Goal: Task Accomplishment & Management: Manage account settings

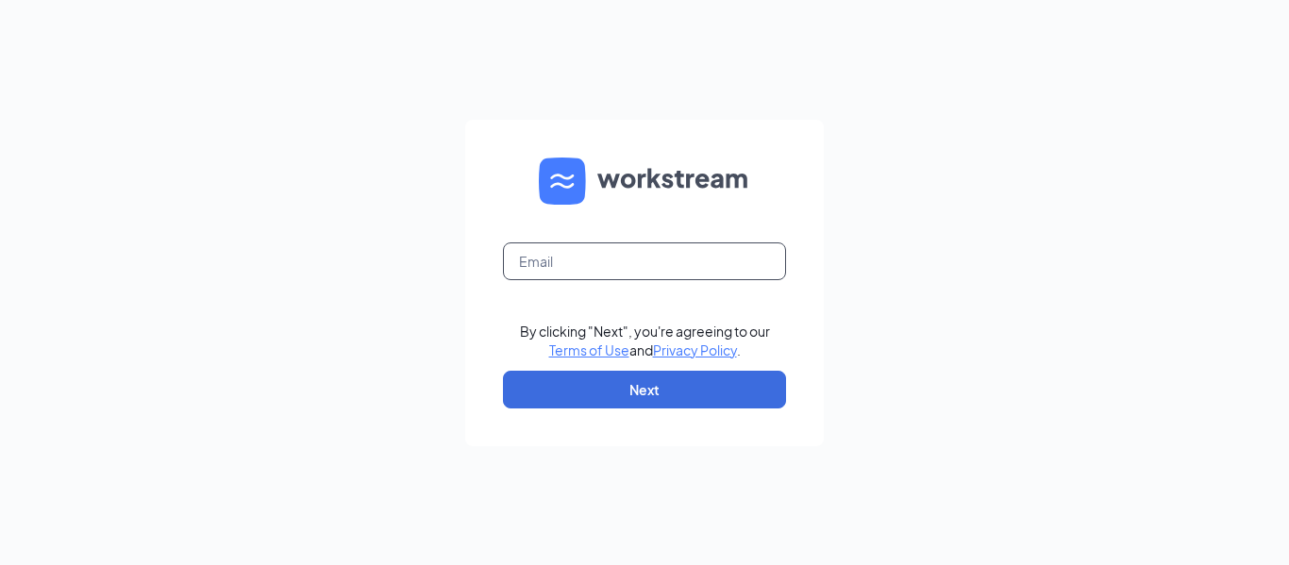
click at [632, 268] on input "text" at bounding box center [644, 261] width 283 height 38
type input "S"
type input "[EMAIL_ADDRESS][DOMAIN_NAME]"
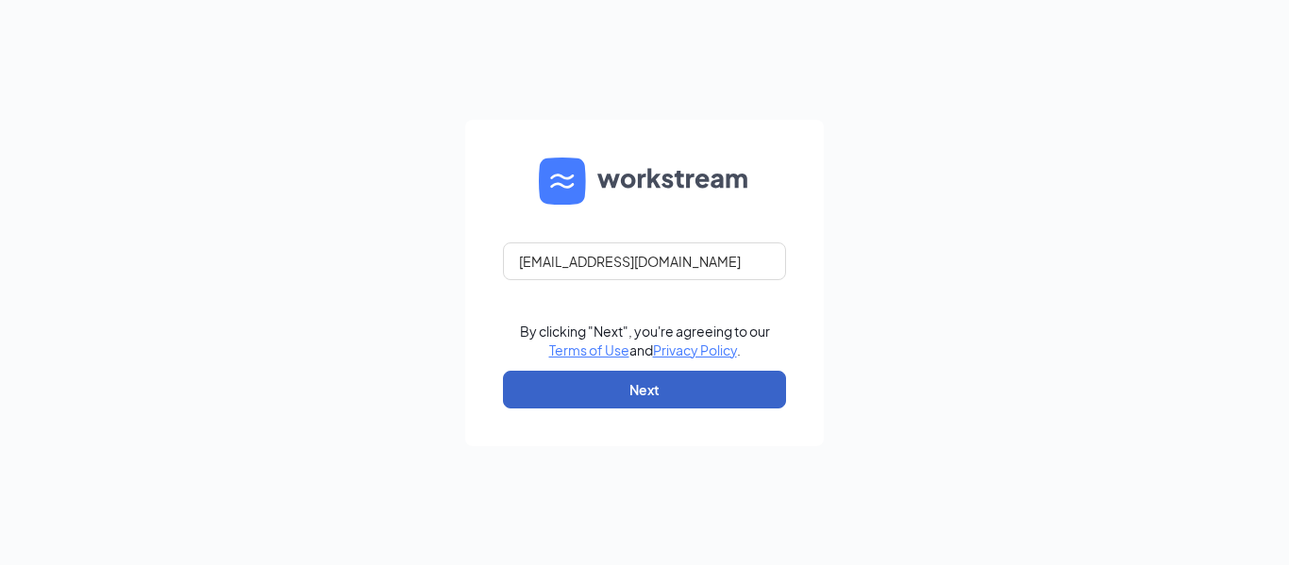
click at [677, 392] on button "Next" at bounding box center [644, 390] width 283 height 38
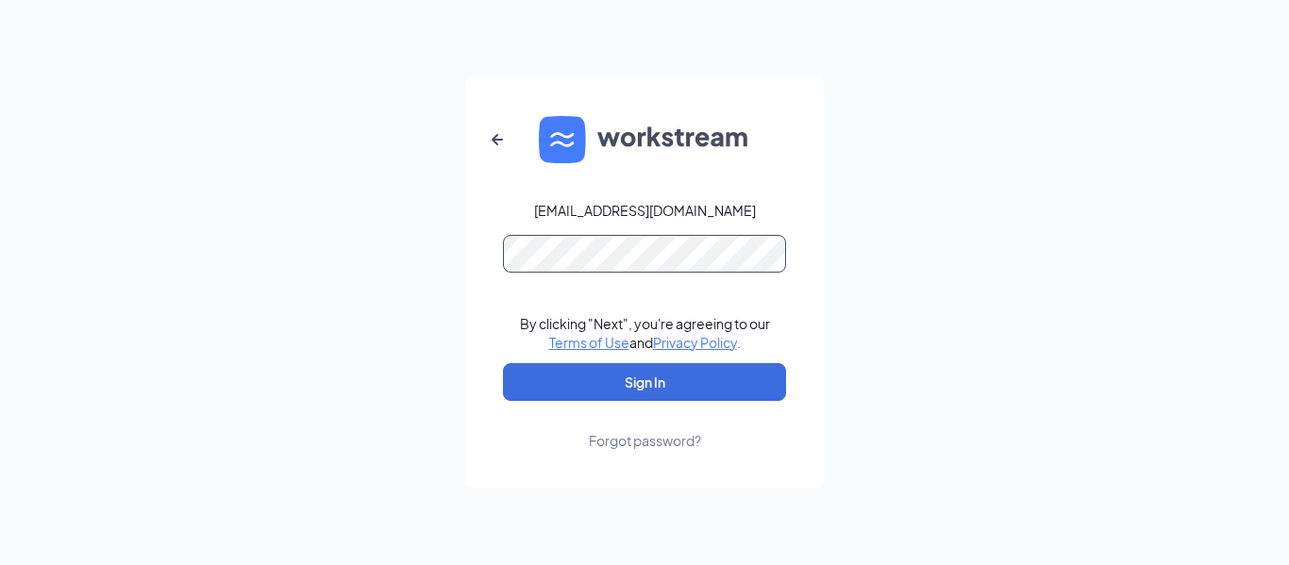
click at [503, 363] on button "Sign In" at bounding box center [644, 382] width 283 height 38
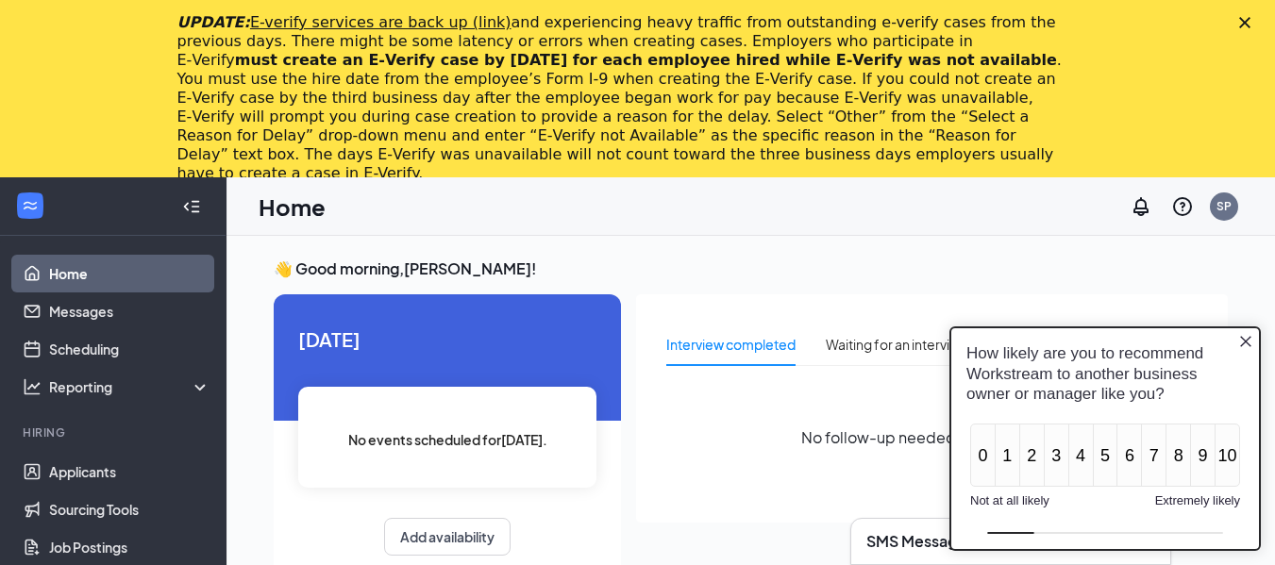
click at [1246, 340] on icon "Close button" at bounding box center [1245, 341] width 15 height 15
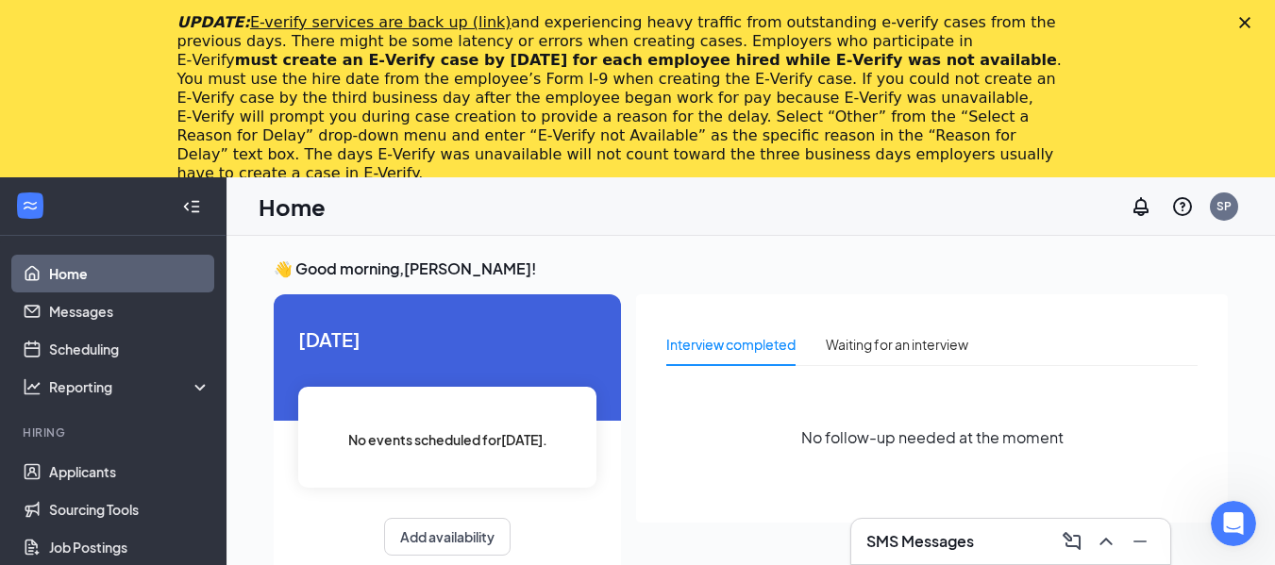
click at [1250, 21] on icon "Close" at bounding box center [1244, 22] width 11 height 11
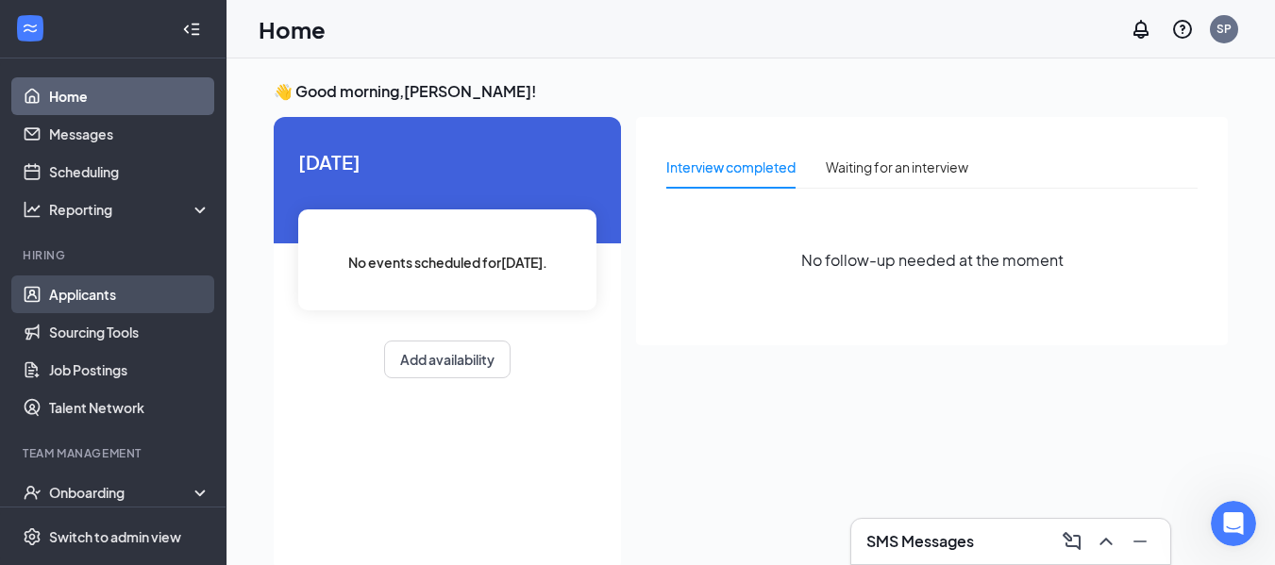
click at [110, 289] on link "Applicants" at bounding box center [129, 294] width 161 height 38
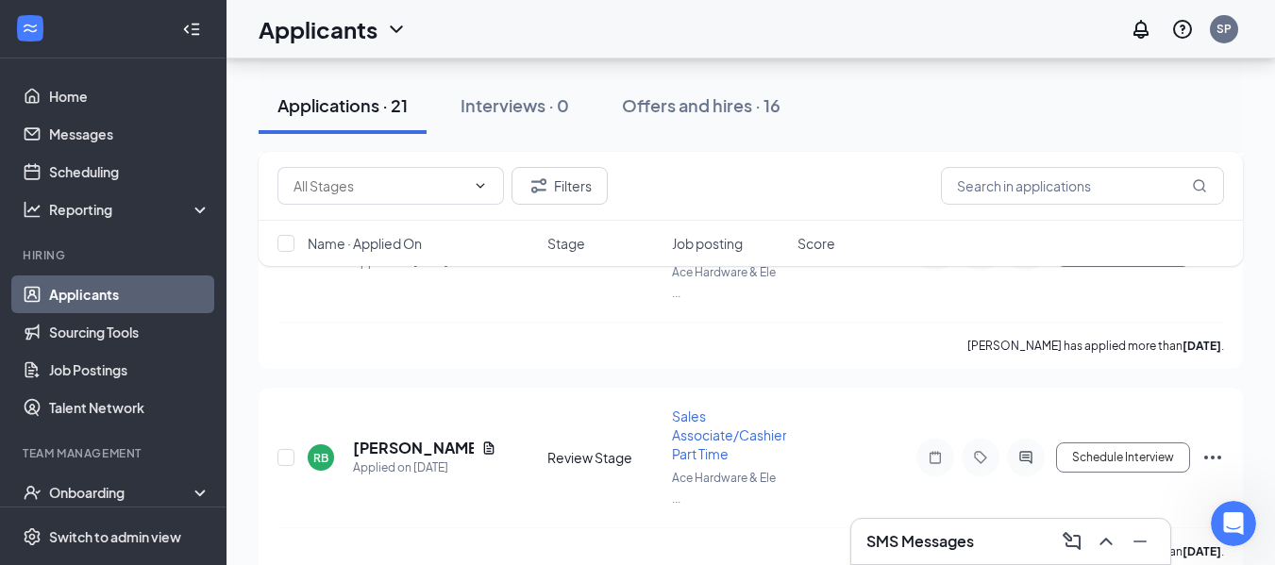
scroll to position [4123, 0]
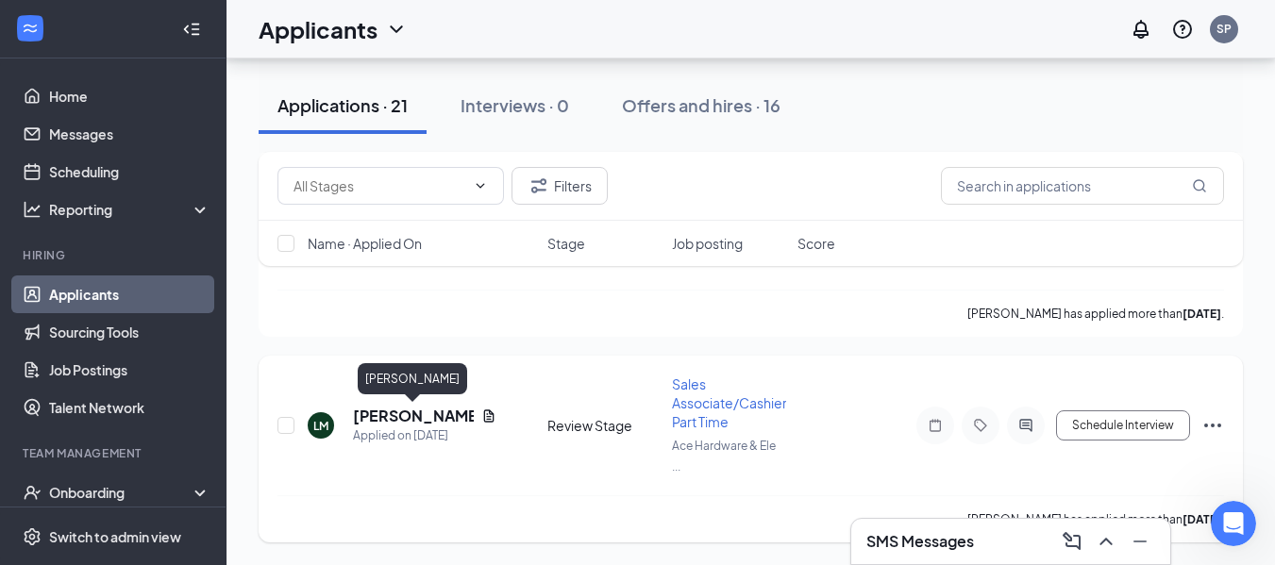
click at [367, 413] on h5 "Lesley Miles" at bounding box center [413, 416] width 121 height 21
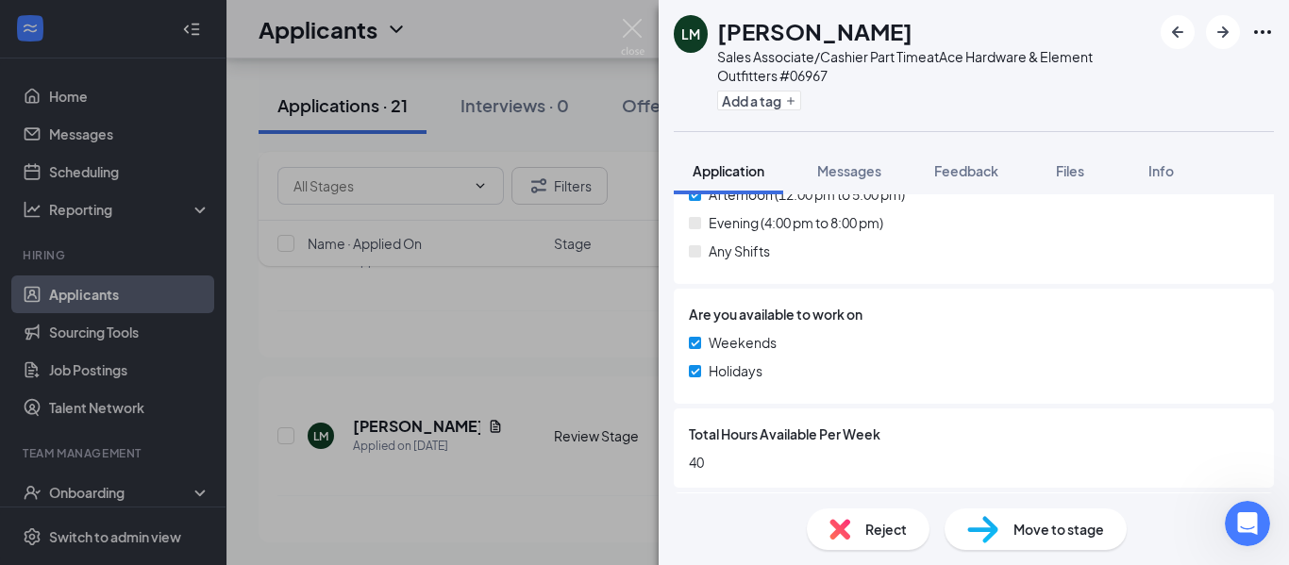
scroll to position [849, 0]
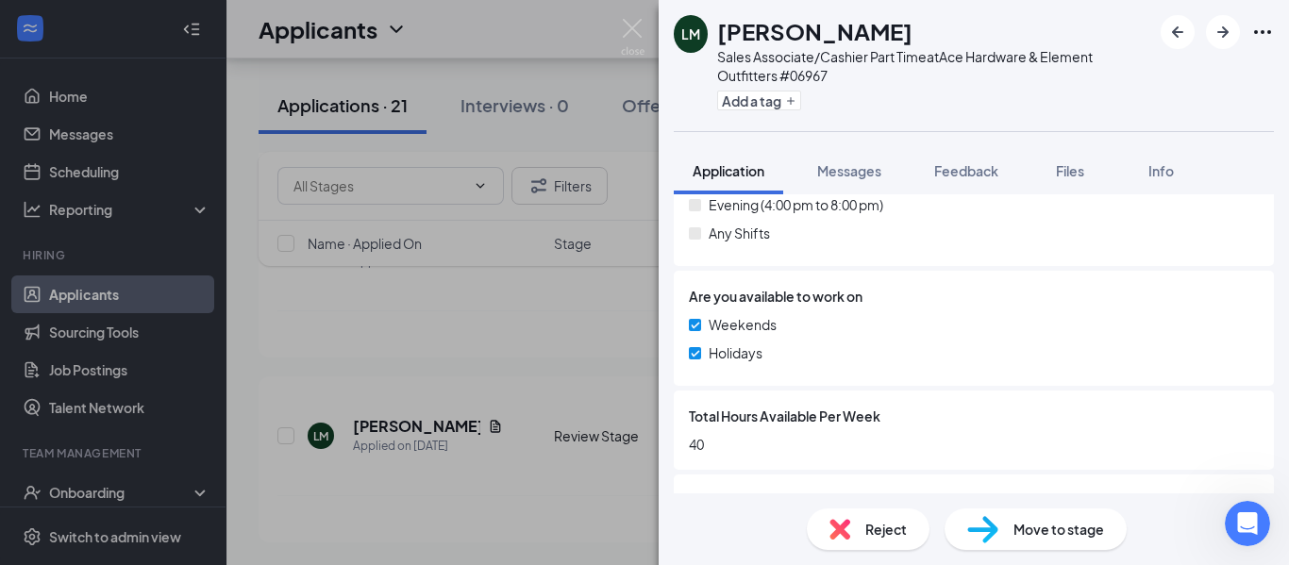
click at [905, 538] on span "Reject" at bounding box center [886, 529] width 42 height 21
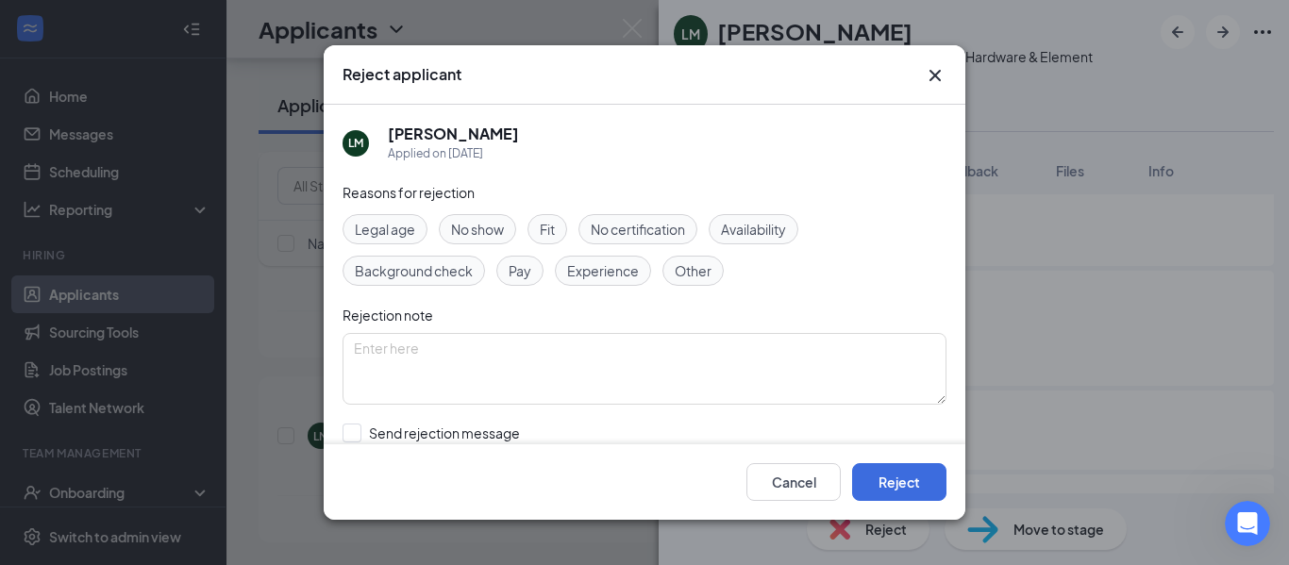
click at [773, 229] on span "Availability" at bounding box center [753, 229] width 65 height 21
click at [611, 368] on textarea at bounding box center [644, 369] width 604 height 72
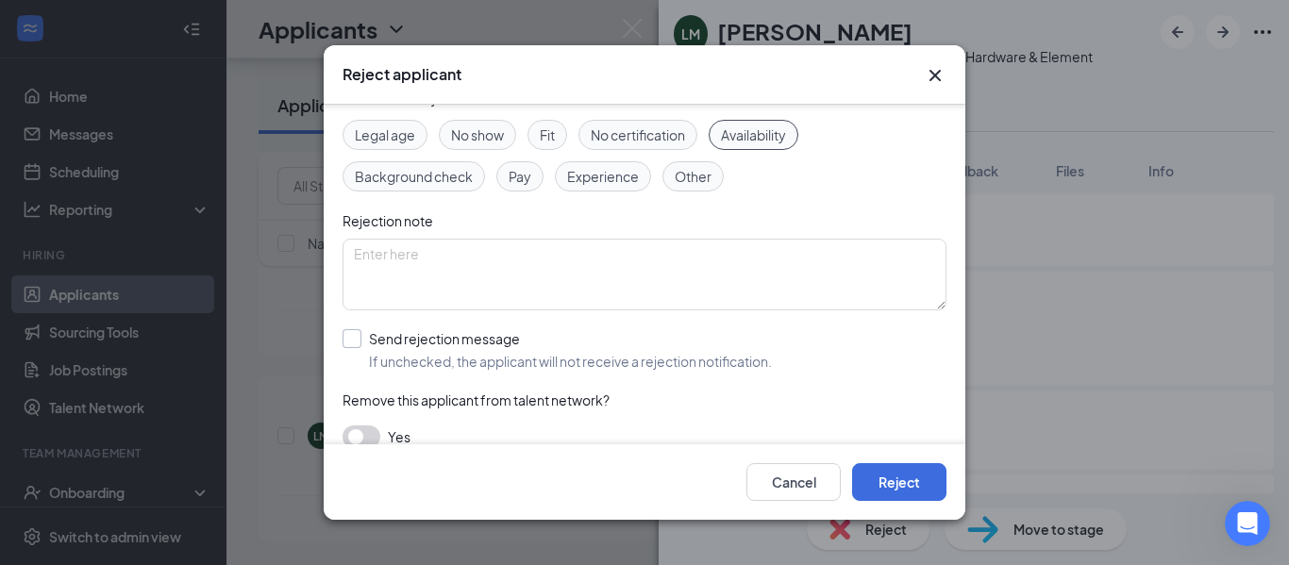
click at [360, 344] on input "Send rejection message If unchecked, the applicant will not receive a rejection…" at bounding box center [556, 350] width 429 height 42
checkbox input "true"
click at [705, 262] on textarea at bounding box center [644, 275] width 604 height 72
type textarea "w"
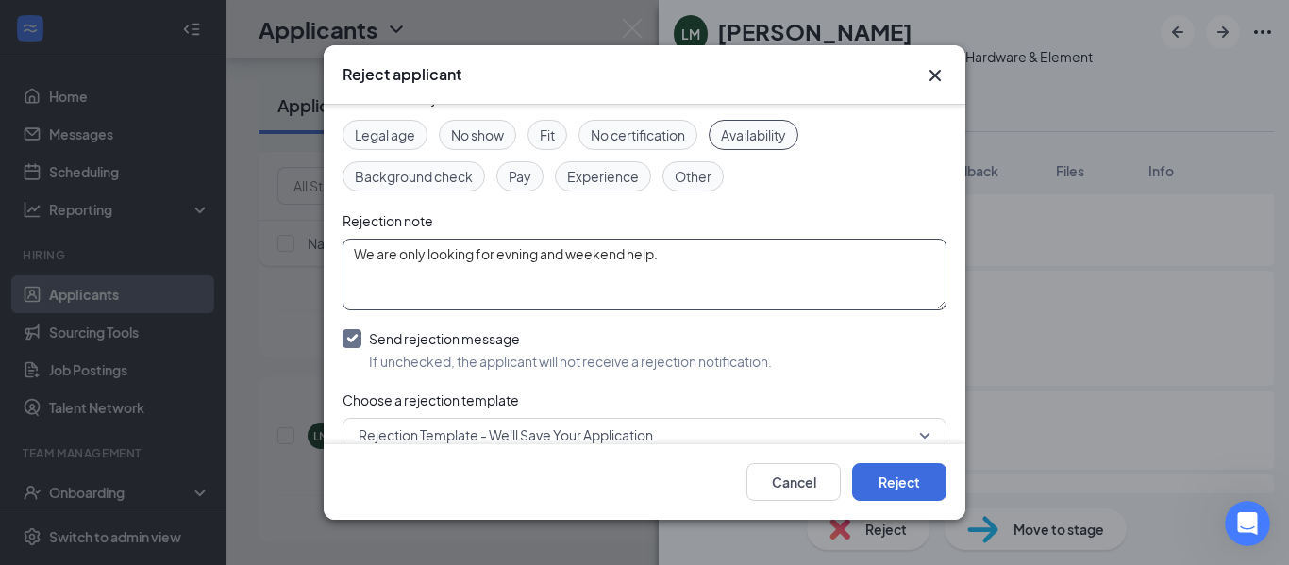
drag, startPoint x: 548, startPoint y: 241, endPoint x: 513, endPoint y: 256, distance: 38.0
type textarea "We are only looking for evening and weekend help."
click at [896, 478] on button "Reject" at bounding box center [899, 482] width 94 height 38
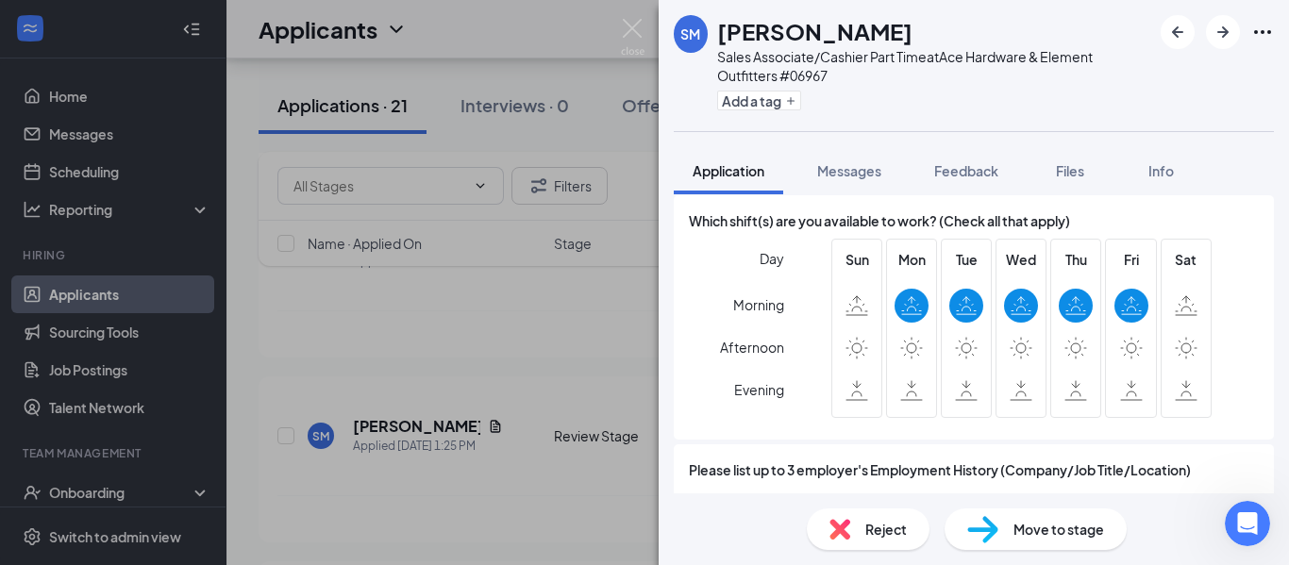
scroll to position [1509, 0]
click at [904, 534] on span "Reject" at bounding box center [886, 529] width 42 height 21
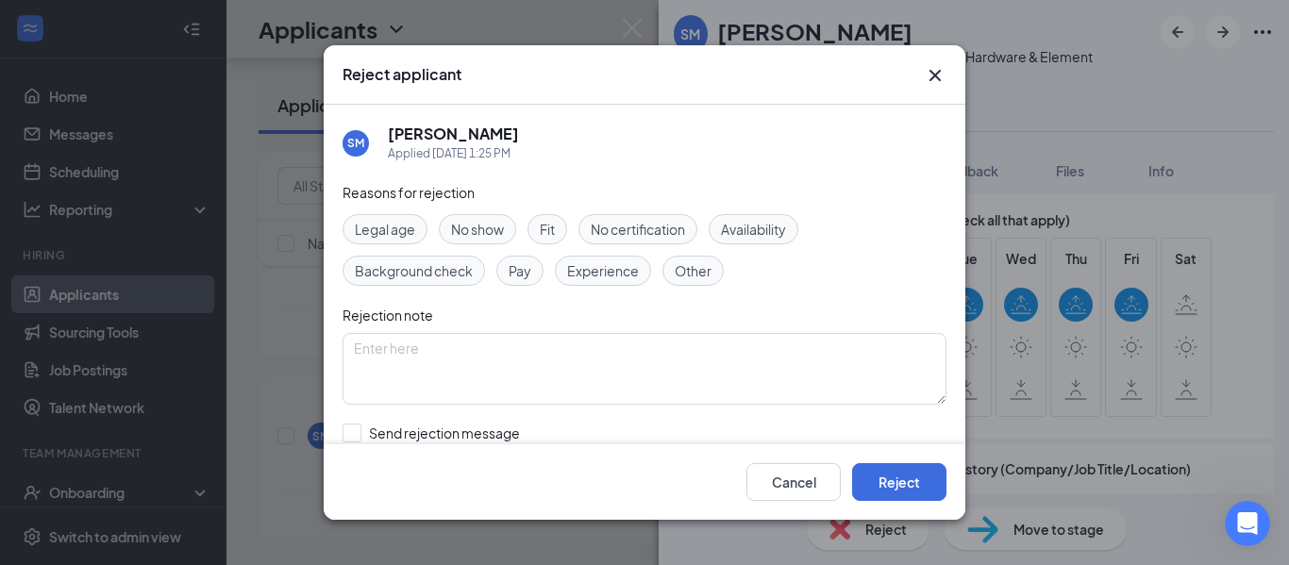
click at [743, 228] on span "Availability" at bounding box center [753, 229] width 65 height 21
click at [626, 385] on textarea at bounding box center [644, 369] width 604 height 72
type textarea "We only have an evening and weekend position open."
click at [433, 437] on input "Send rejection message If unchecked, the applicant will not receive a rejection…" at bounding box center [556, 445] width 429 height 42
checkbox input "true"
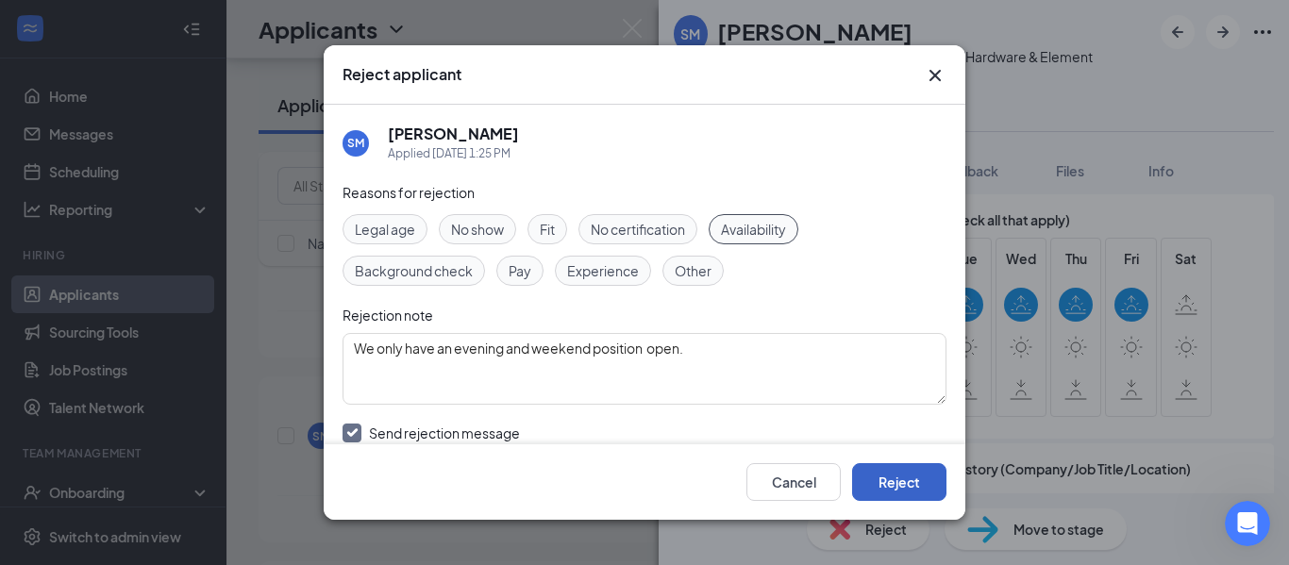
click at [916, 489] on button "Reject" at bounding box center [899, 482] width 94 height 38
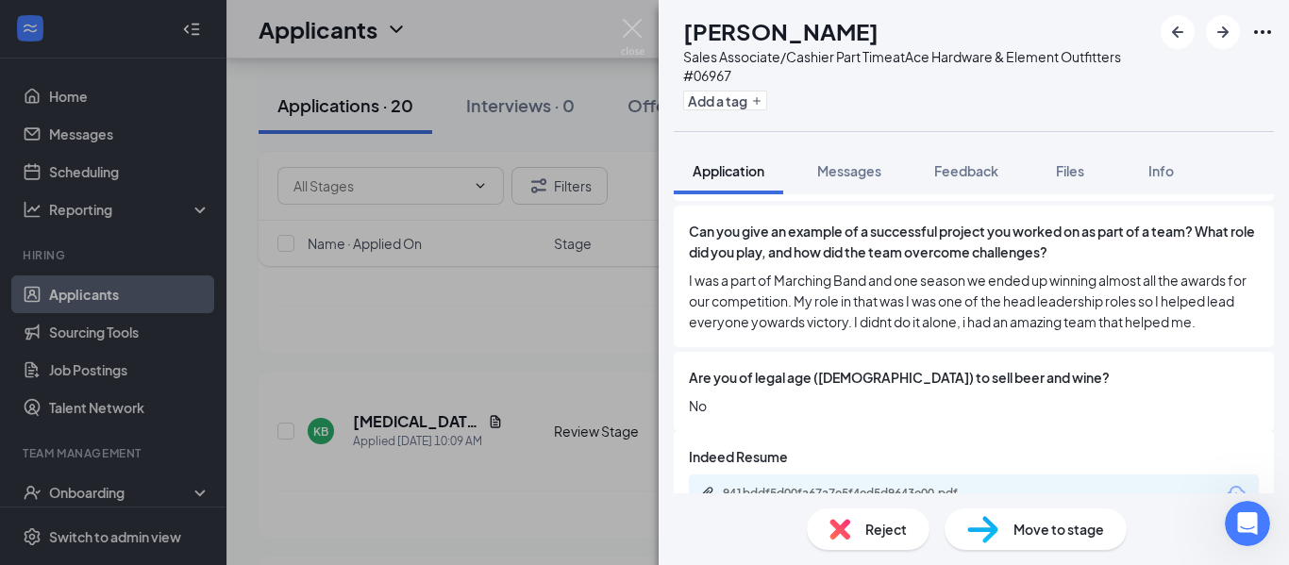
scroll to position [2308, 0]
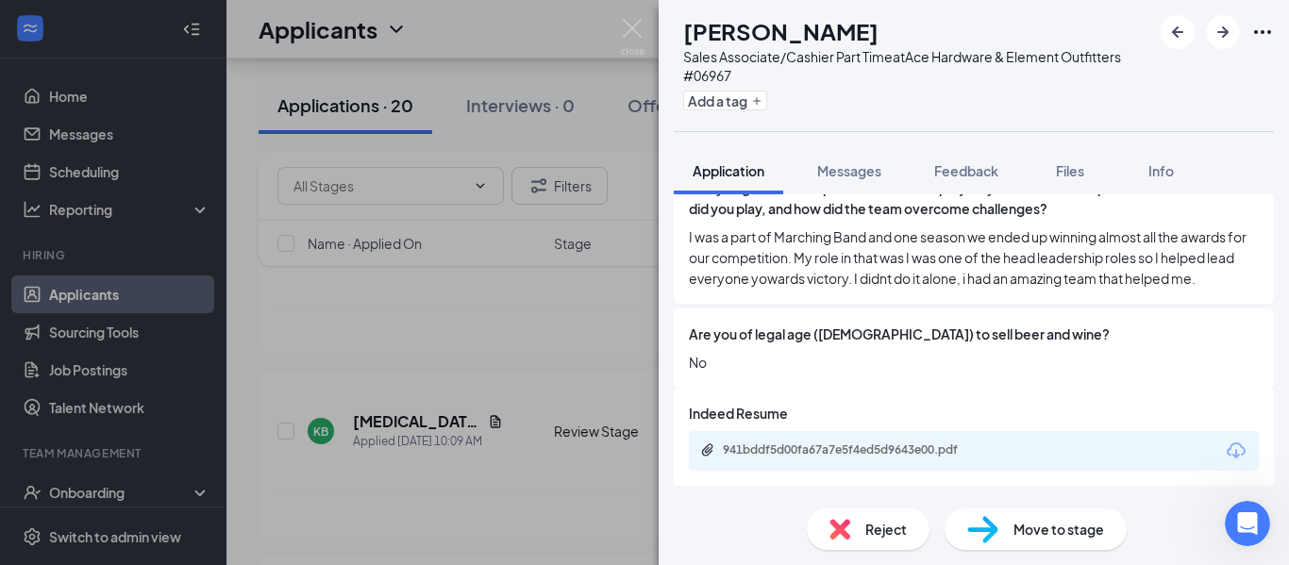
click at [879, 517] on div "Reject" at bounding box center [868, 530] width 123 height 42
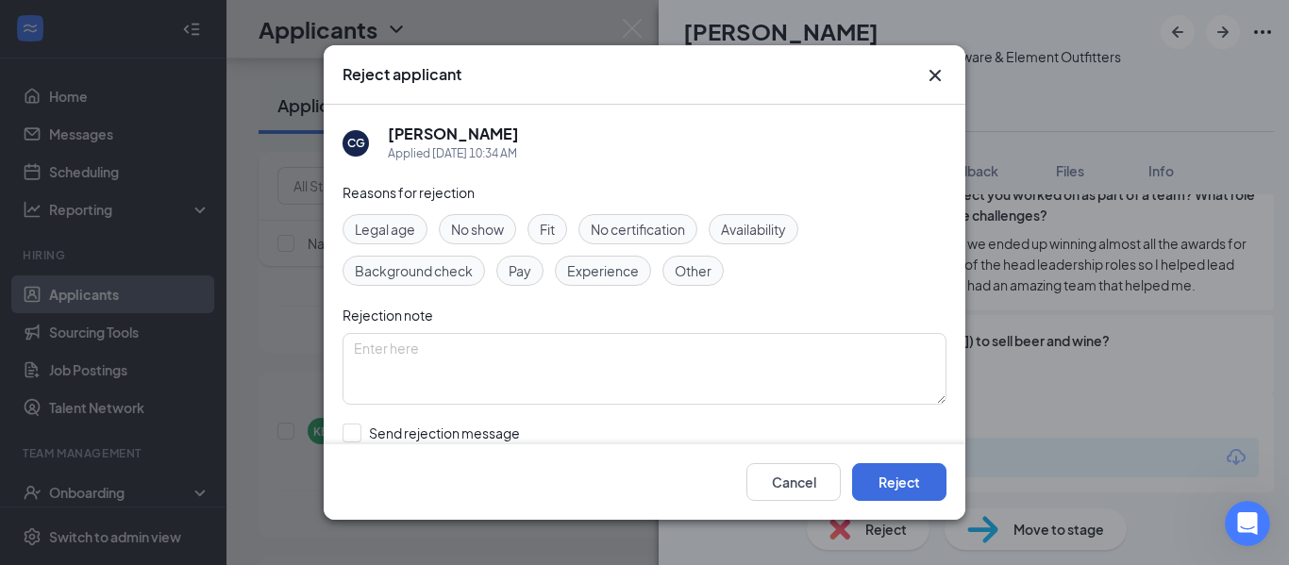
click at [404, 228] on span "Legal age" at bounding box center [385, 229] width 60 height 21
click at [413, 437] on input "Send rejection message If unchecked, the applicant will not receive a rejection…" at bounding box center [556, 445] width 429 height 42
checkbox input "true"
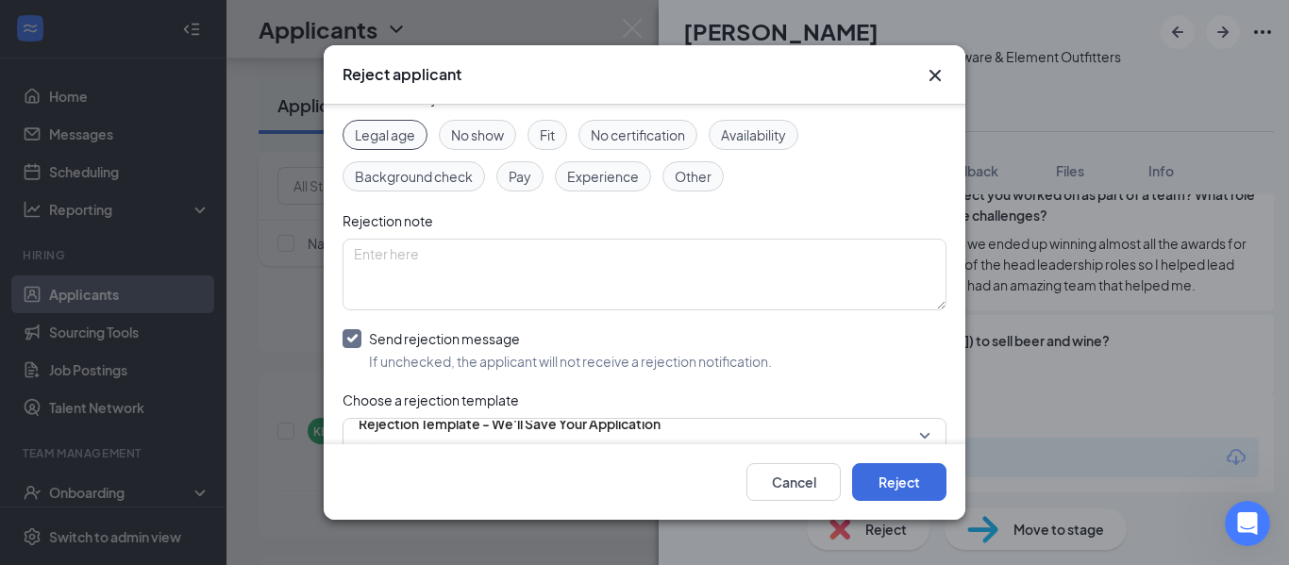
scroll to position [189, 0]
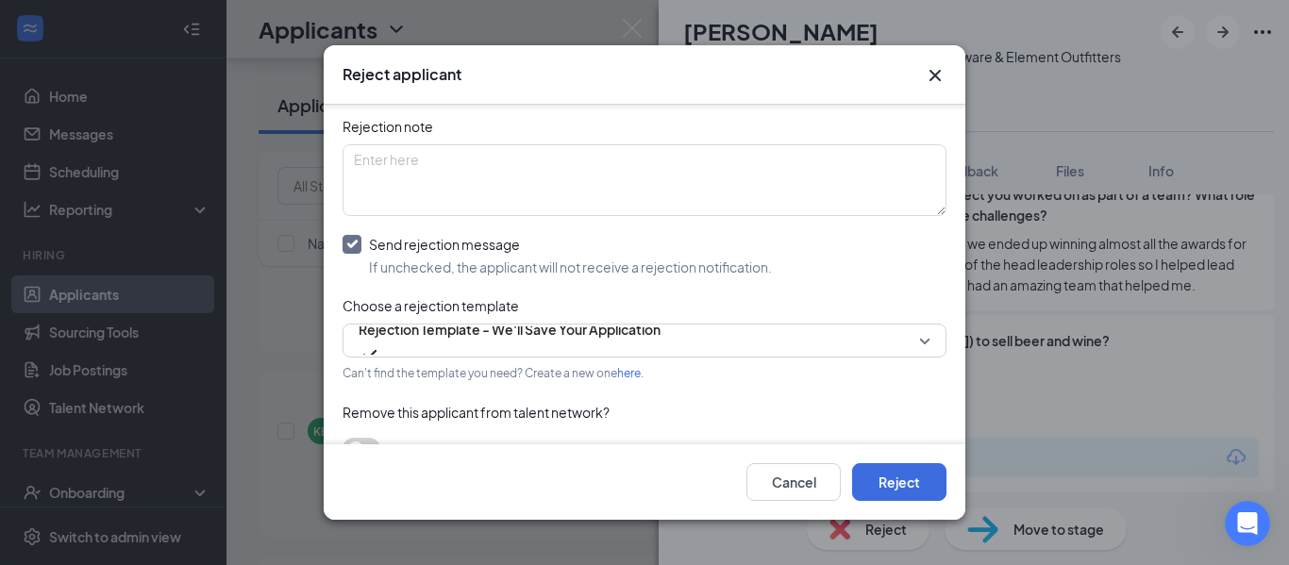
click at [660, 350] on span "Rejection Template - We'll Save Your Application" at bounding box center [510, 340] width 302 height 51
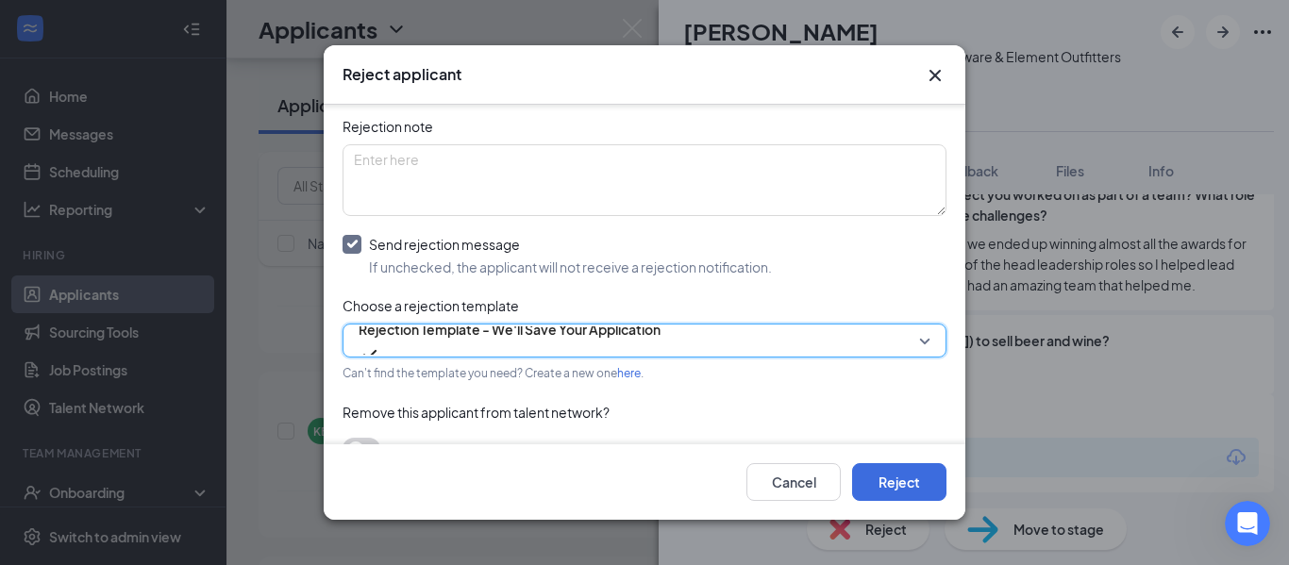
click at [660, 342] on span "Rejection Template - We'll Save Your Application" at bounding box center [510, 340] width 302 height 51
click at [898, 488] on button "Reject" at bounding box center [899, 482] width 94 height 38
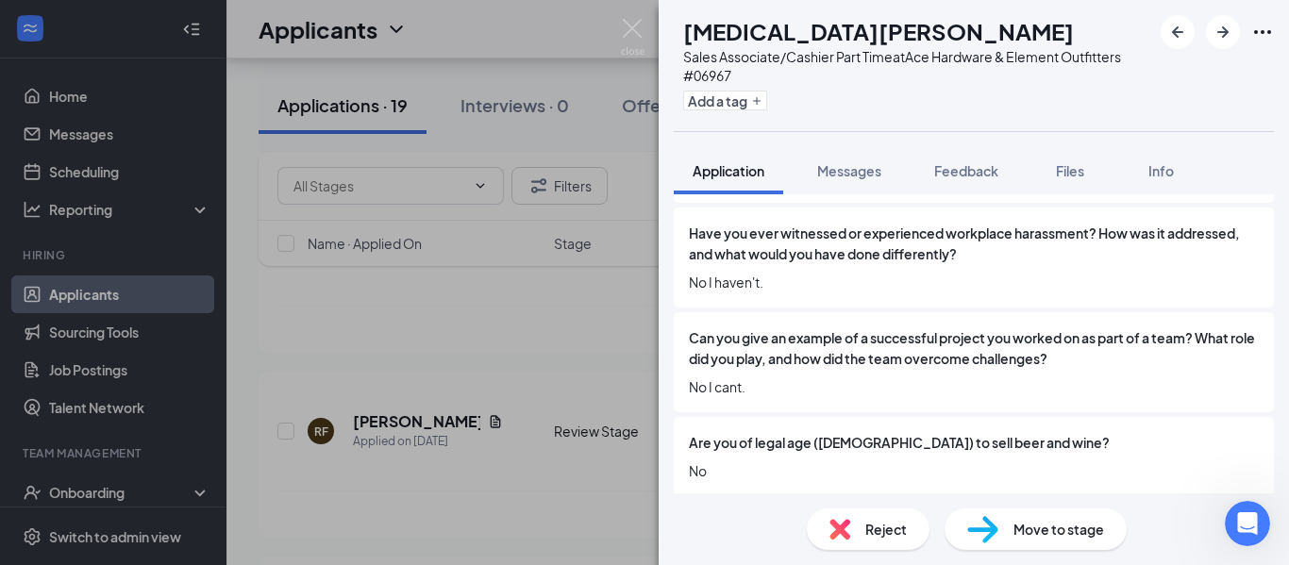
scroll to position [2105, 0]
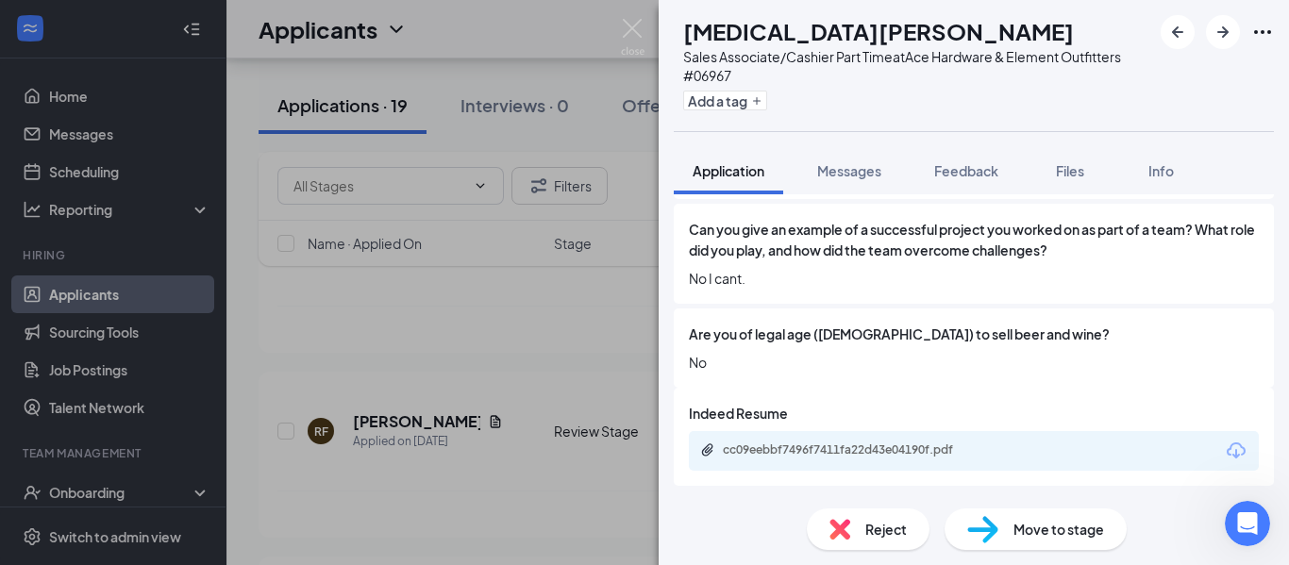
click at [904, 532] on span "Reject" at bounding box center [886, 529] width 42 height 21
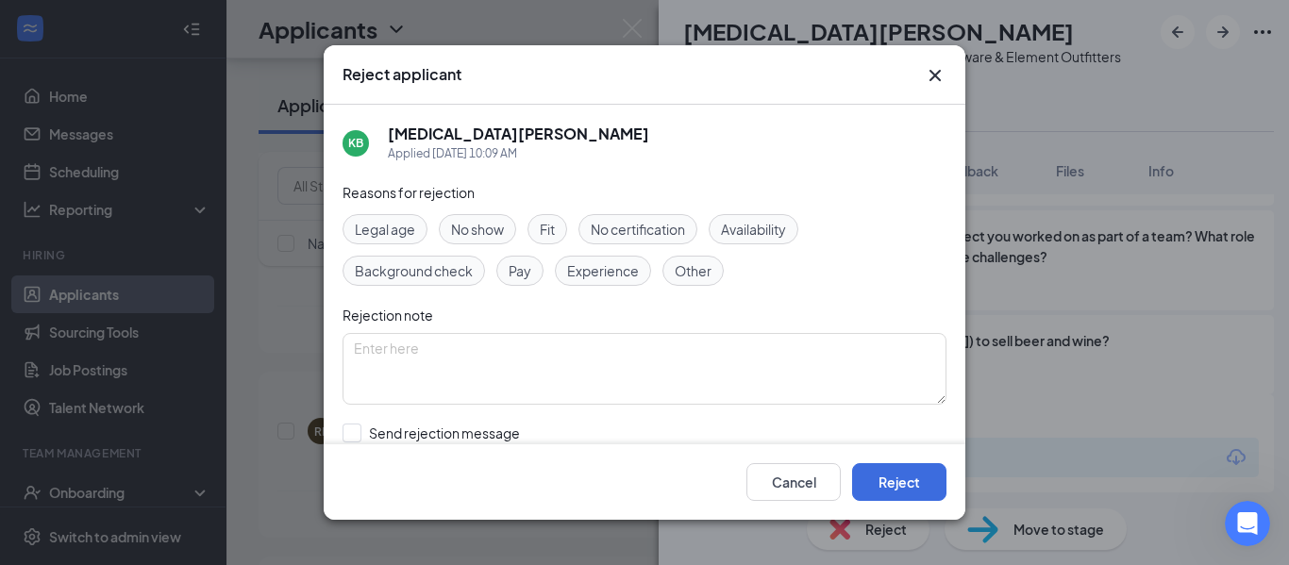
drag, startPoint x: 398, startPoint y: 238, endPoint x: 558, endPoint y: 234, distance: 159.5
click at [401, 236] on span "Legal age" at bounding box center [385, 229] width 60 height 21
click at [753, 217] on div "Availability" at bounding box center [754, 229] width 90 height 30
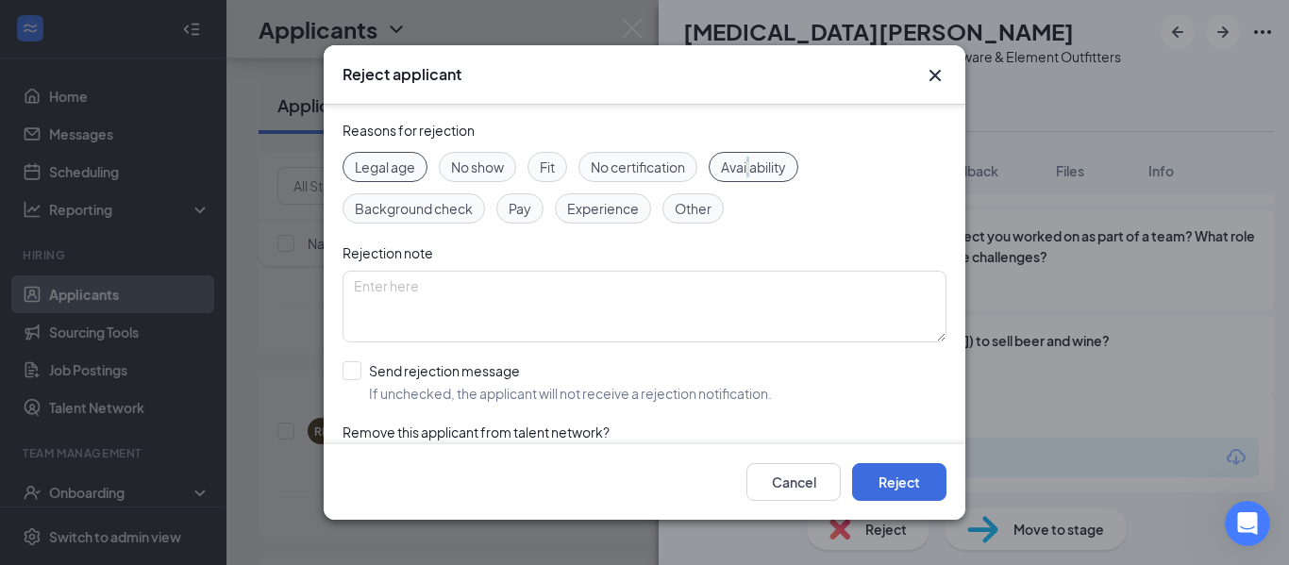
scroll to position [94, 0]
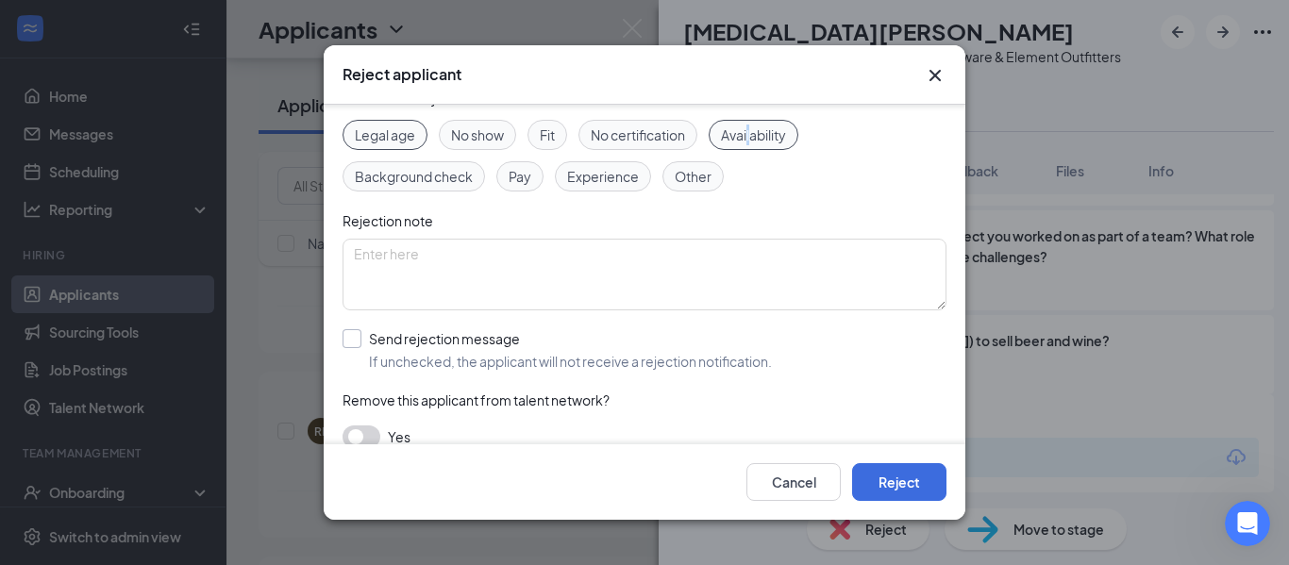
click at [357, 341] on input "Send rejection message If unchecked, the applicant will not receive a rejection…" at bounding box center [556, 350] width 429 height 42
checkbox input "true"
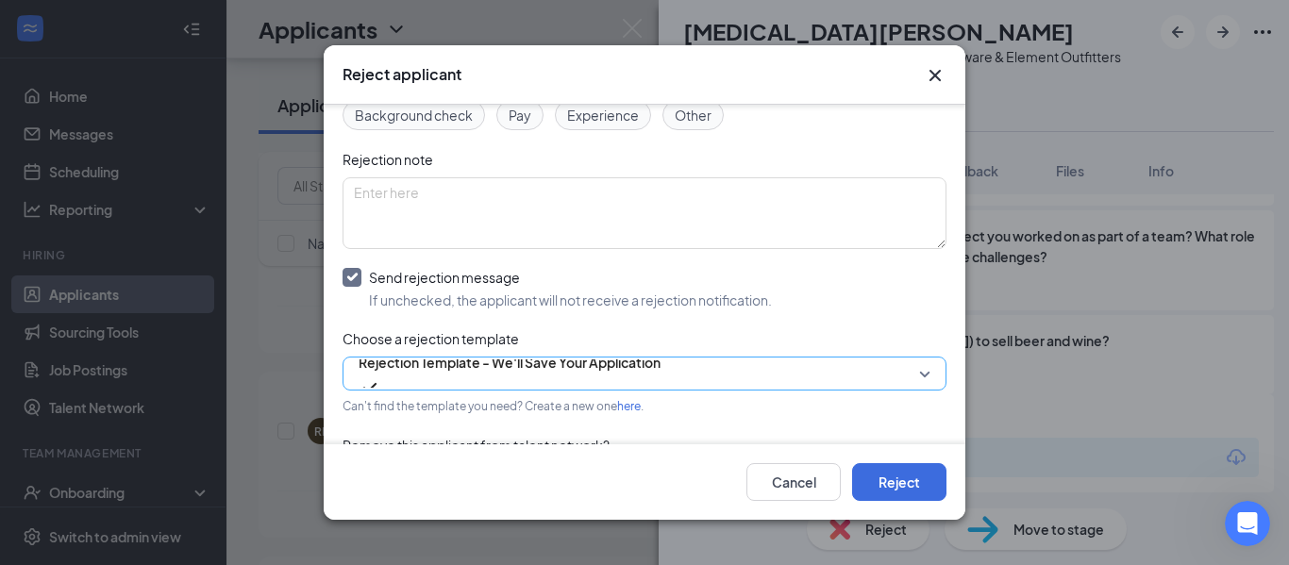
scroll to position [189, 0]
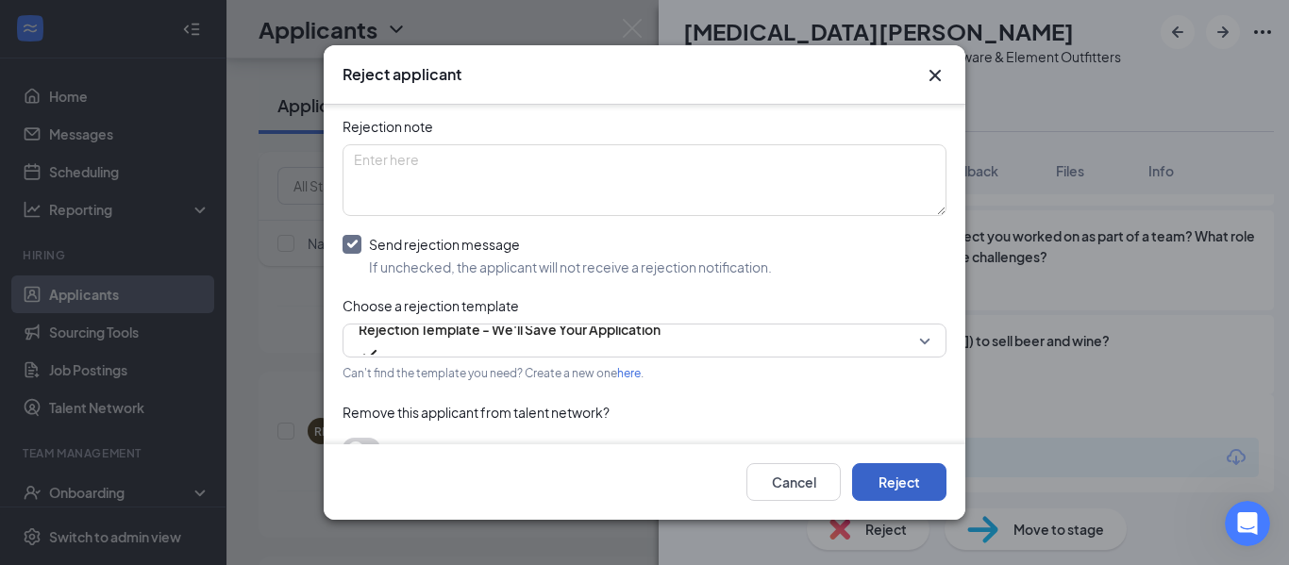
click at [909, 492] on button "Reject" at bounding box center [899, 482] width 94 height 38
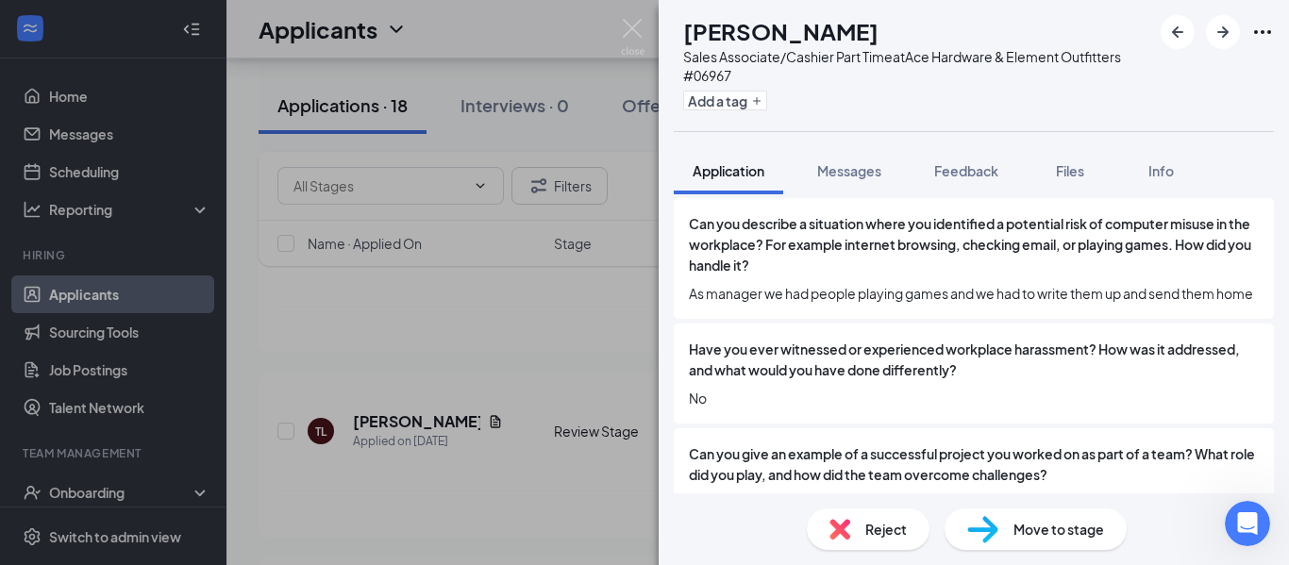
scroll to position [1815, 0]
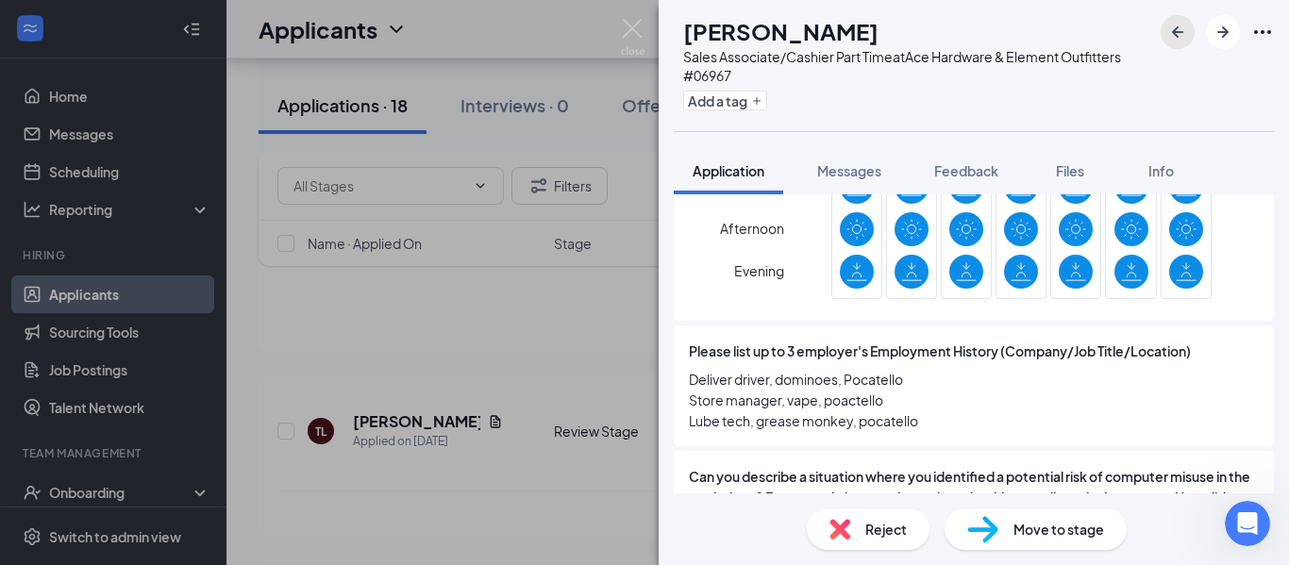
click at [1176, 32] on icon "ArrowLeftNew" at bounding box center [1177, 31] width 11 height 11
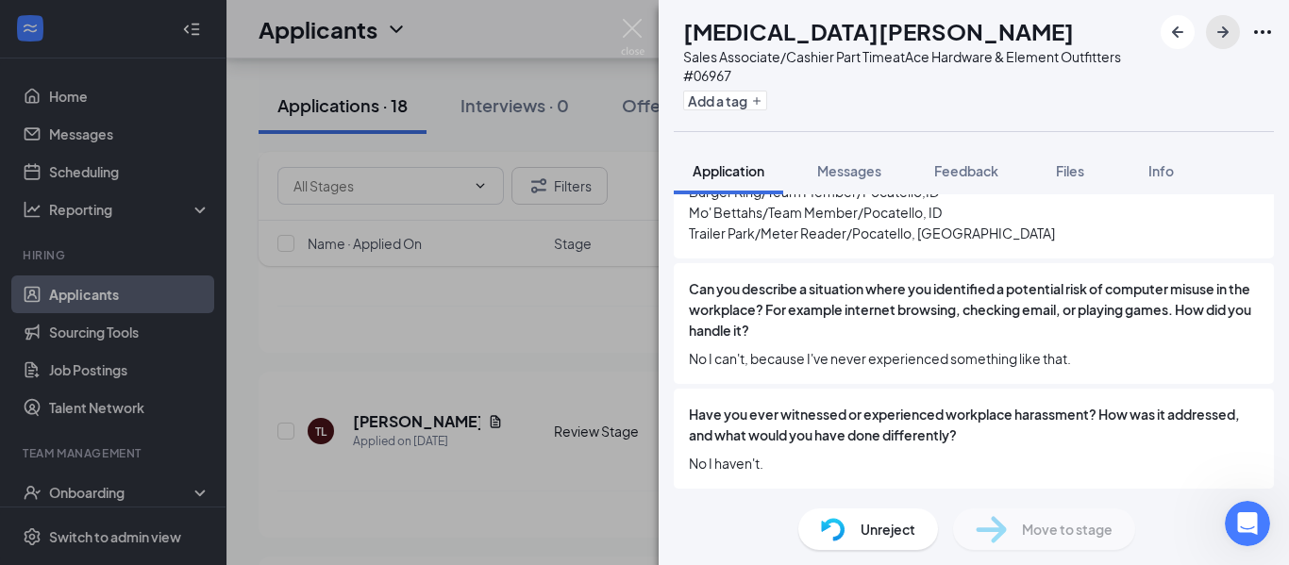
click at [1225, 27] on icon "ArrowRight" at bounding box center [1222, 32] width 23 height 23
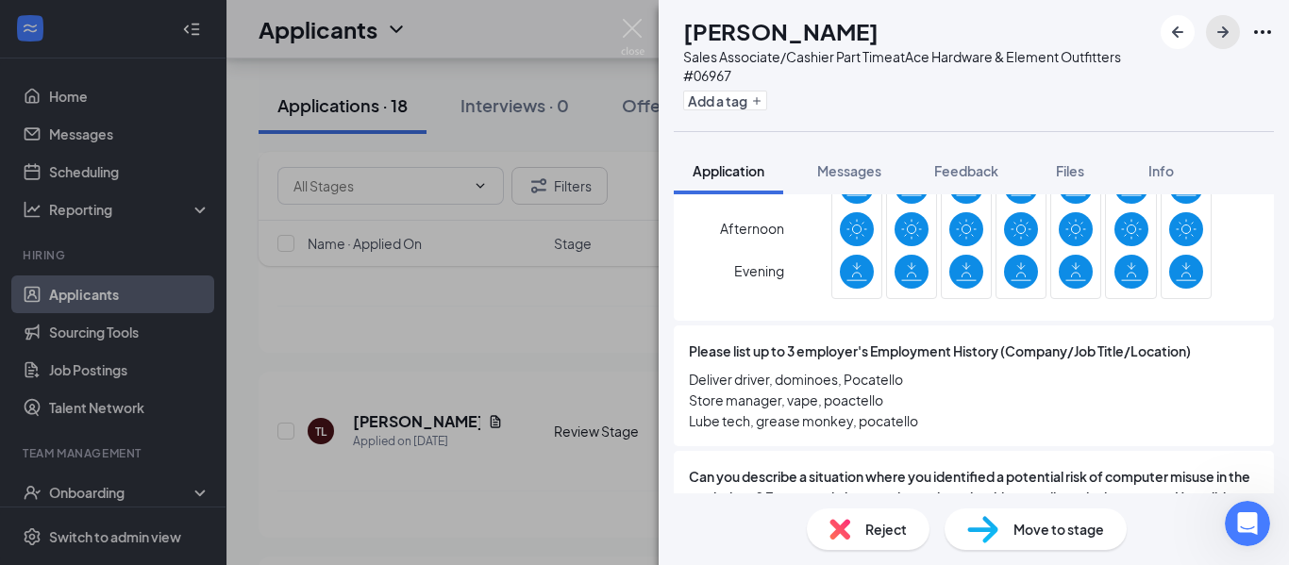
click at [1225, 27] on icon "ArrowRight" at bounding box center [1222, 32] width 23 height 23
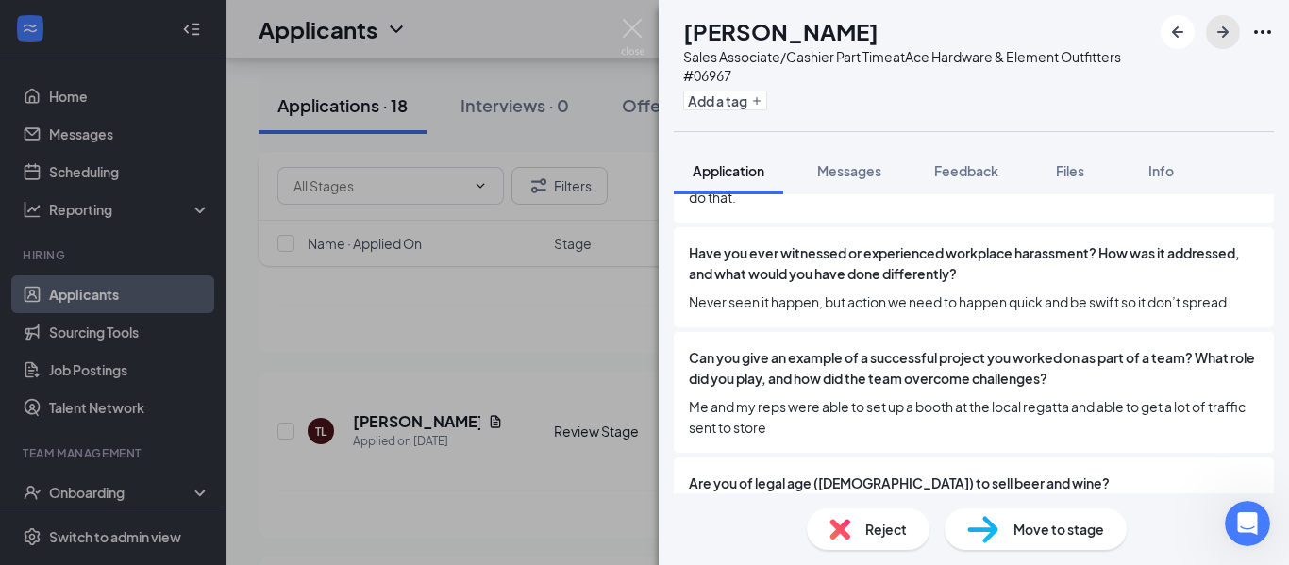
scroll to position [2225, 0]
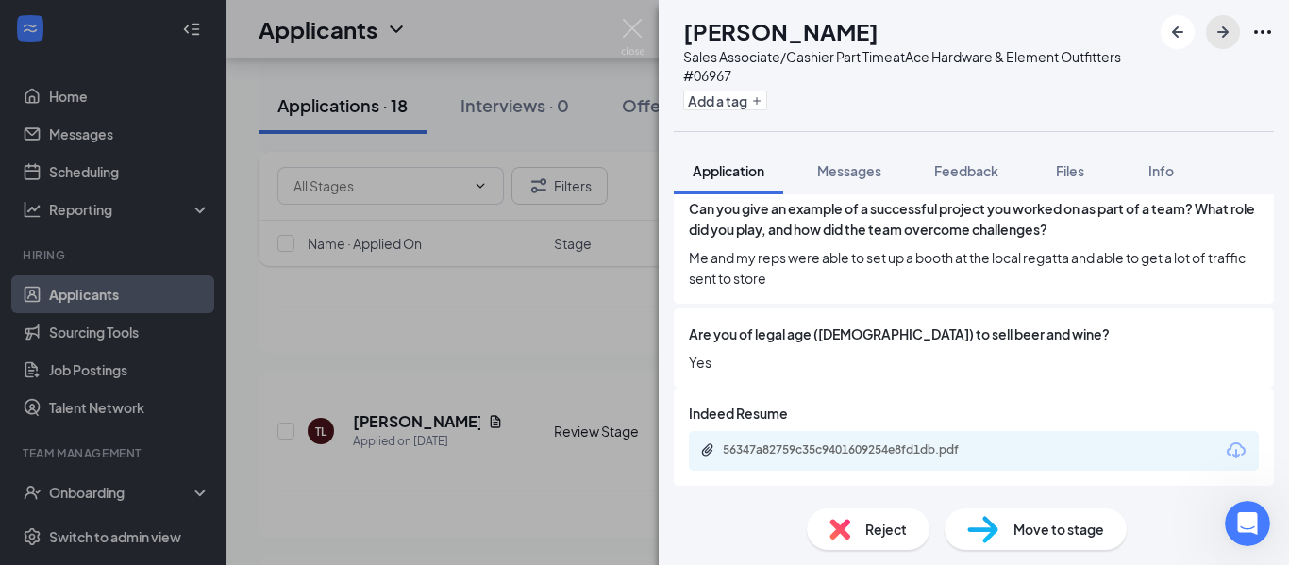
click at [1227, 42] on icon "ArrowRight" at bounding box center [1222, 32] width 23 height 23
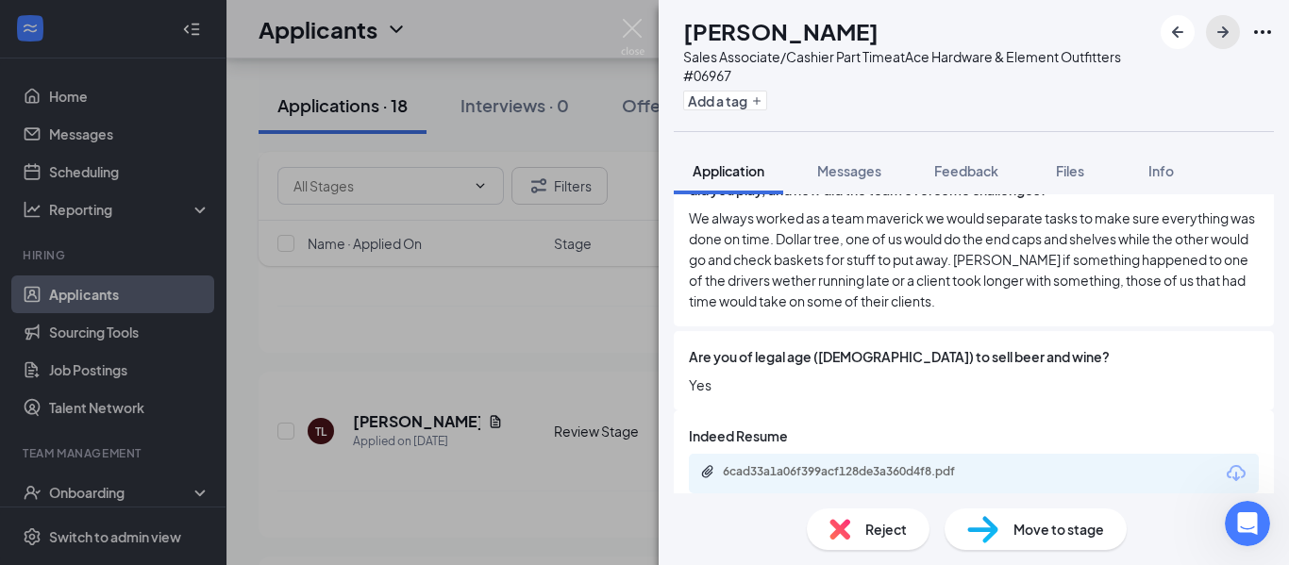
scroll to position [2370, 0]
click at [1220, 25] on icon "ArrowRight" at bounding box center [1222, 32] width 23 height 23
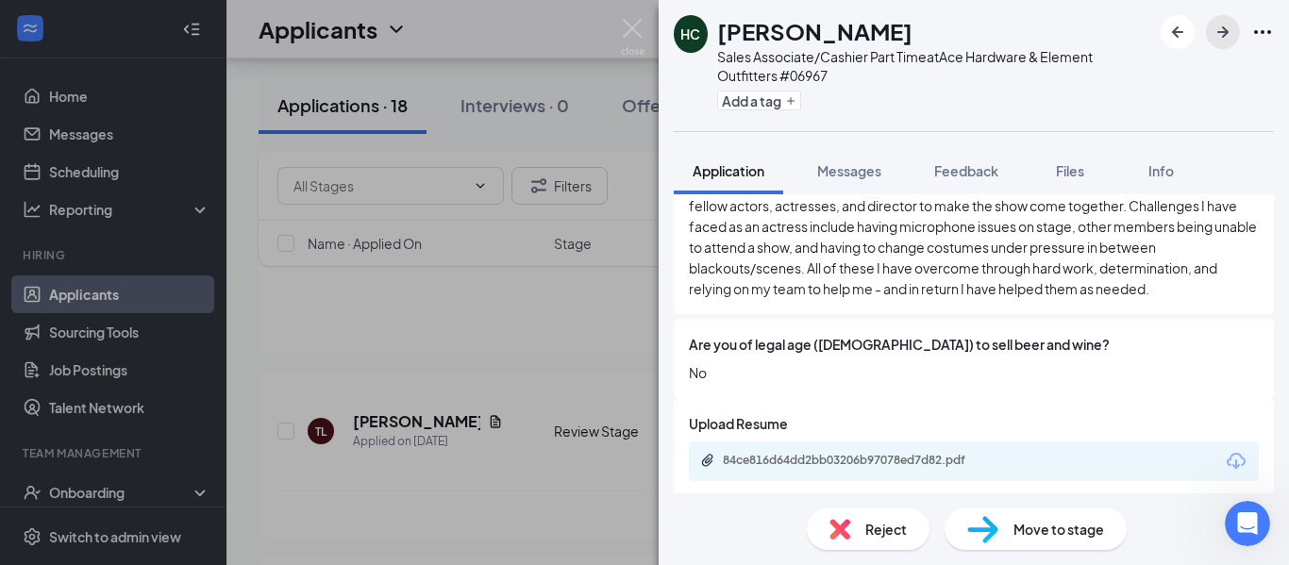
scroll to position [2328, 0]
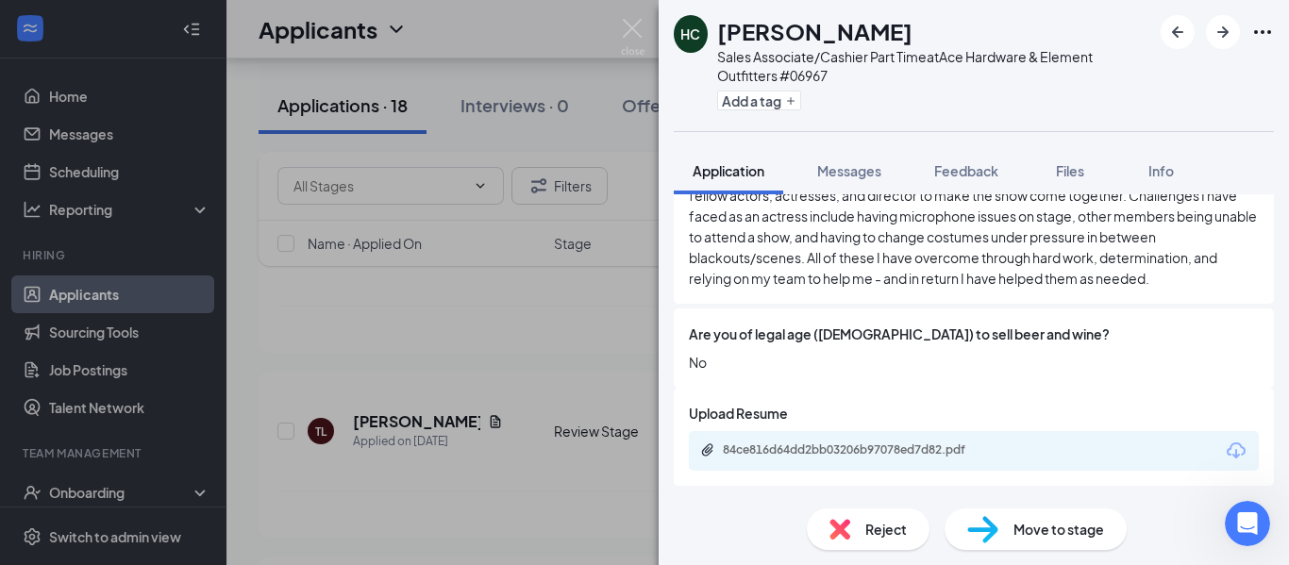
click at [902, 523] on span "Reject" at bounding box center [886, 529] width 42 height 21
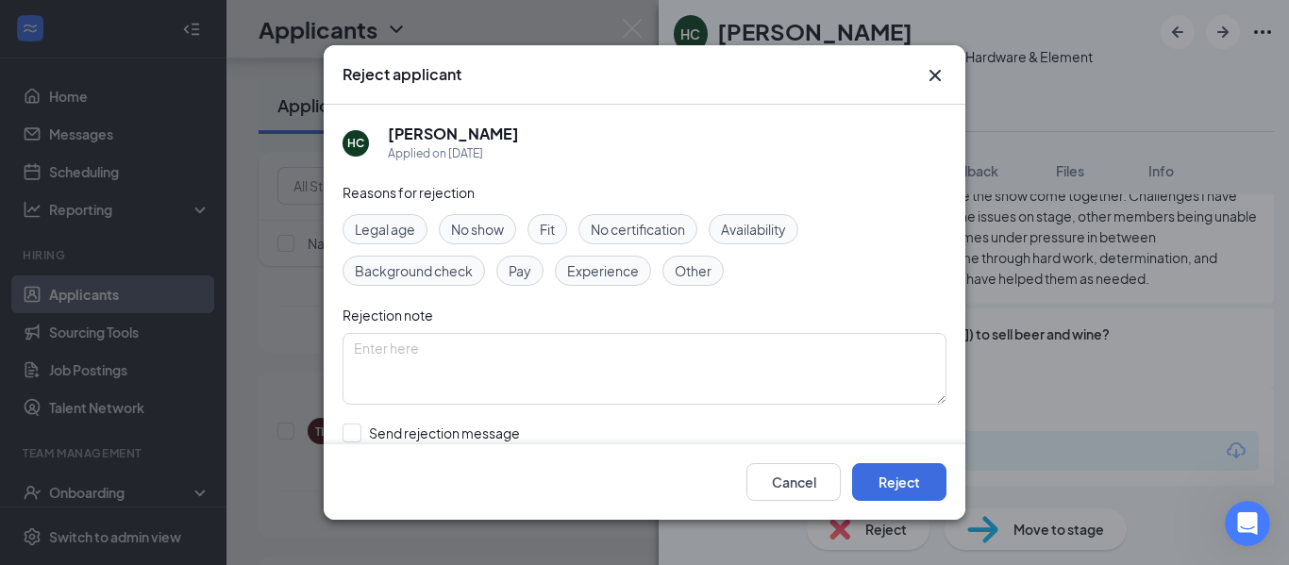
click at [388, 235] on span "Legal age" at bounding box center [385, 229] width 60 height 21
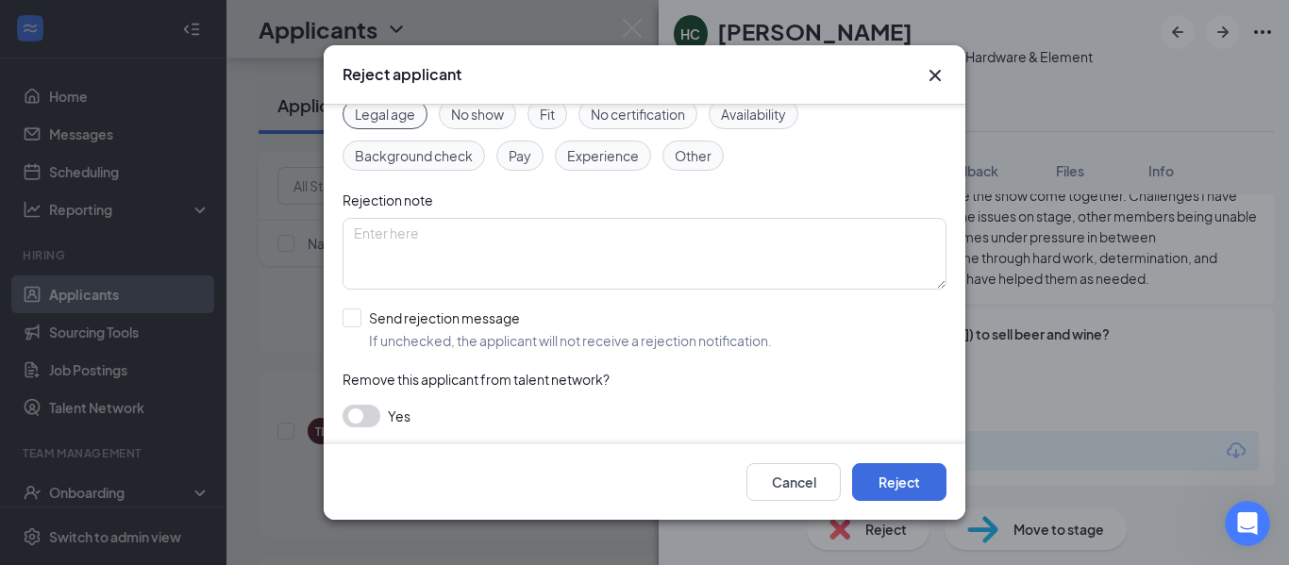
scroll to position [117, 0]
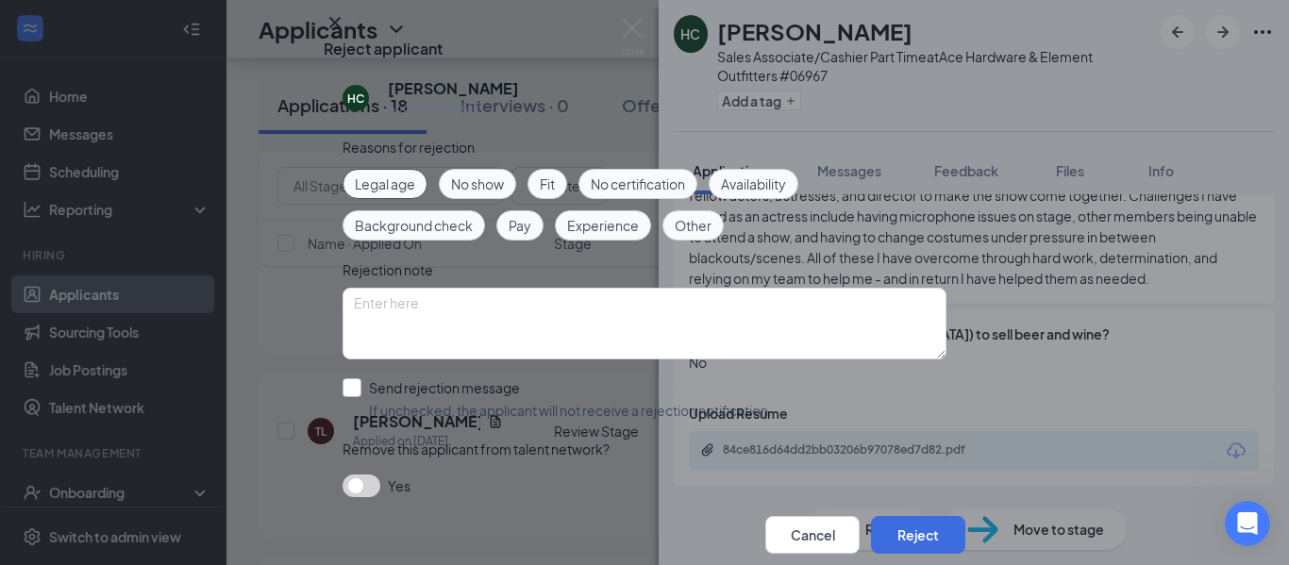
click at [359, 378] on input "Send rejection message If unchecked, the applicant will not receive a rejection…" at bounding box center [556, 399] width 429 height 42
checkbox input "true"
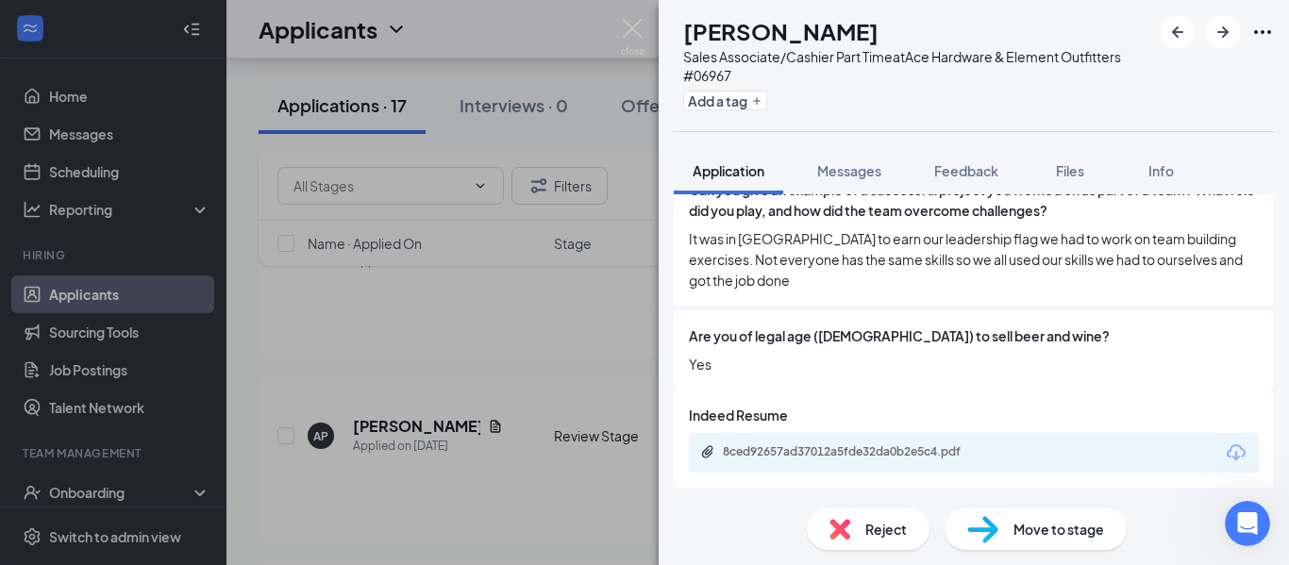
scroll to position [2266, 0]
click at [884, 532] on span "Reject" at bounding box center [886, 529] width 42 height 21
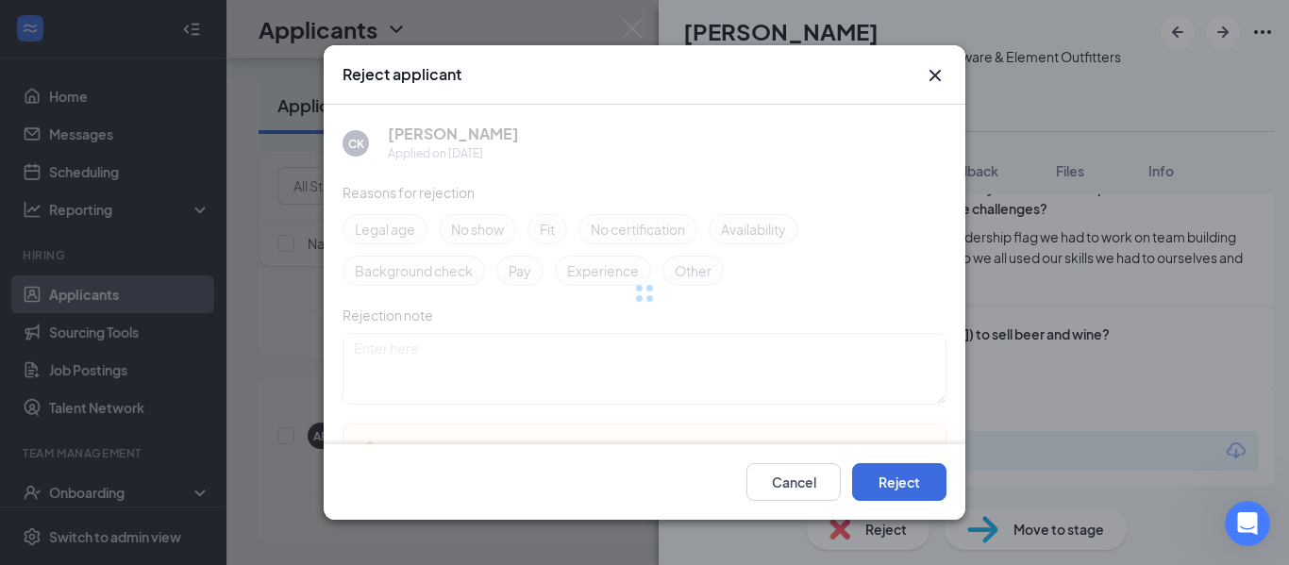
scroll to position [2260, 0]
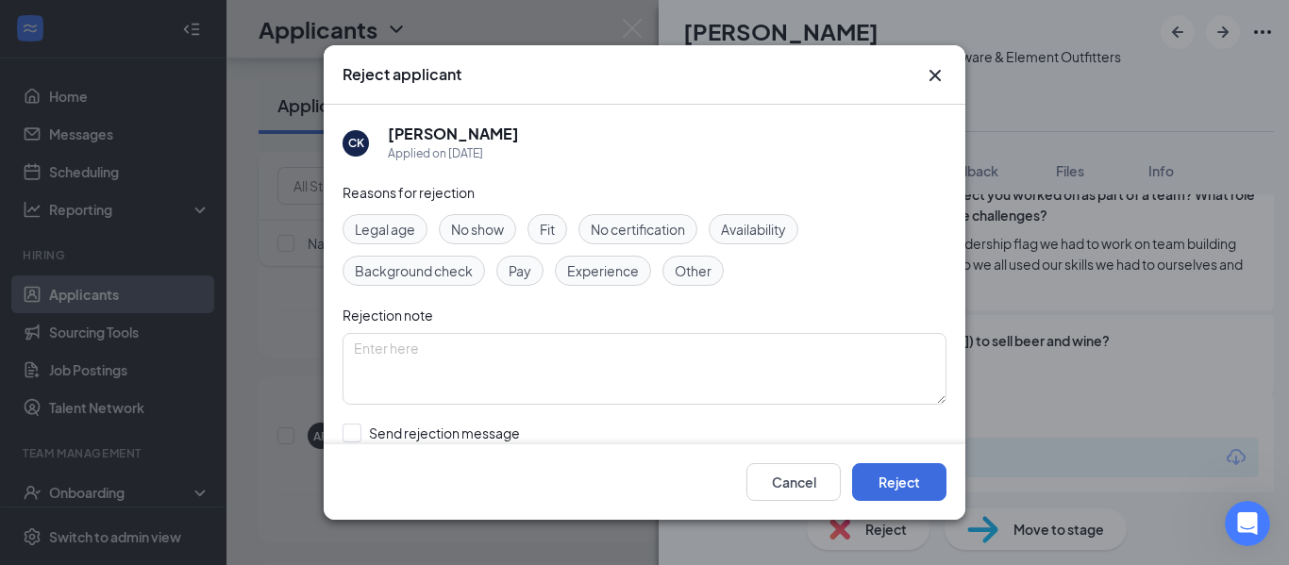
click at [730, 226] on span "Availability" at bounding box center [753, 229] width 65 height 21
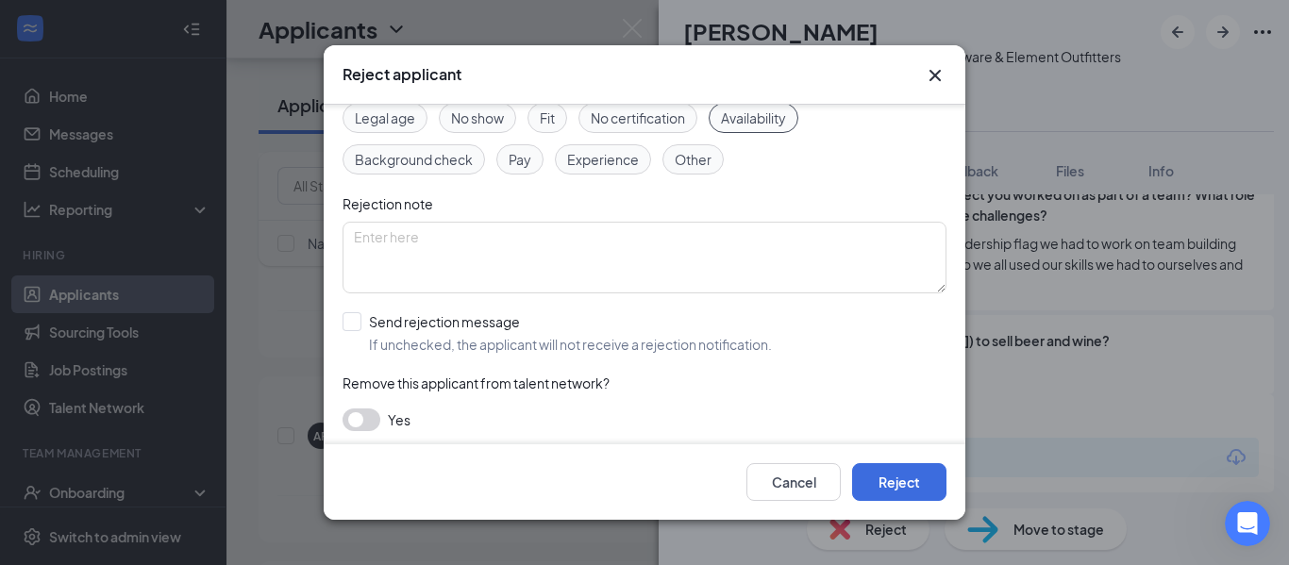
scroll to position [117, 0]
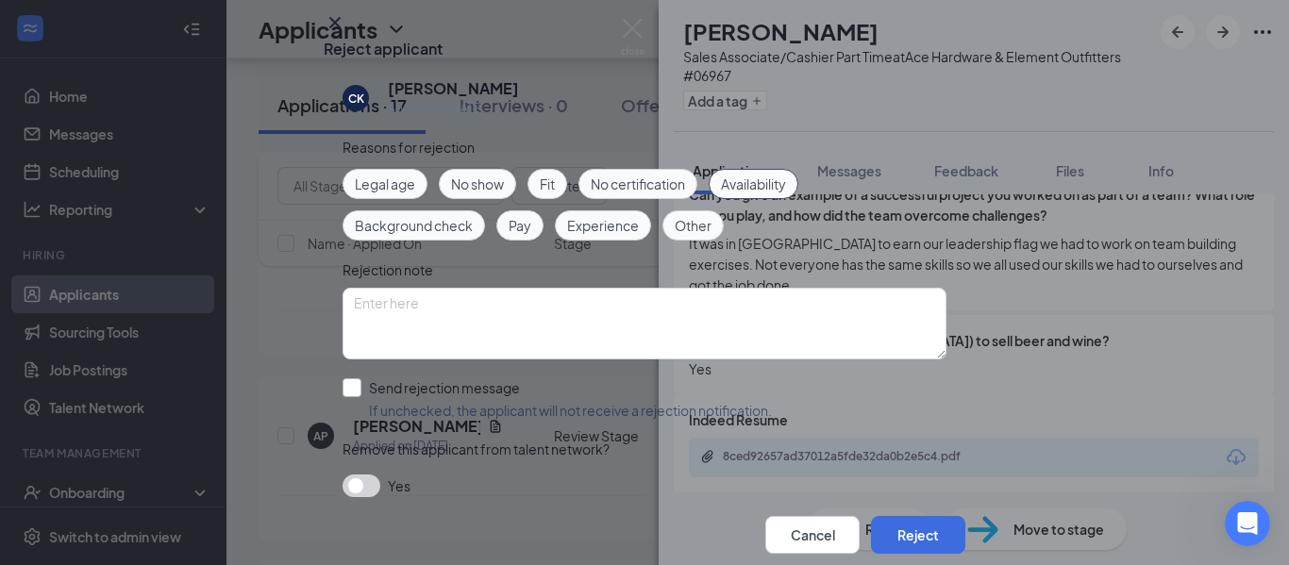
click at [348, 378] on input "Send rejection message If unchecked, the applicant will not receive a rejection…" at bounding box center [556, 399] width 429 height 42
checkbox input "true"
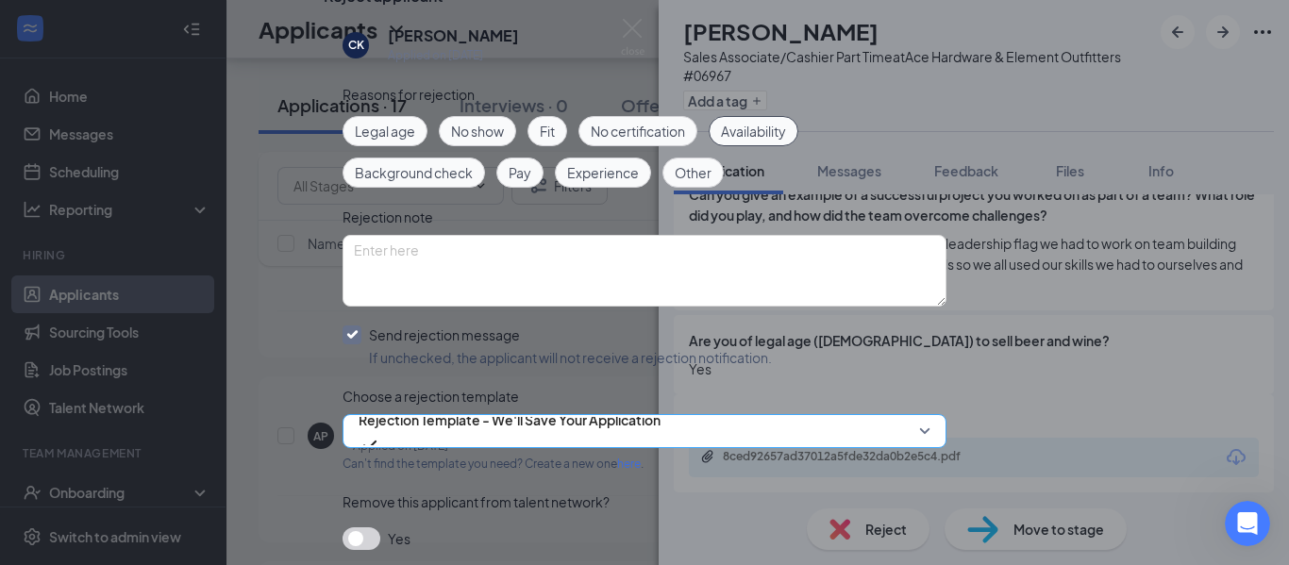
click at [545, 416] on span "Rejection Template - We'll Save Your Application" at bounding box center [510, 420] width 302 height 28
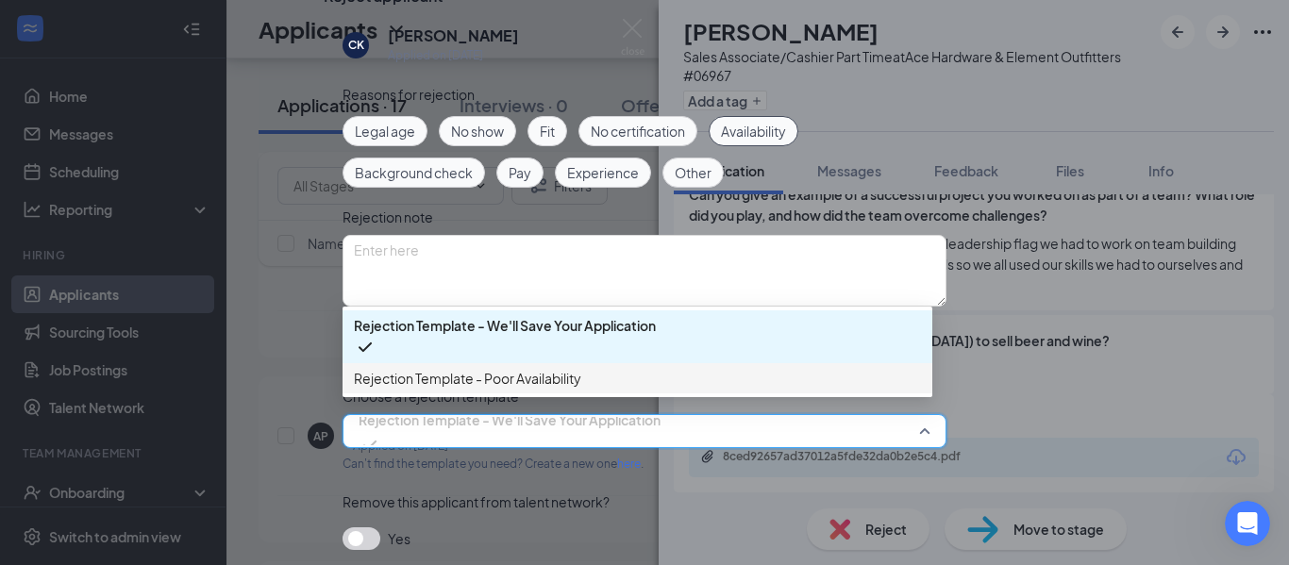
click at [563, 368] on span "Rejection Template - Poor Availability" at bounding box center [467, 378] width 227 height 21
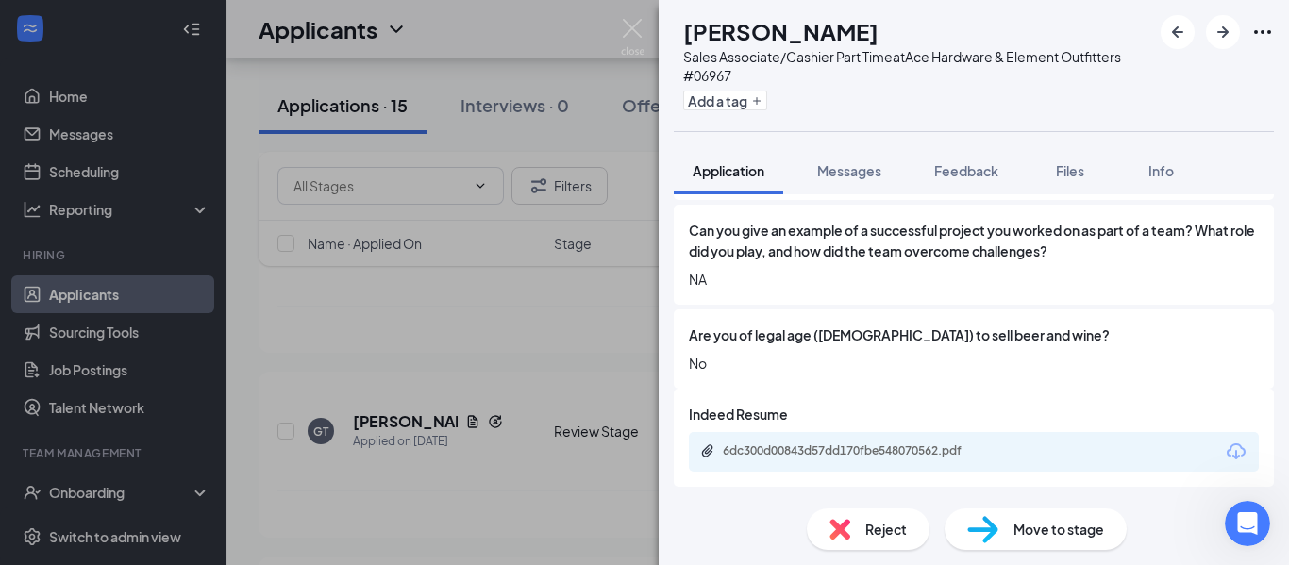
scroll to position [2084, 0]
click at [906, 530] on span "Reject" at bounding box center [886, 529] width 42 height 21
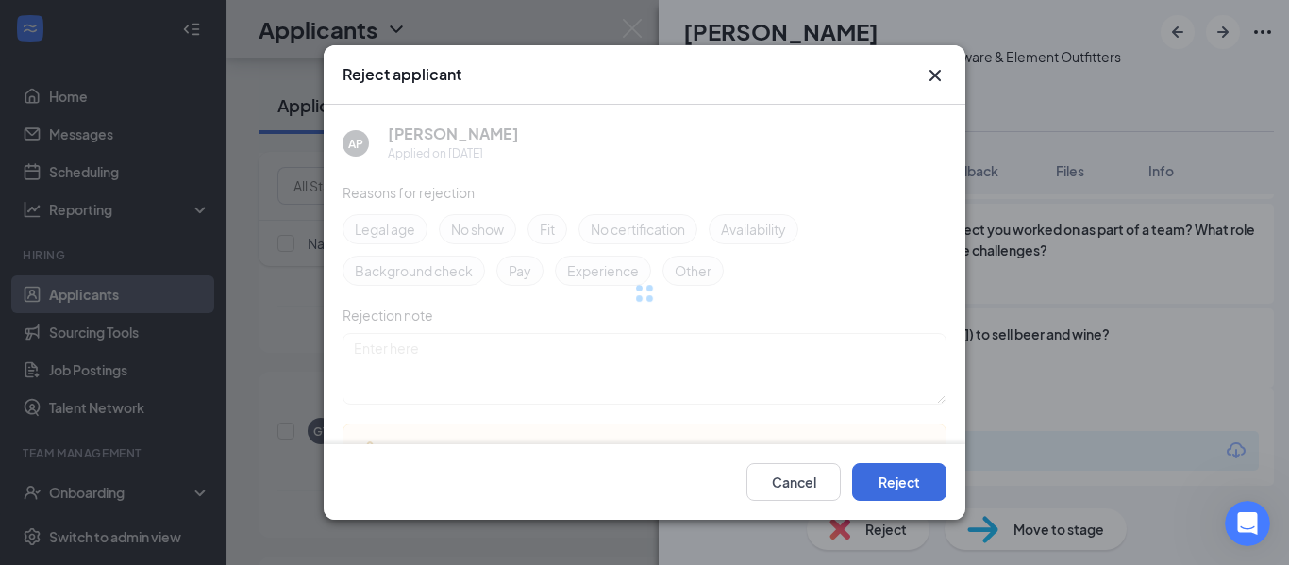
scroll to position [2077, 0]
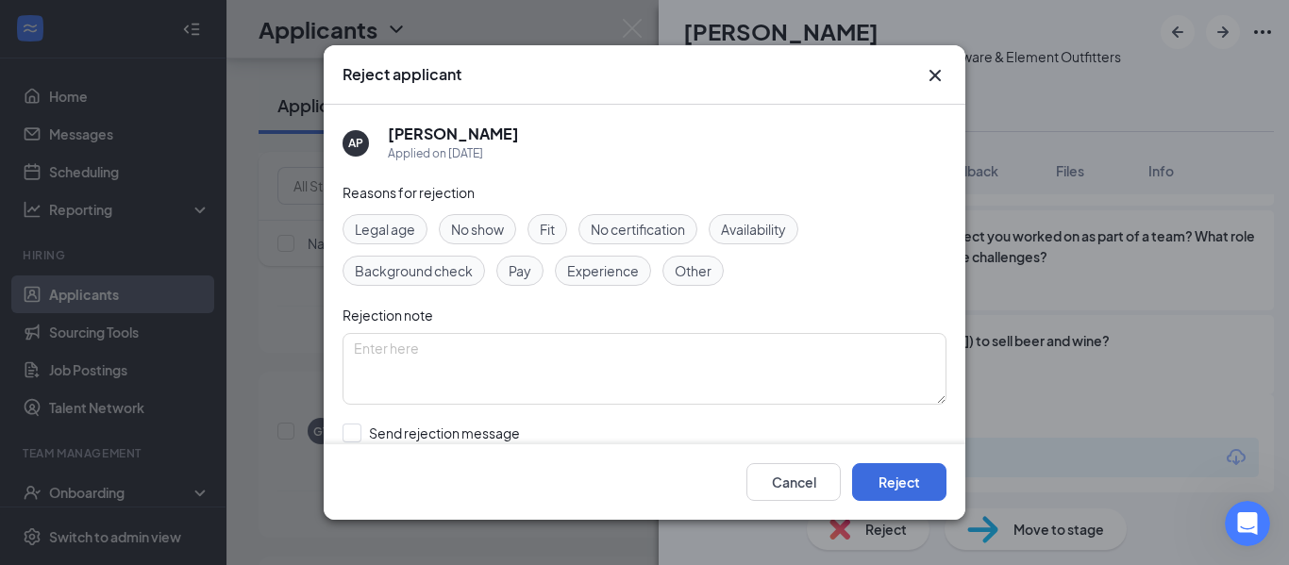
click at [394, 226] on span "Legal age" at bounding box center [385, 229] width 60 height 21
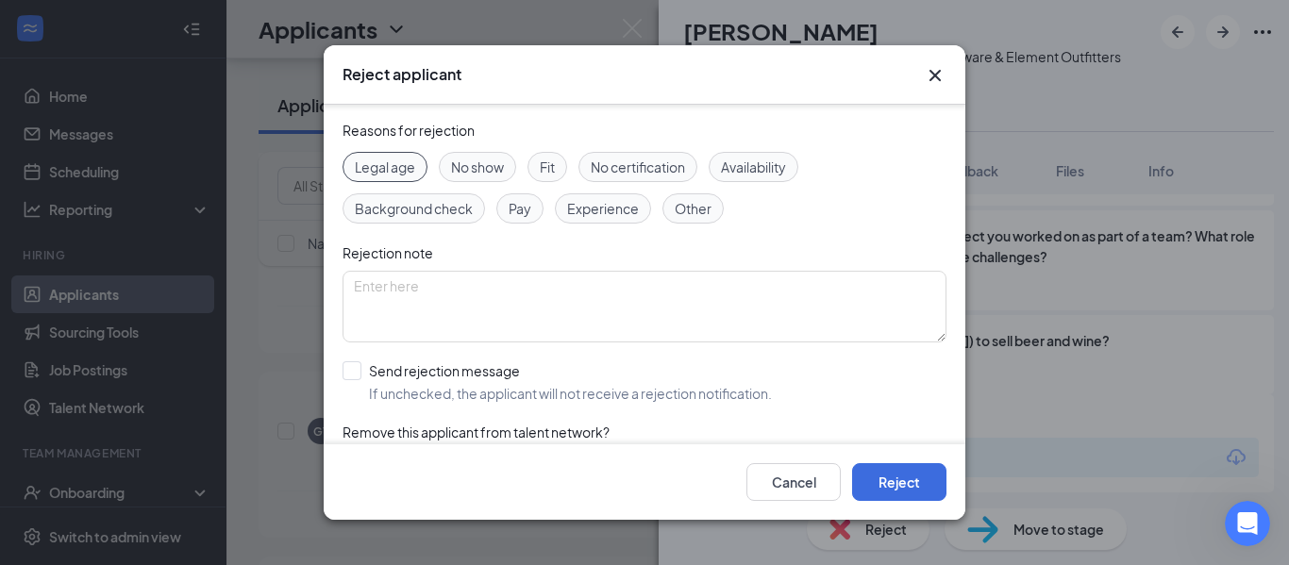
scroll to position [94, 0]
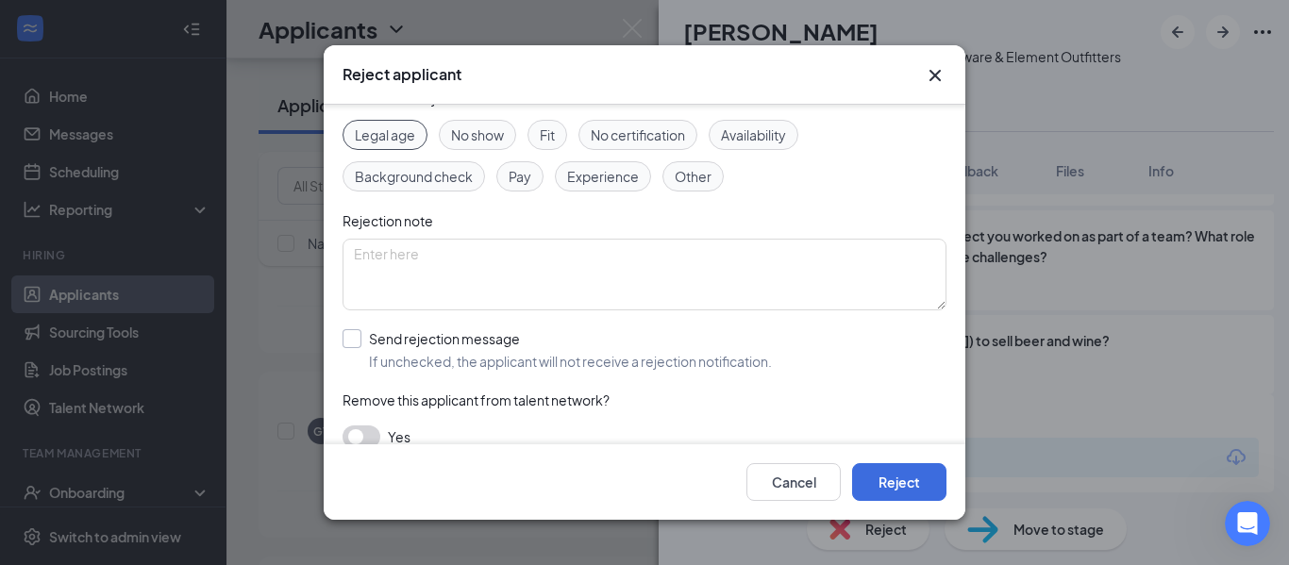
click at [440, 344] on input "Send rejection message If unchecked, the applicant will not receive a rejection…" at bounding box center [556, 350] width 429 height 42
checkbox input "true"
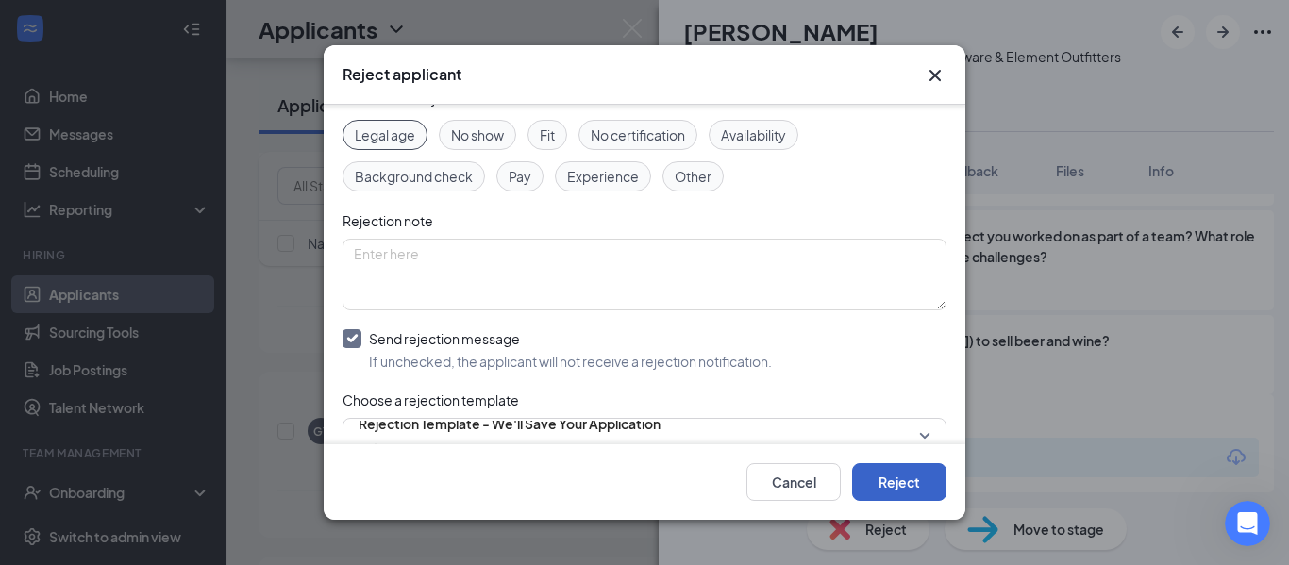
click at [912, 469] on button "Reject" at bounding box center [899, 482] width 94 height 38
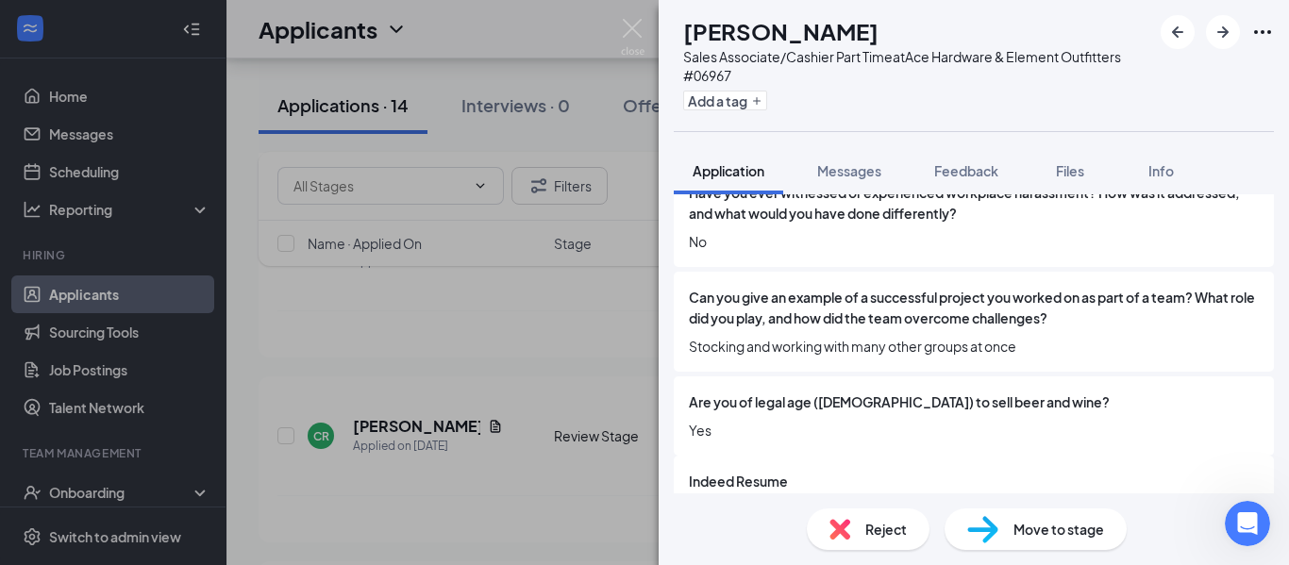
scroll to position [2105, 0]
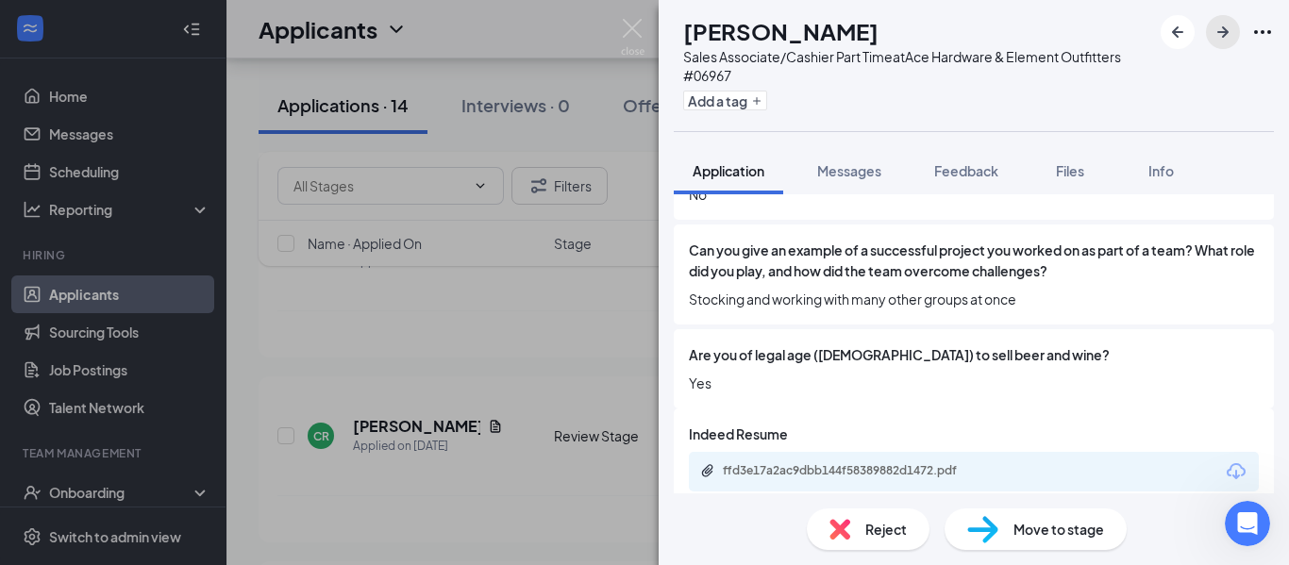
click at [1233, 29] on icon "ArrowRight" at bounding box center [1222, 32] width 23 height 23
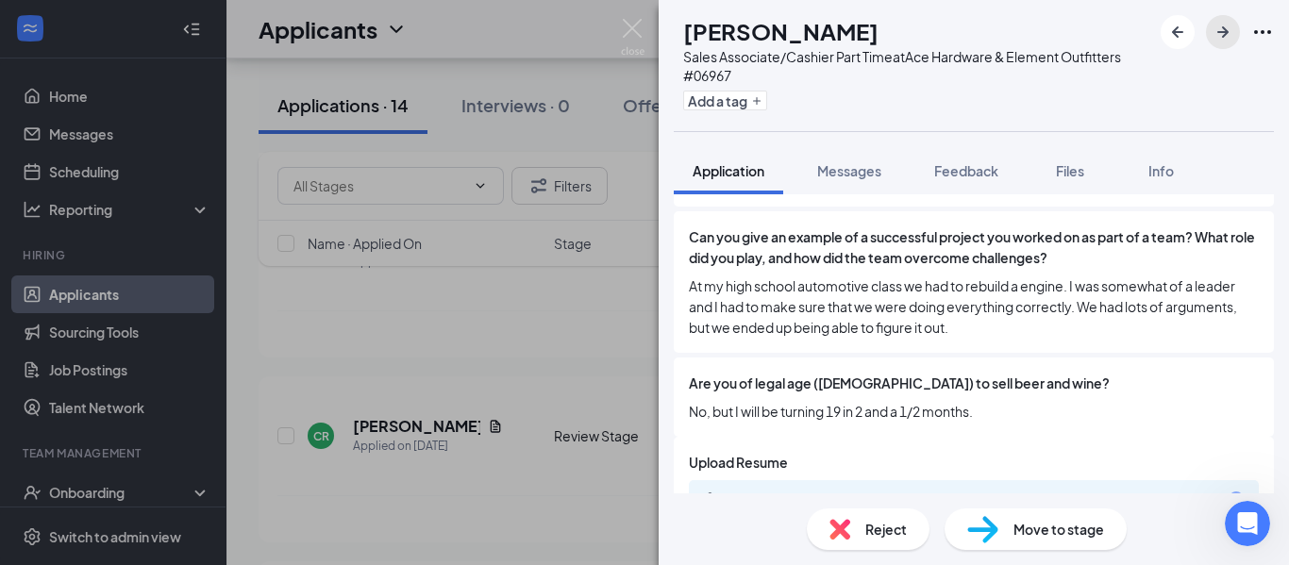
scroll to position [2340, 0]
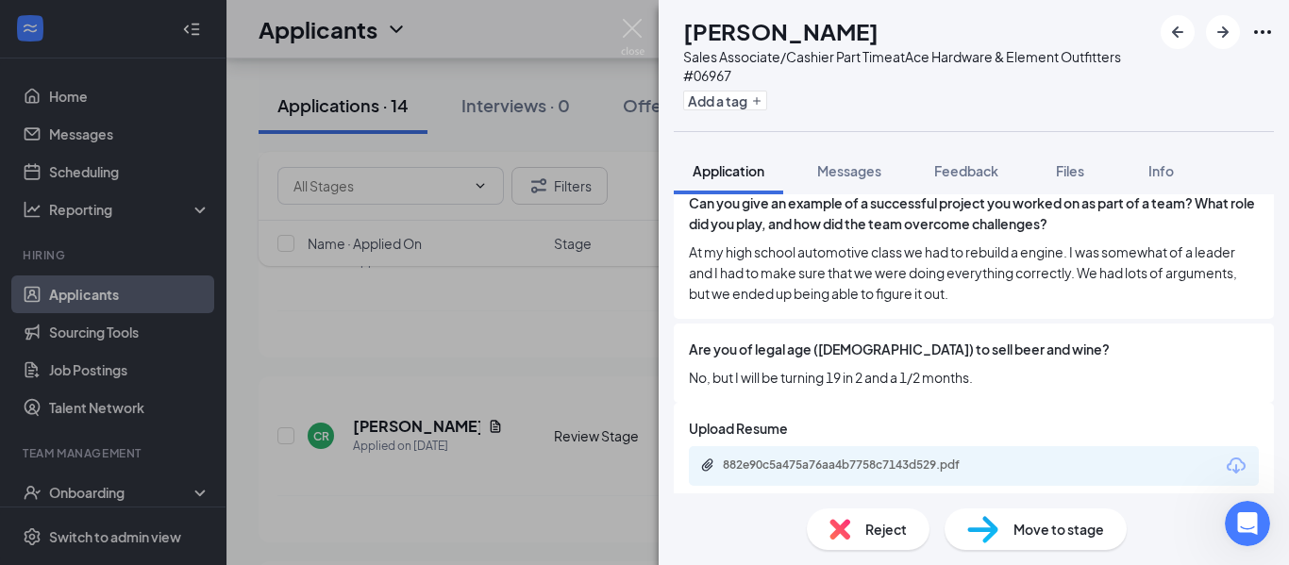
click at [898, 533] on span "Reject" at bounding box center [886, 529] width 42 height 21
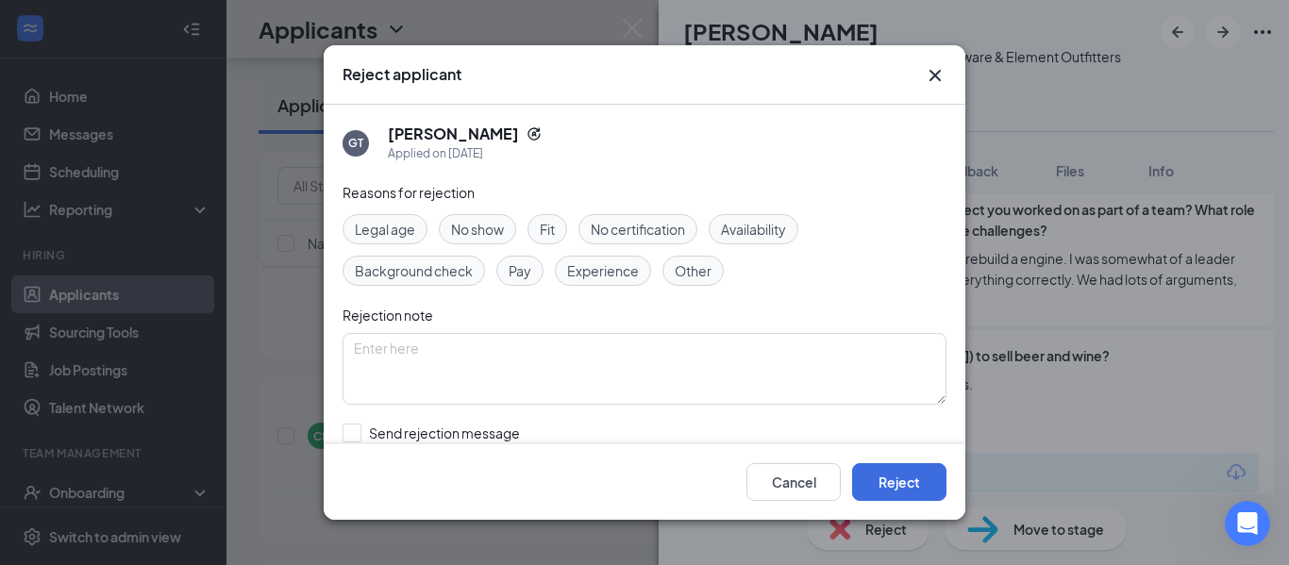
click at [392, 236] on span "Legal age" at bounding box center [385, 229] width 60 height 21
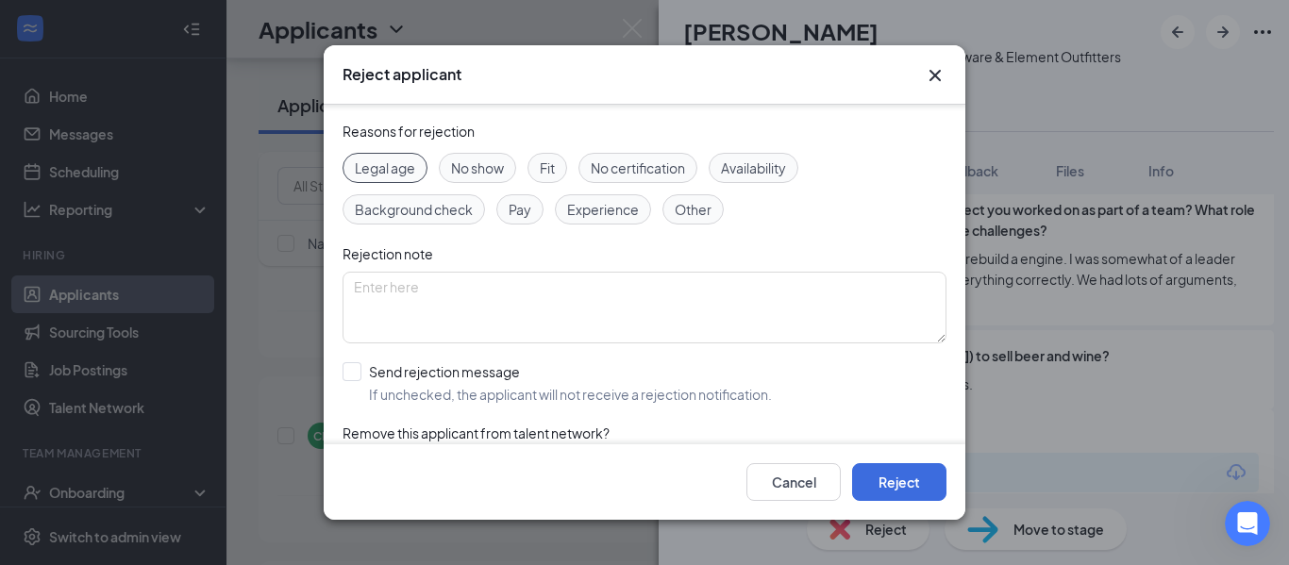
scroll to position [117, 0]
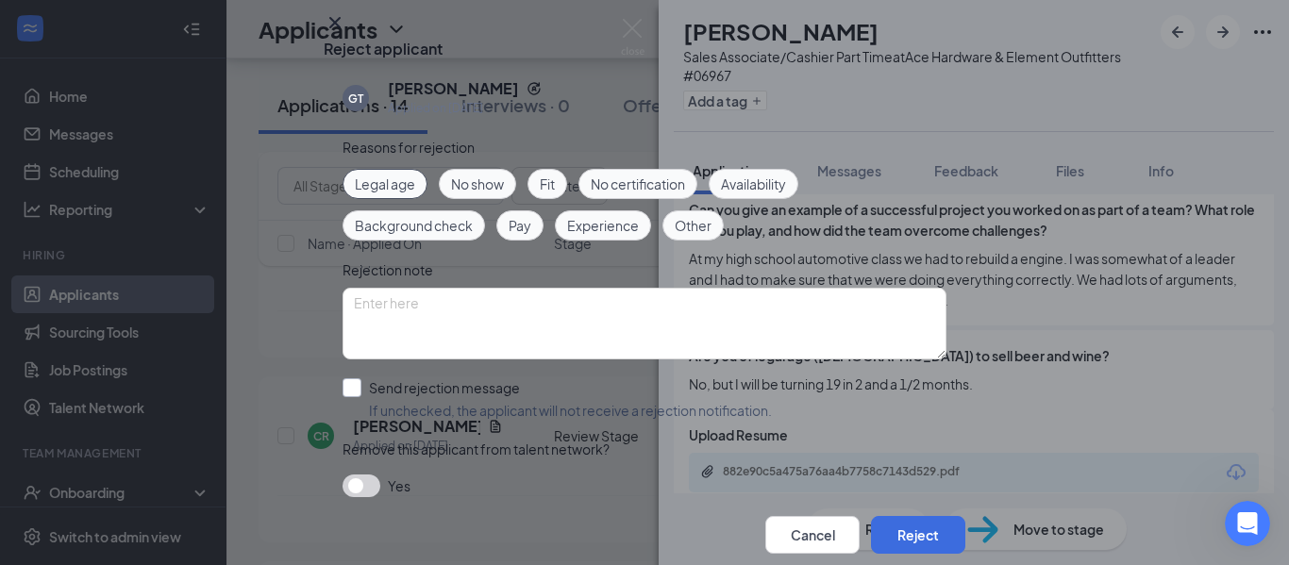
click at [428, 378] on input "Send rejection message If unchecked, the applicant will not receive a rejection…" at bounding box center [556, 399] width 429 height 42
checkbox input "true"
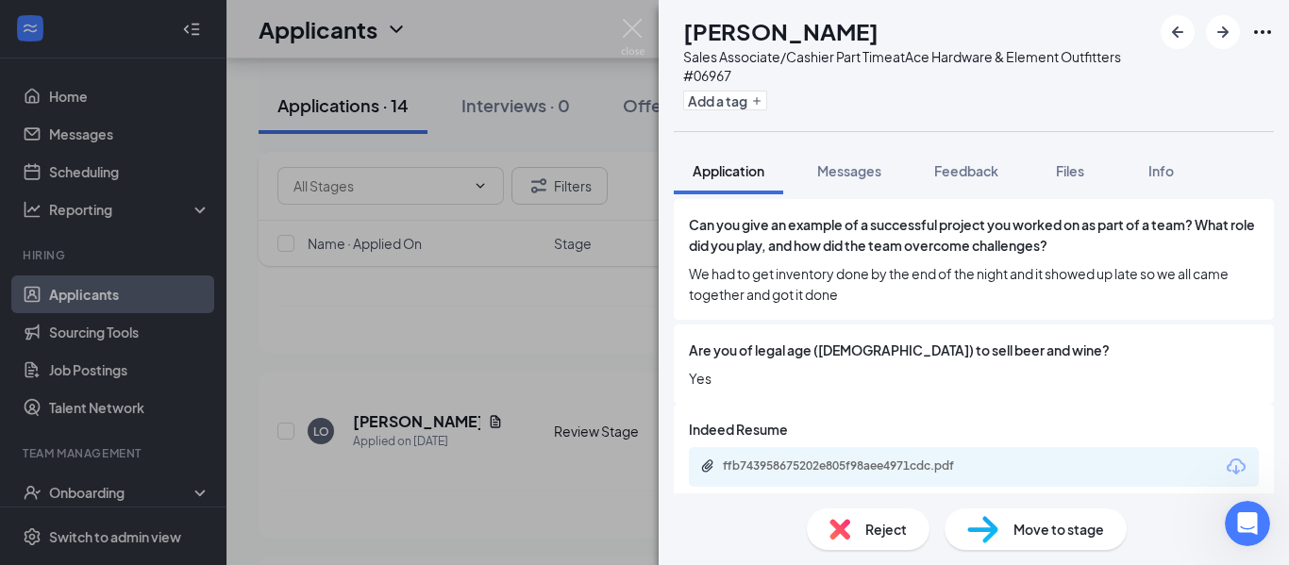
scroll to position [2204, 0]
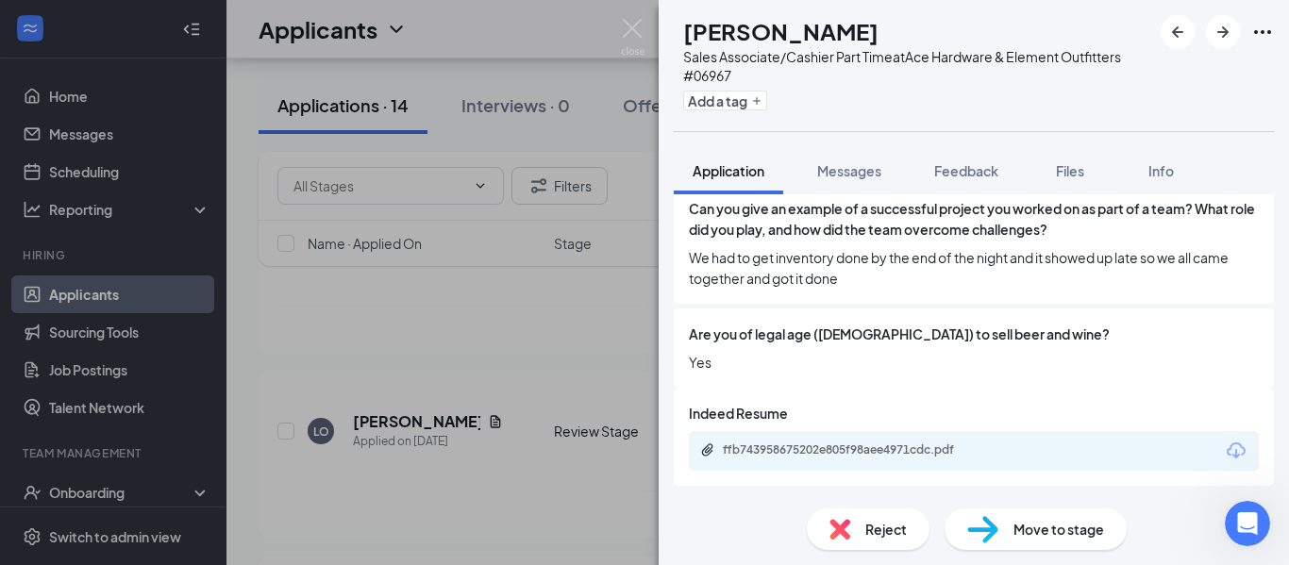
click at [857, 523] on div "Reject" at bounding box center [868, 530] width 123 height 42
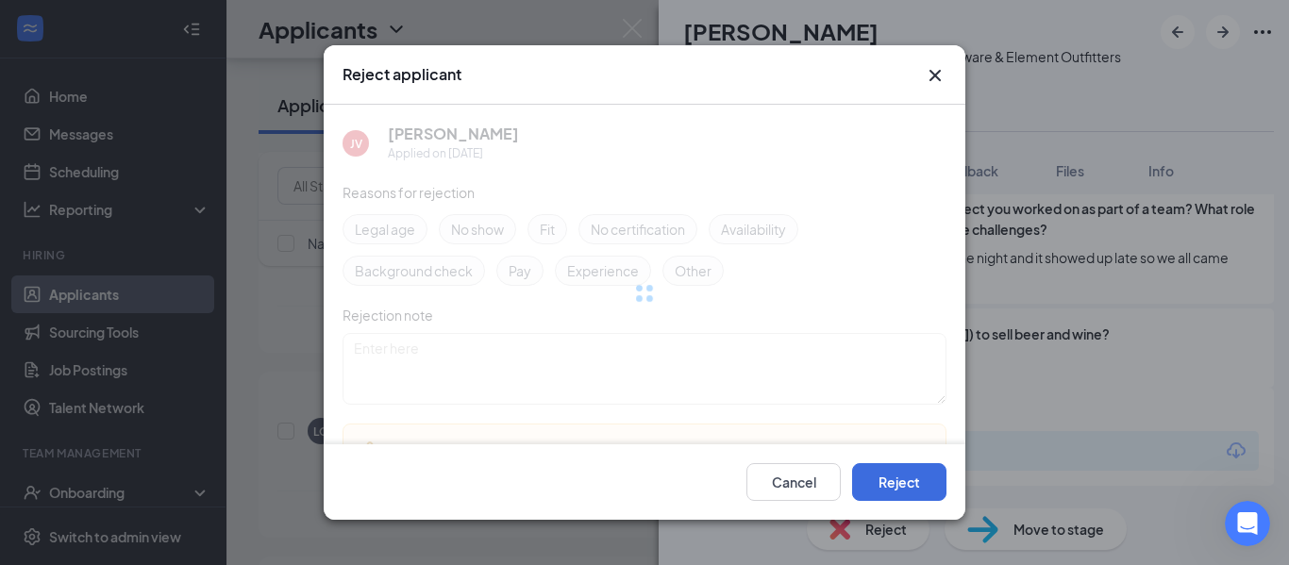
scroll to position [2197, 0]
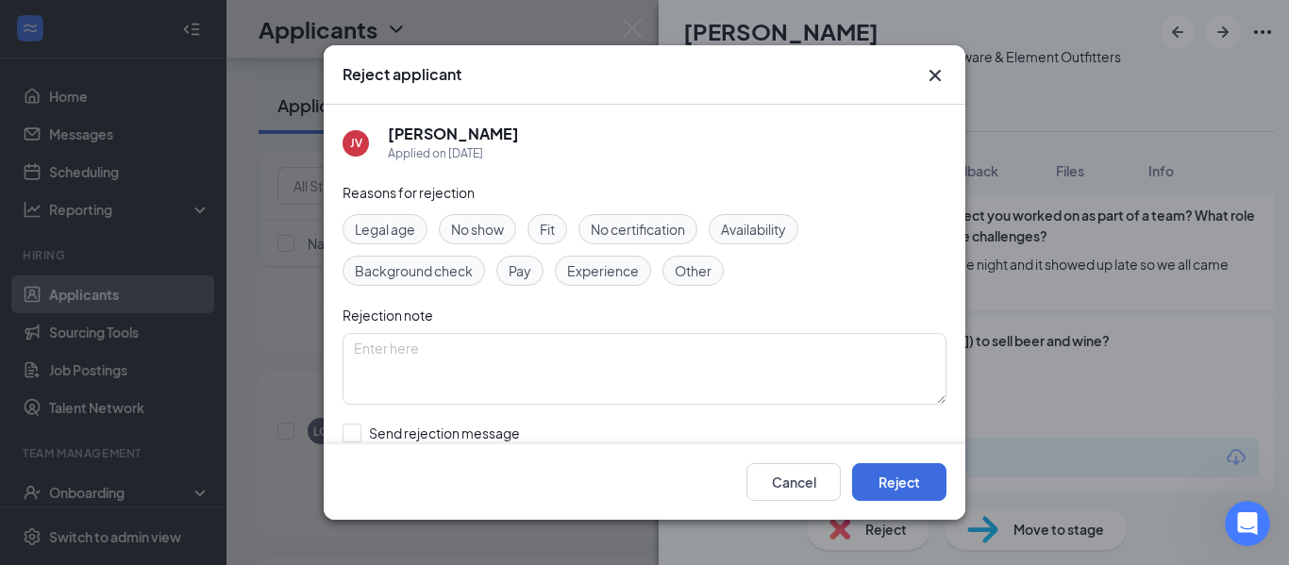
click at [747, 226] on span "Availability" at bounding box center [753, 229] width 65 height 21
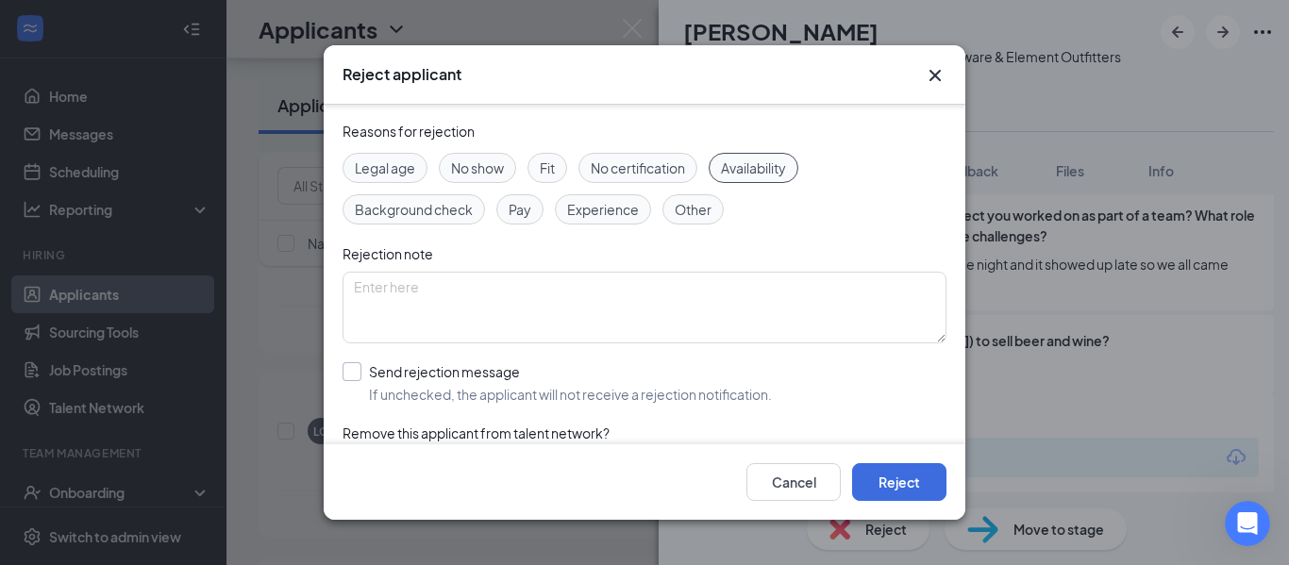
scroll to position [94, 0]
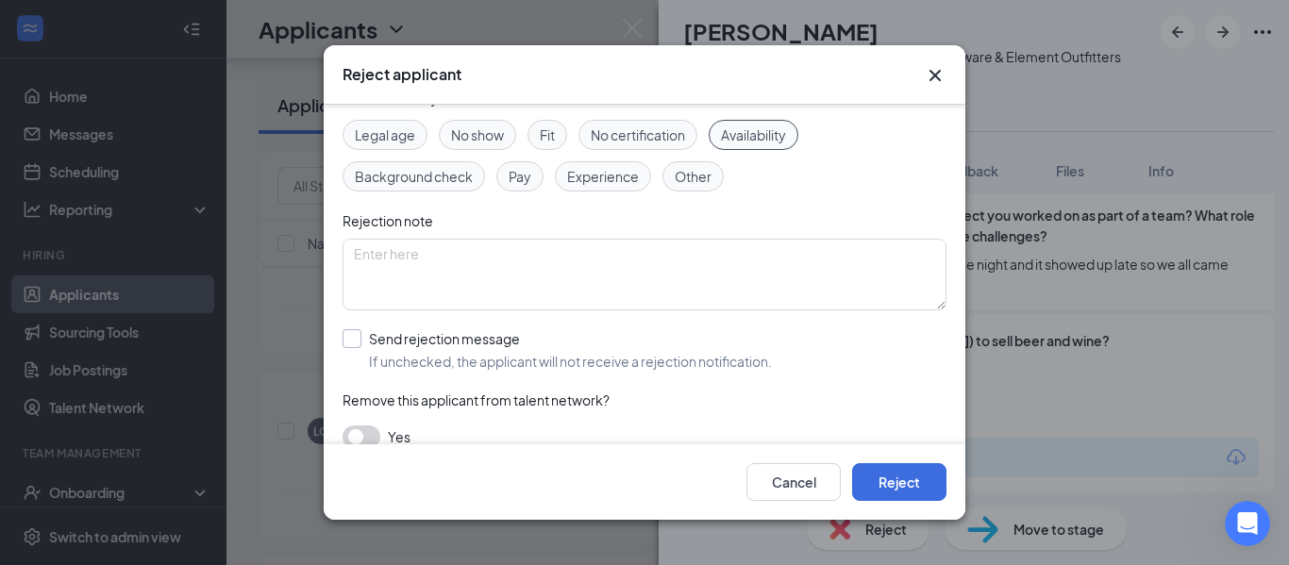
click at [398, 347] on input "Send rejection message If unchecked, the applicant will not receive a rejection…" at bounding box center [556, 350] width 429 height 42
checkbox input "true"
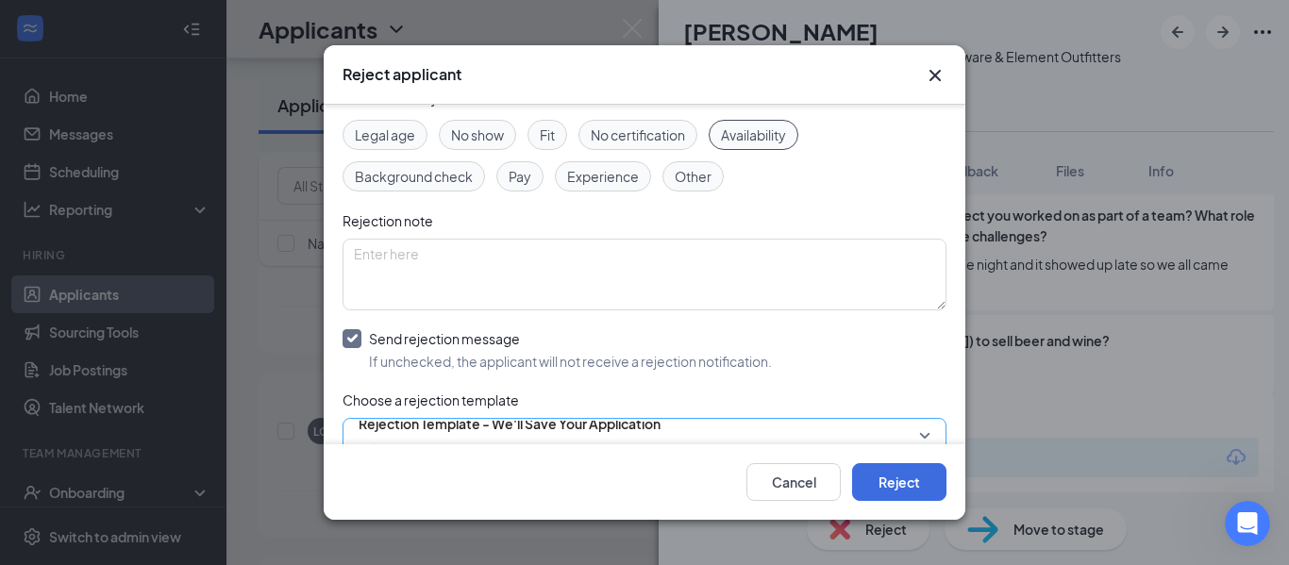
click at [609, 434] on span "Rejection Template - We'll Save Your Application" at bounding box center [510, 423] width 302 height 28
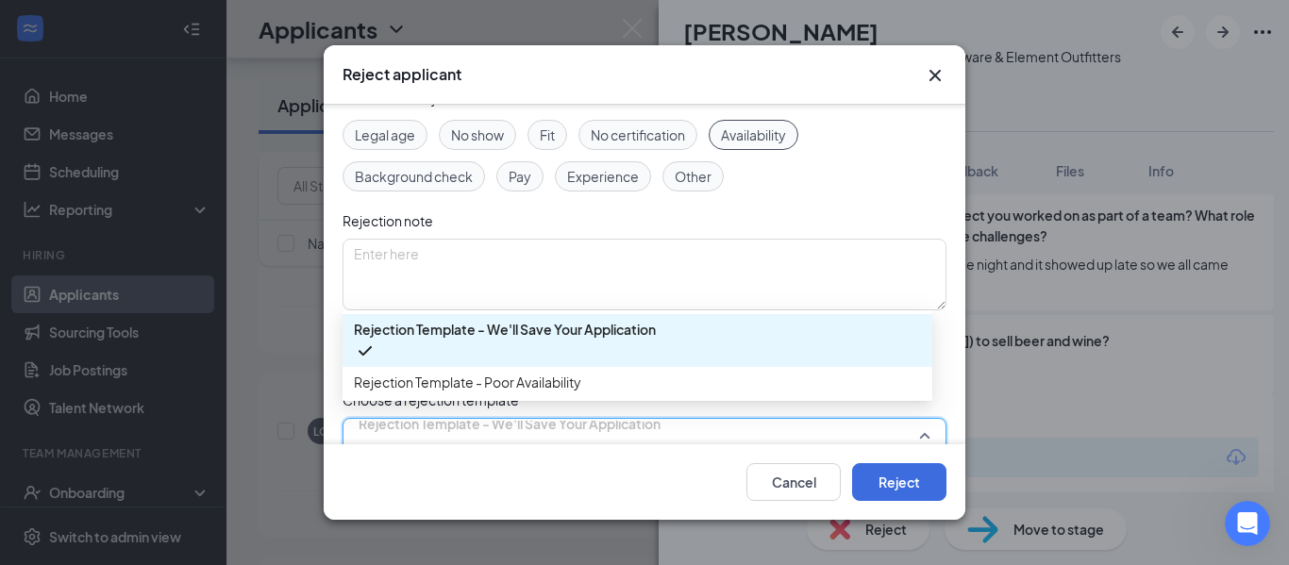
scroll to position [101, 0]
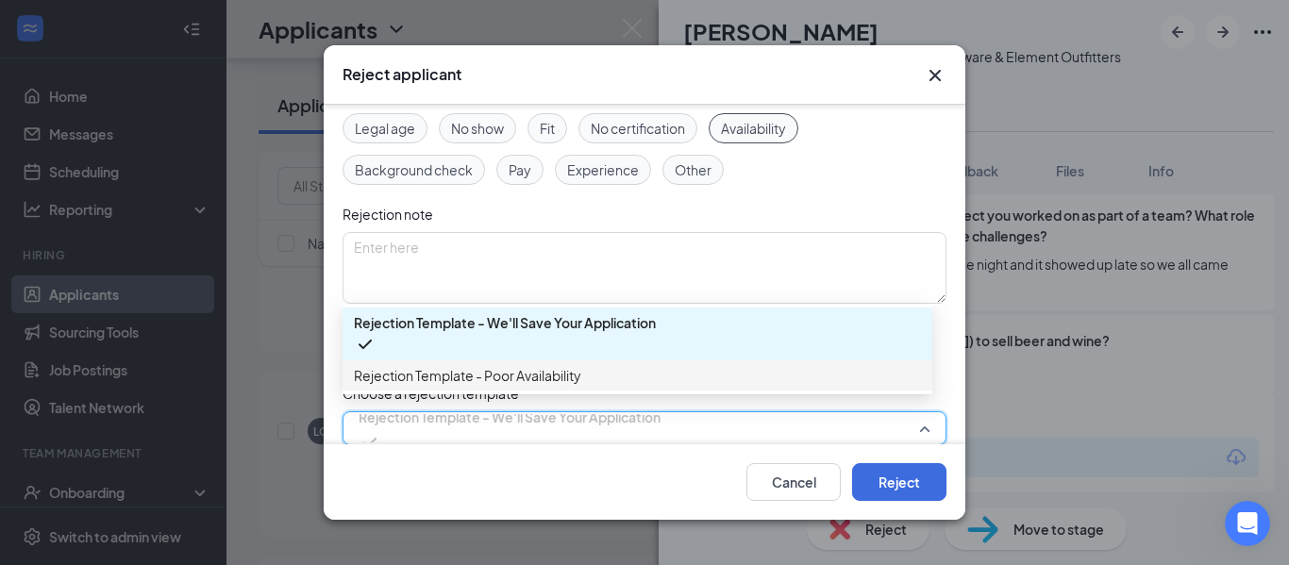
click at [612, 391] on div "Rejection Template - Poor Availability" at bounding box center [637, 375] width 590 height 30
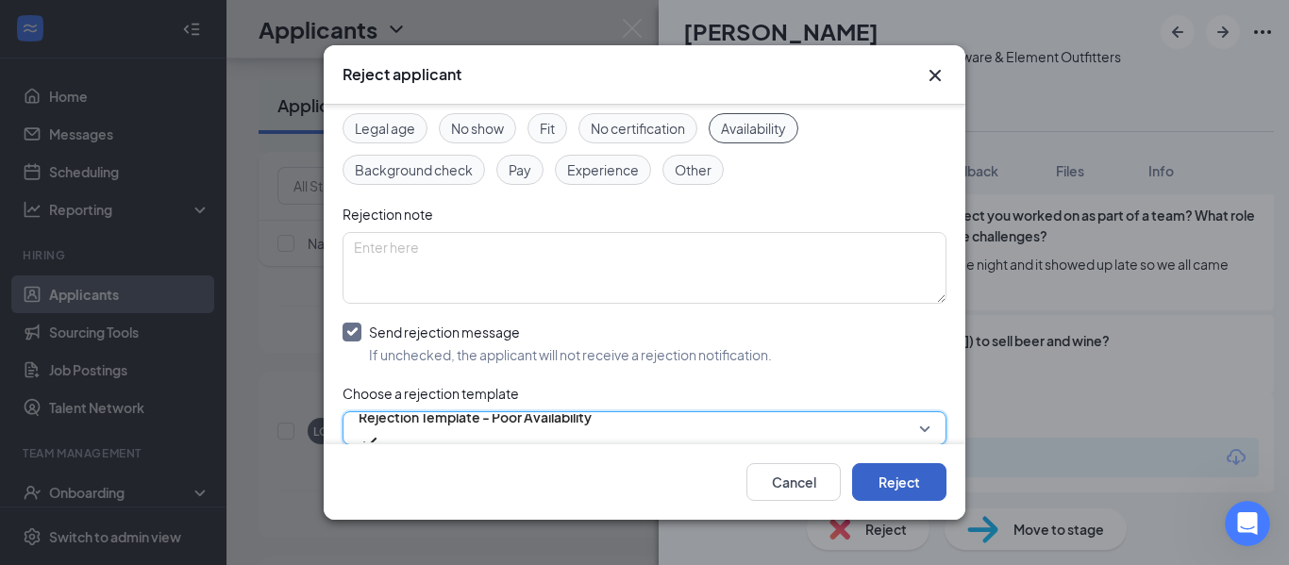
click at [909, 483] on button "Reject" at bounding box center [899, 482] width 94 height 38
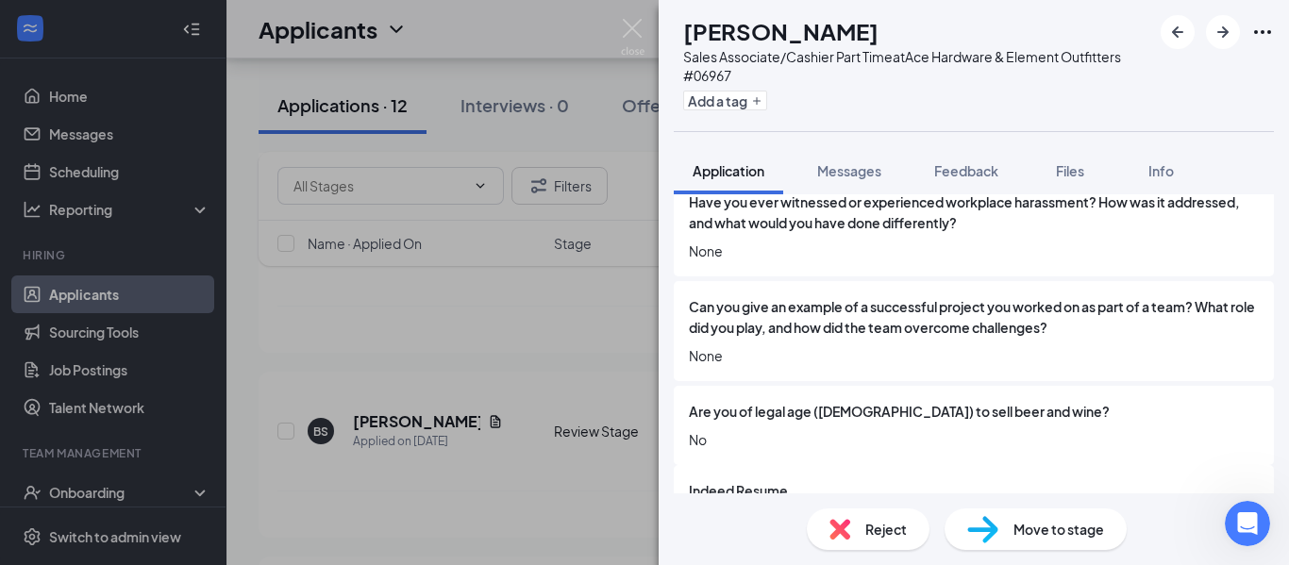
scroll to position [2225, 0]
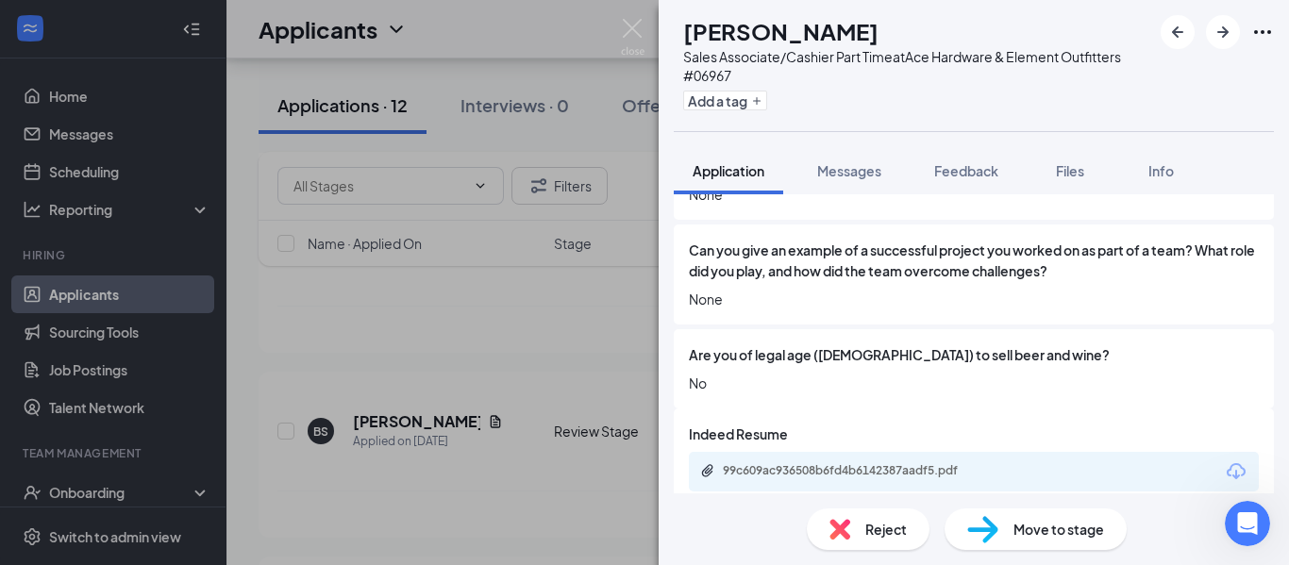
click at [865, 533] on span "Reject" at bounding box center [886, 529] width 42 height 21
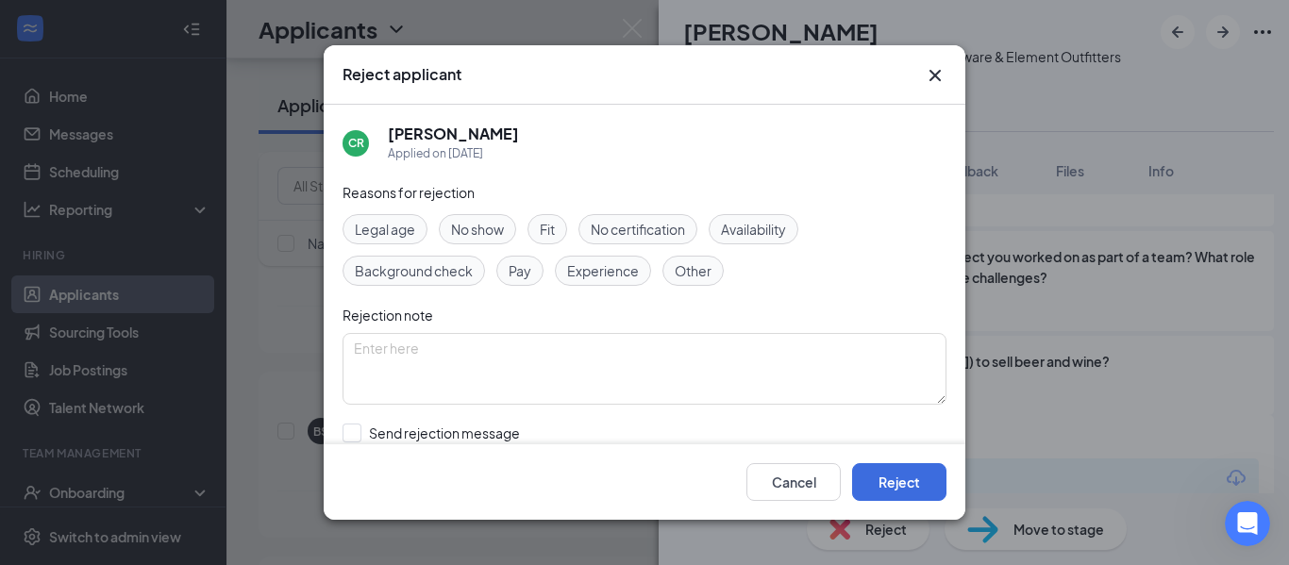
click at [370, 227] on span "Legal age" at bounding box center [385, 229] width 60 height 21
click at [515, 431] on input "Send rejection message If unchecked, the applicant will not receive a rejection…" at bounding box center [556, 445] width 429 height 42
checkbox input "true"
click at [899, 475] on button "Reject" at bounding box center [899, 482] width 94 height 38
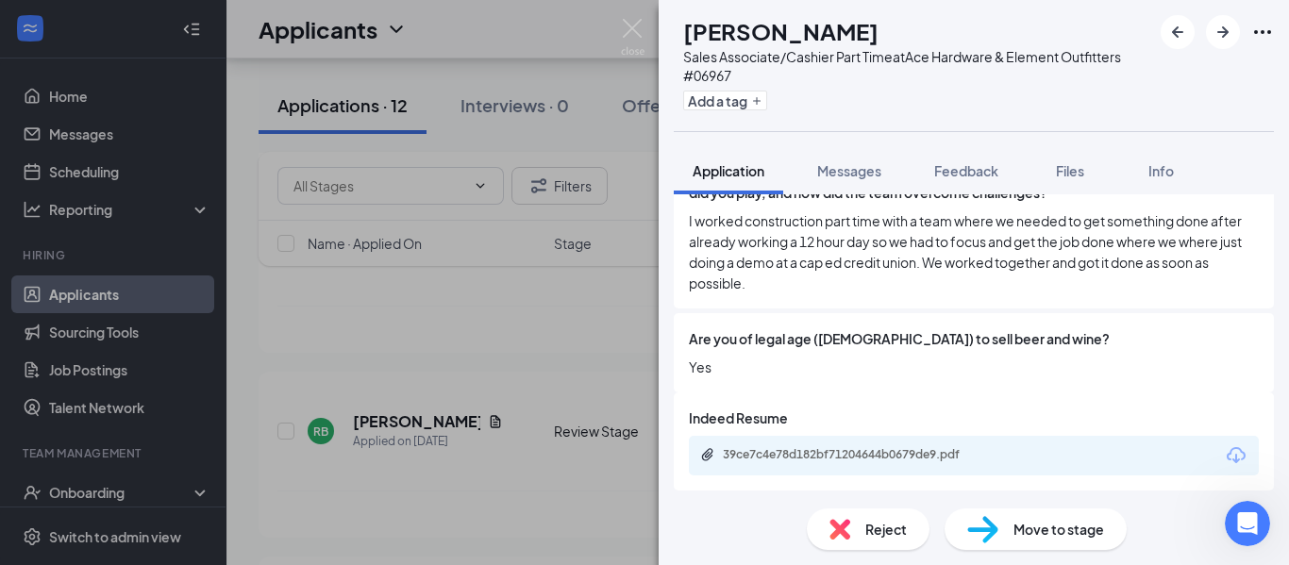
scroll to position [2287, 0]
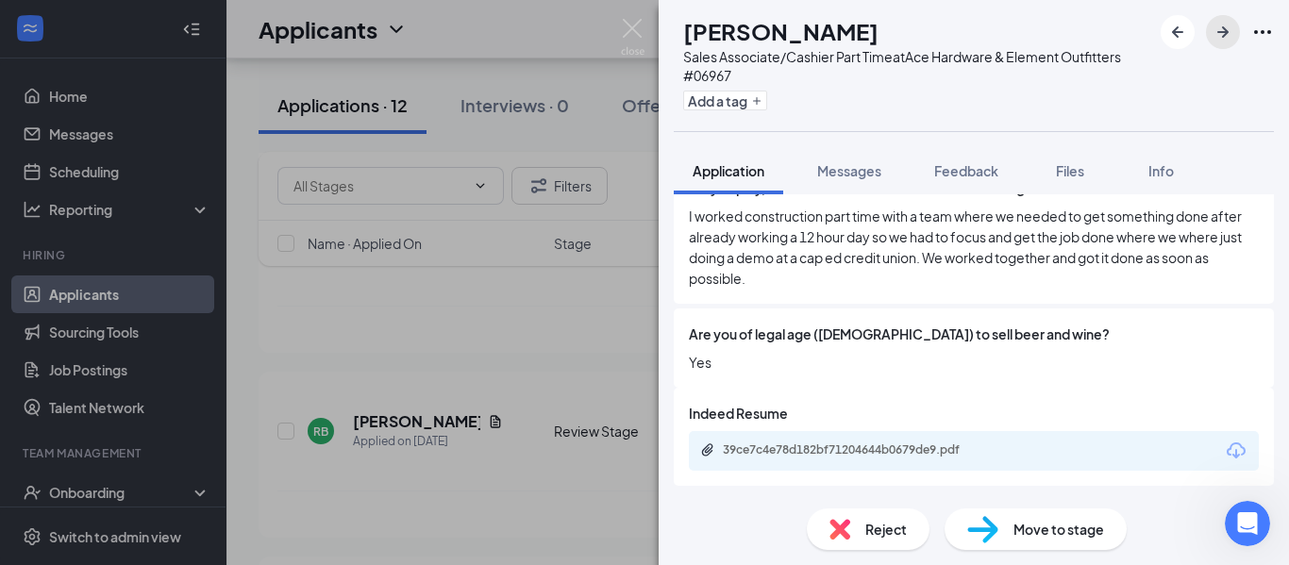
click at [1226, 34] on icon "ArrowRight" at bounding box center [1222, 31] width 11 height 11
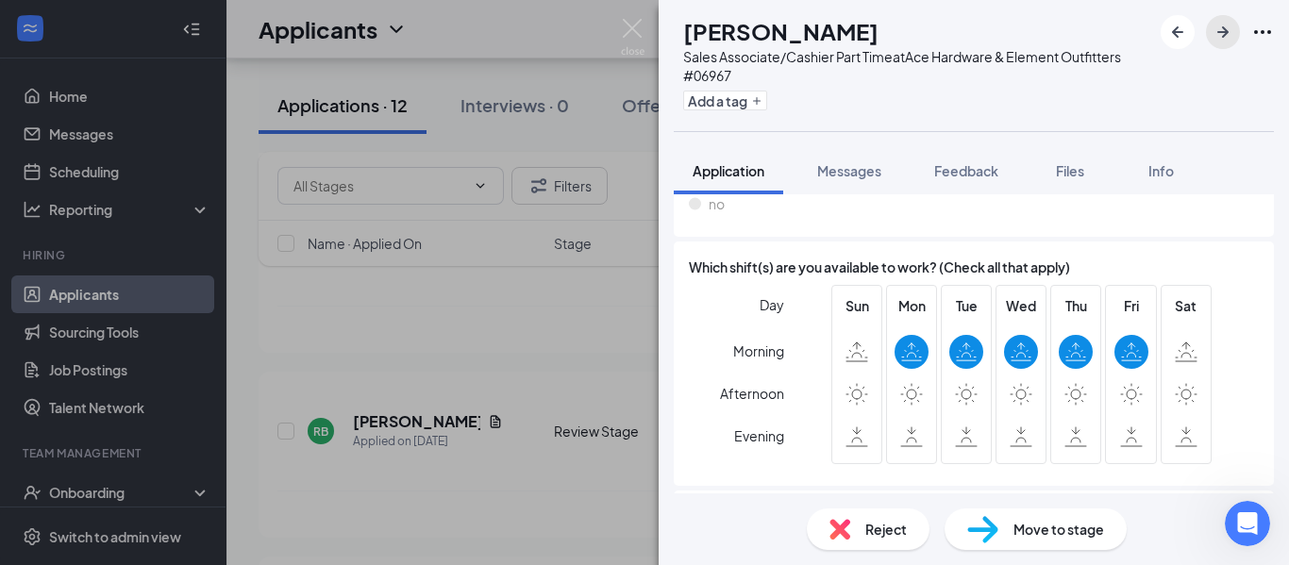
scroll to position [1509, 0]
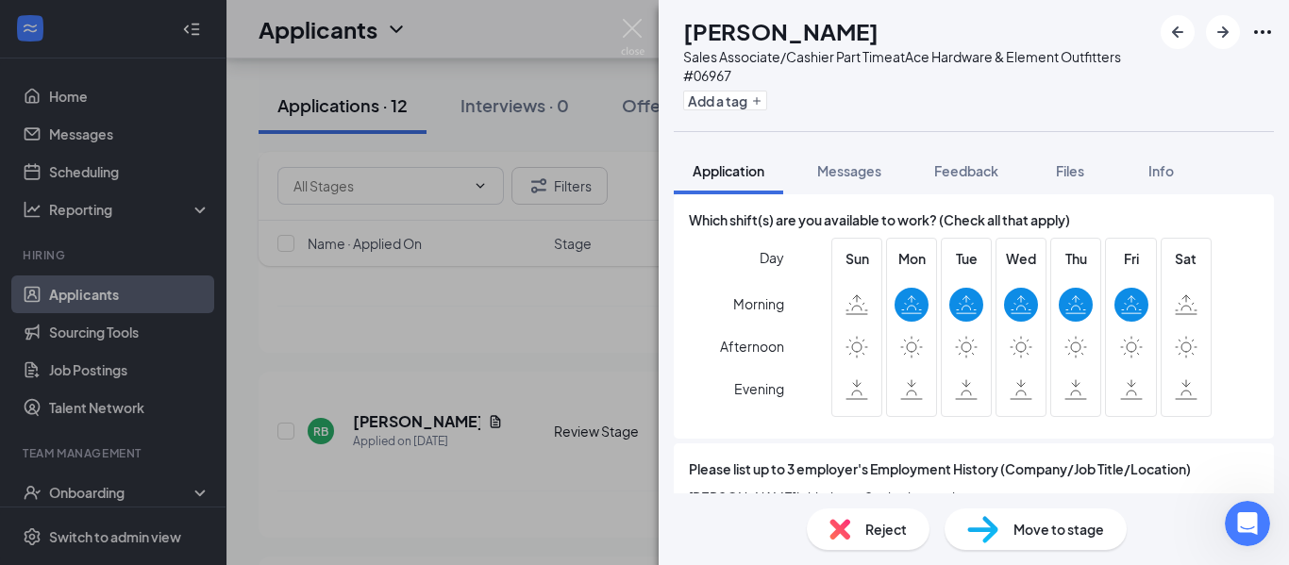
click at [876, 532] on span "Reject" at bounding box center [886, 529] width 42 height 21
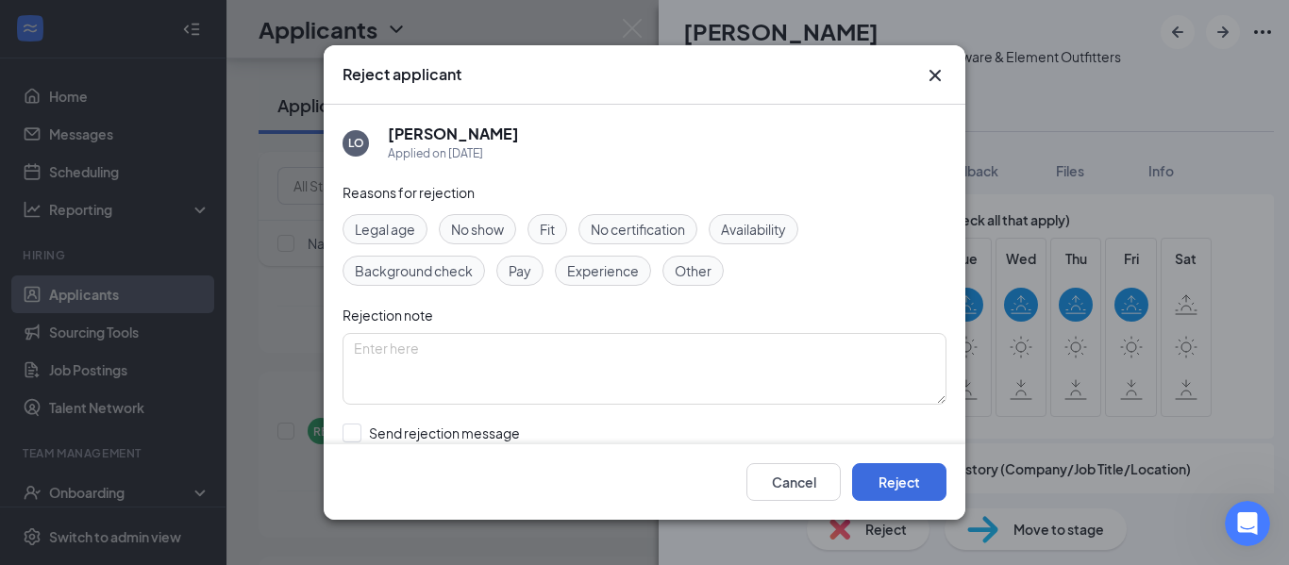
click at [736, 227] on span "Availability" at bounding box center [753, 229] width 65 height 21
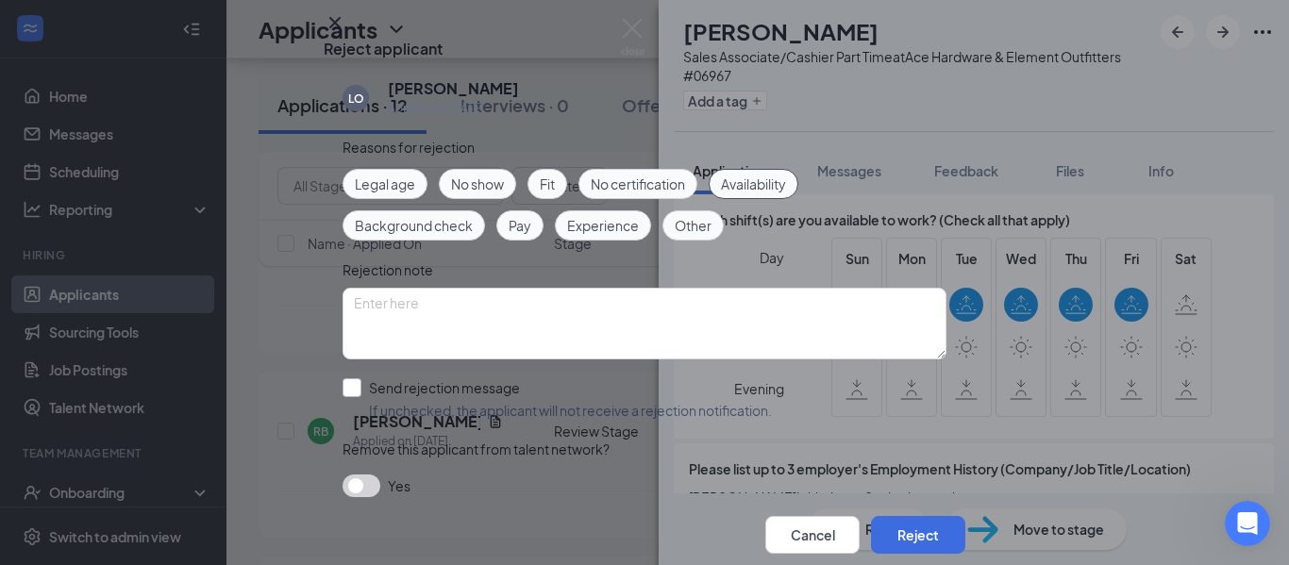
scroll to position [117, 0]
click at [428, 378] on input "Send rejection message If unchecked, the applicant will not receive a rejection…" at bounding box center [556, 399] width 429 height 42
checkbox input "true"
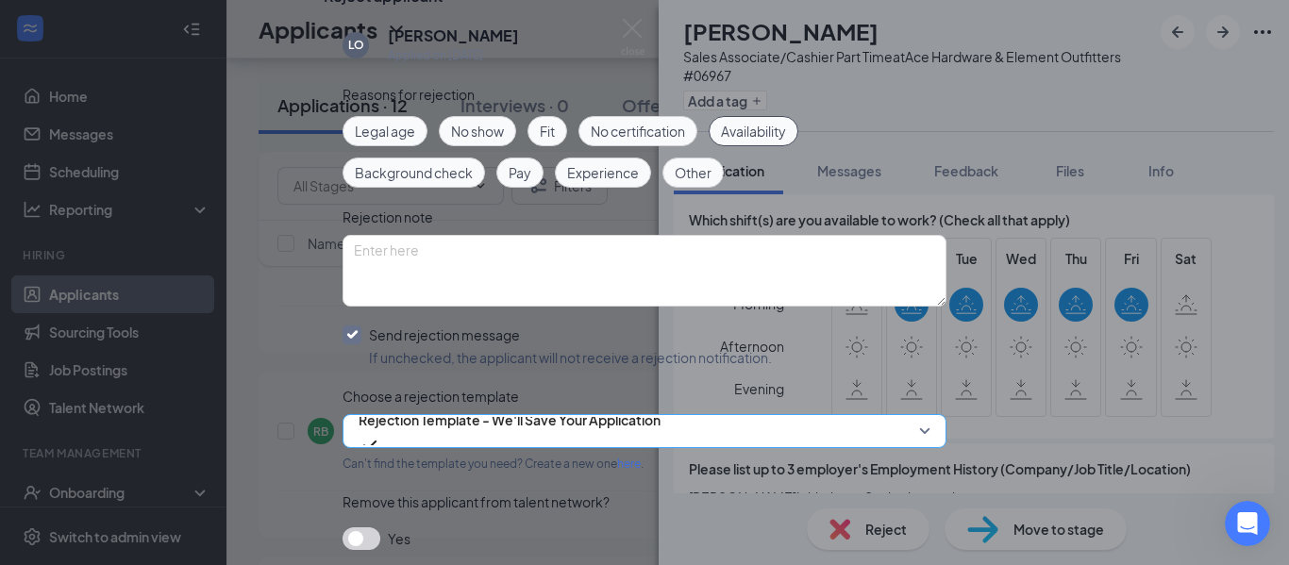
click at [608, 416] on span "Rejection Template - We'll Save Your Application" at bounding box center [510, 420] width 302 height 28
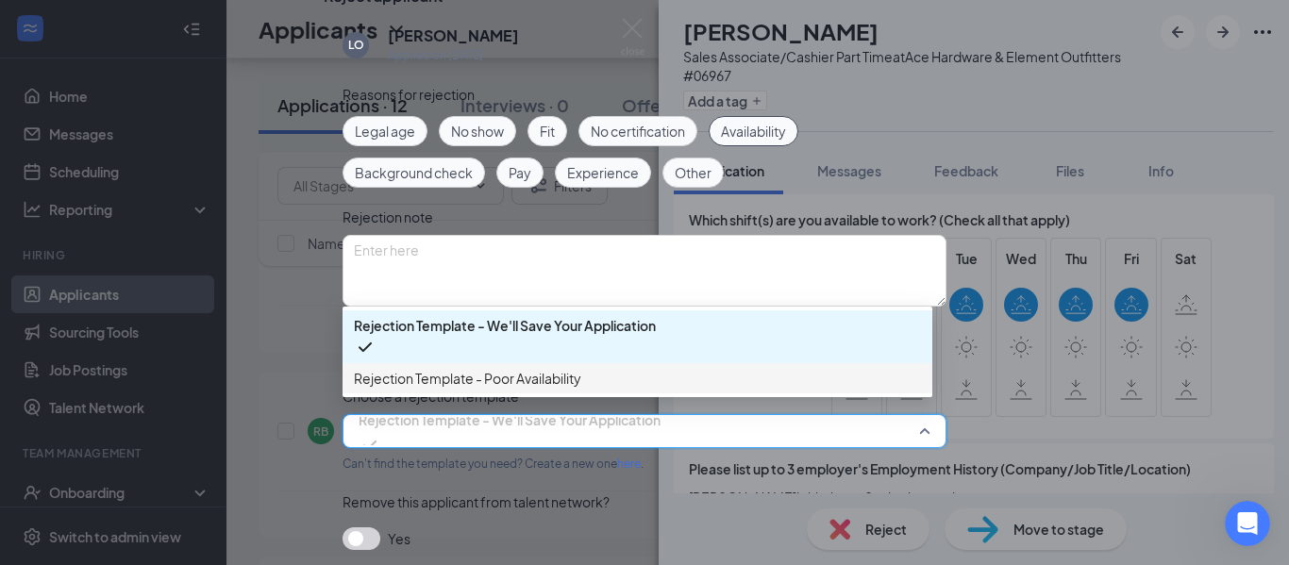
click at [610, 368] on span "Rejection Template - Poor Availability" at bounding box center [637, 378] width 567 height 21
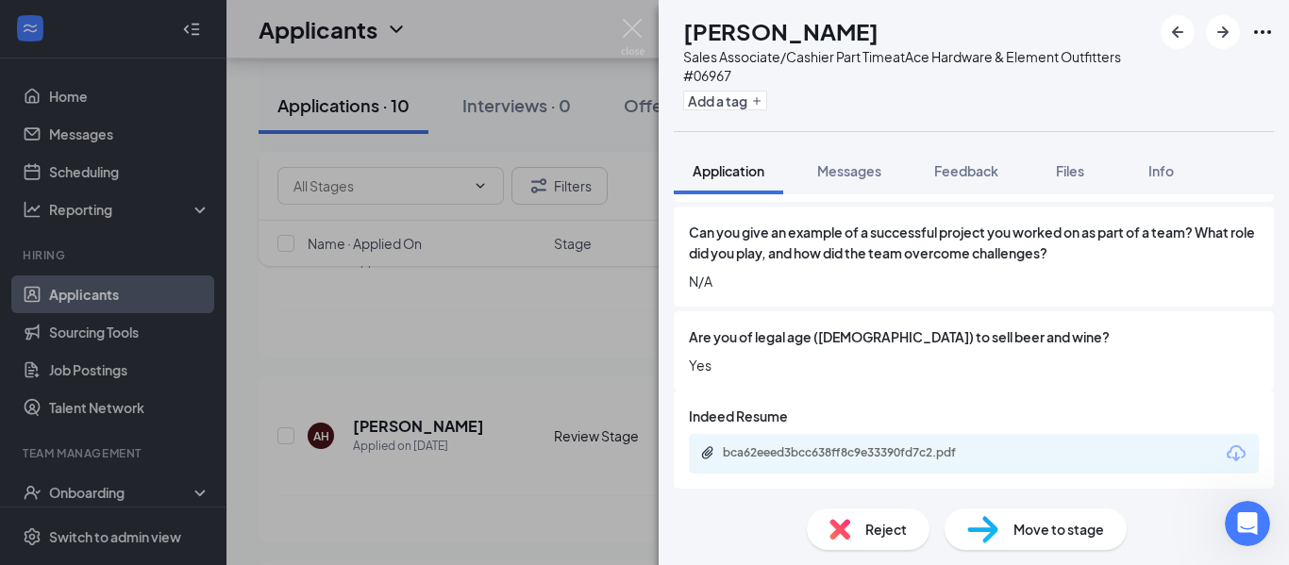
scroll to position [2183, 0]
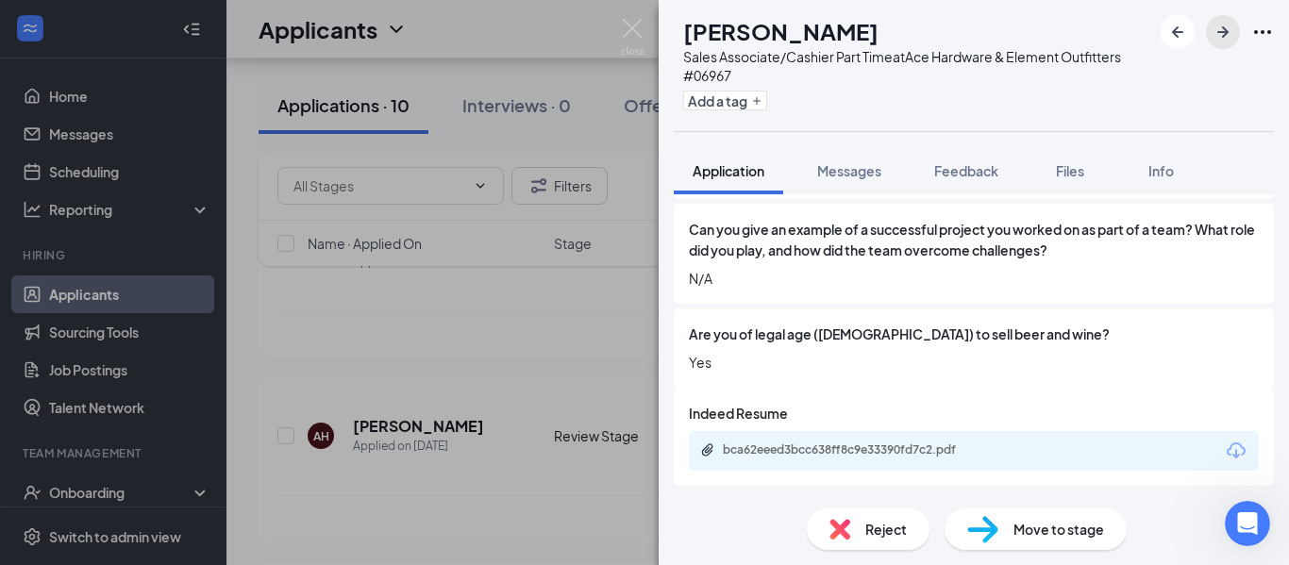
click at [1228, 39] on icon "ArrowRight" at bounding box center [1222, 32] width 23 height 23
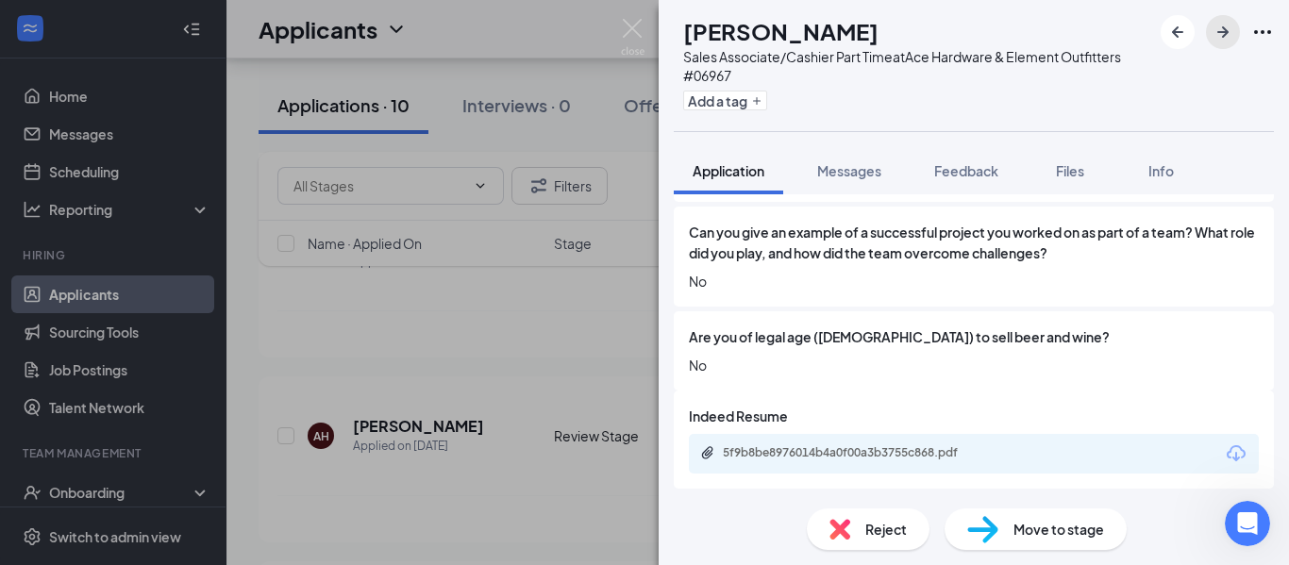
scroll to position [2183, 0]
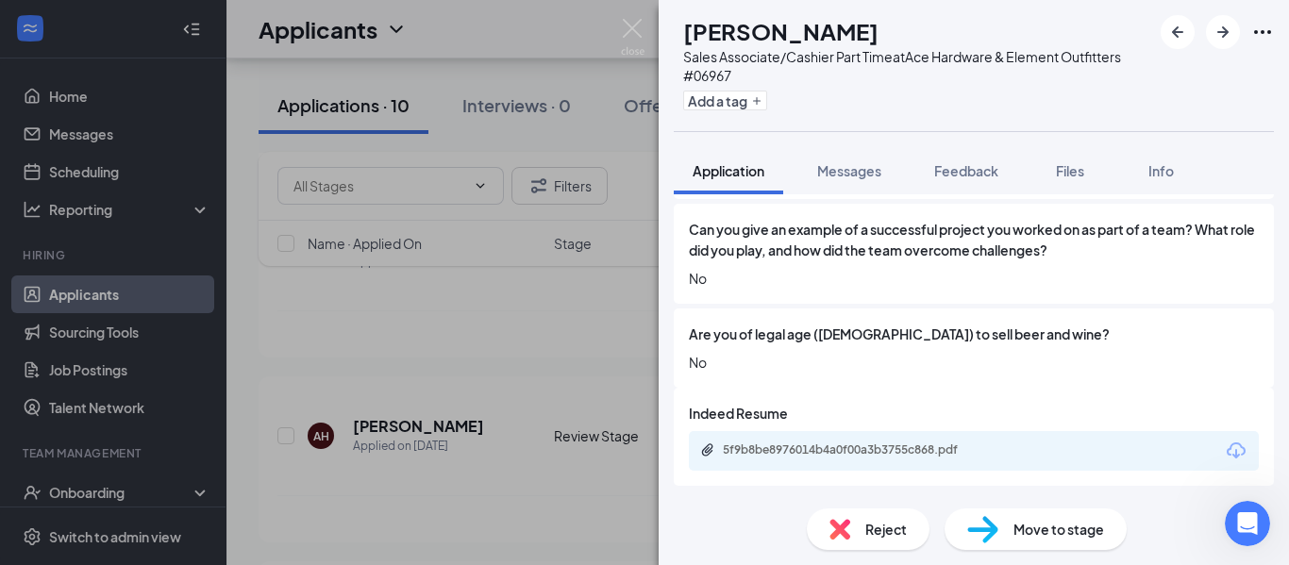
click at [865, 532] on span "Reject" at bounding box center [886, 529] width 42 height 21
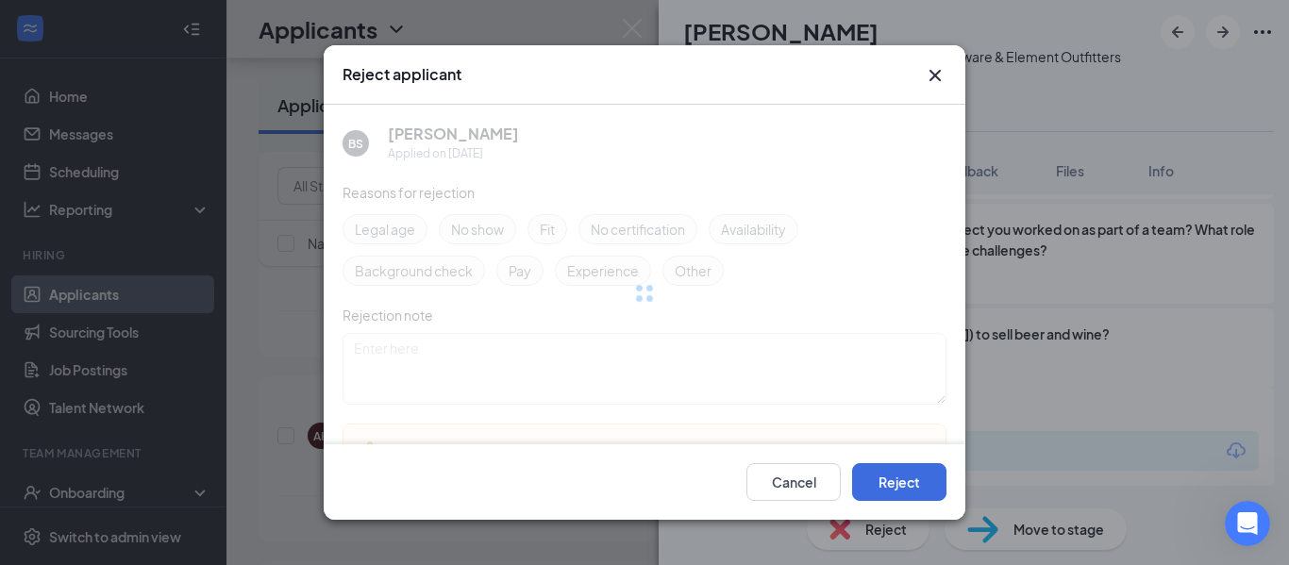
scroll to position [2176, 0]
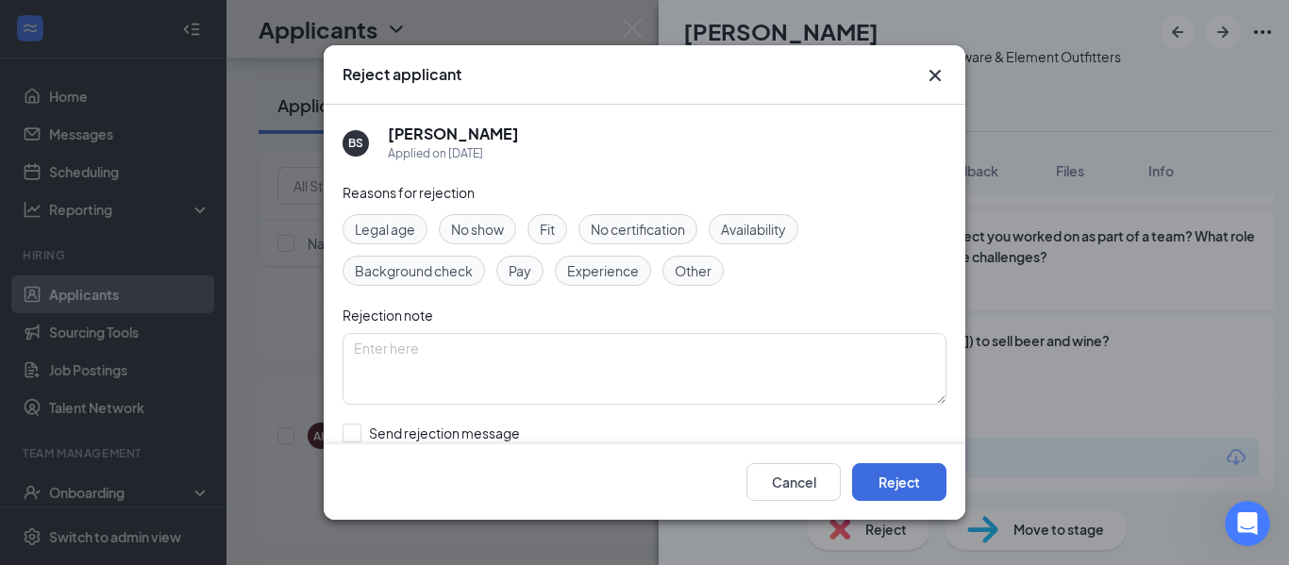
click at [392, 232] on span "Legal age" at bounding box center [385, 229] width 60 height 21
click at [406, 435] on input "Send rejection message If unchecked, the applicant will not receive a rejection…" at bounding box center [556, 445] width 429 height 42
checkbox input "true"
click at [909, 477] on button "Reject" at bounding box center [899, 482] width 94 height 38
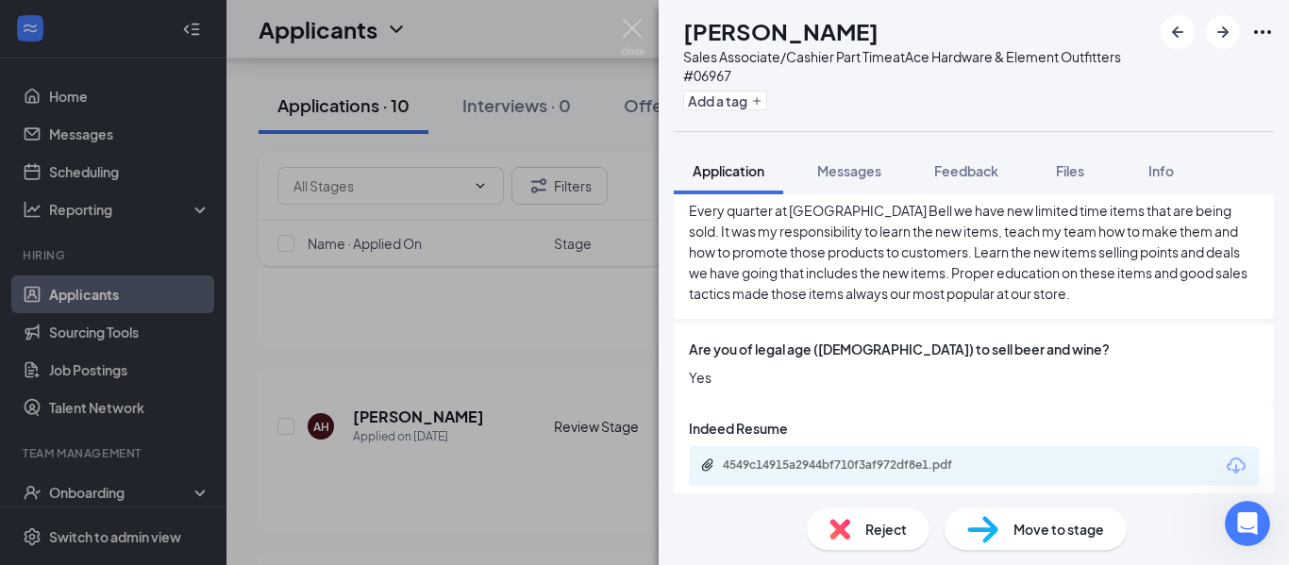
scroll to position [2494, 0]
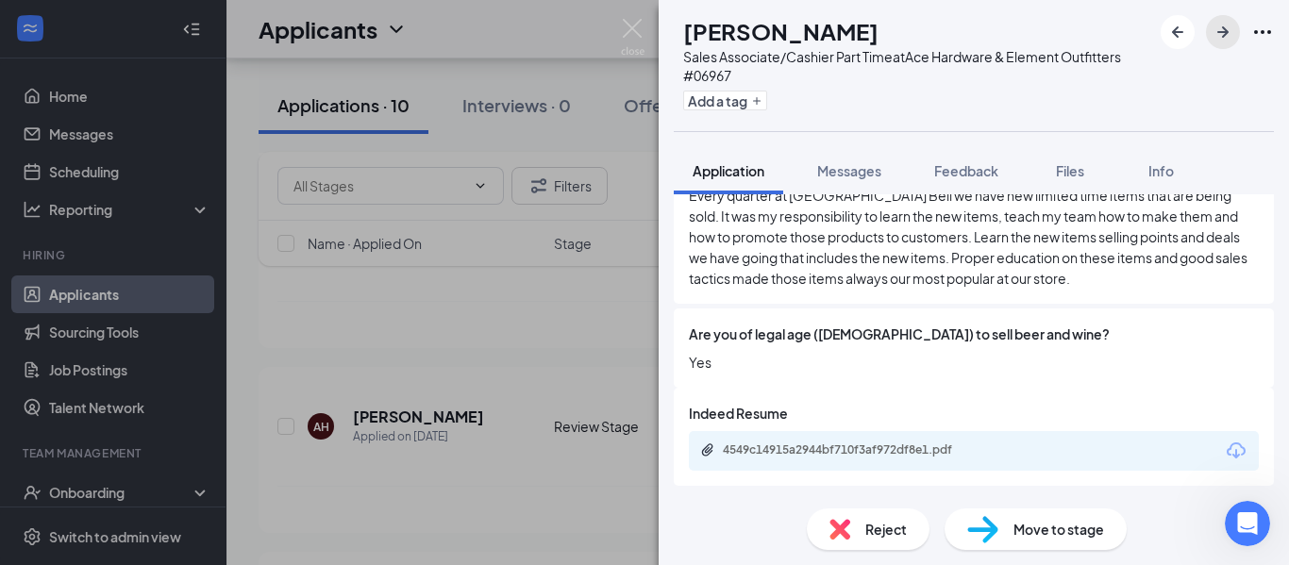
click at [1229, 34] on icon "ArrowRight" at bounding box center [1222, 32] width 23 height 23
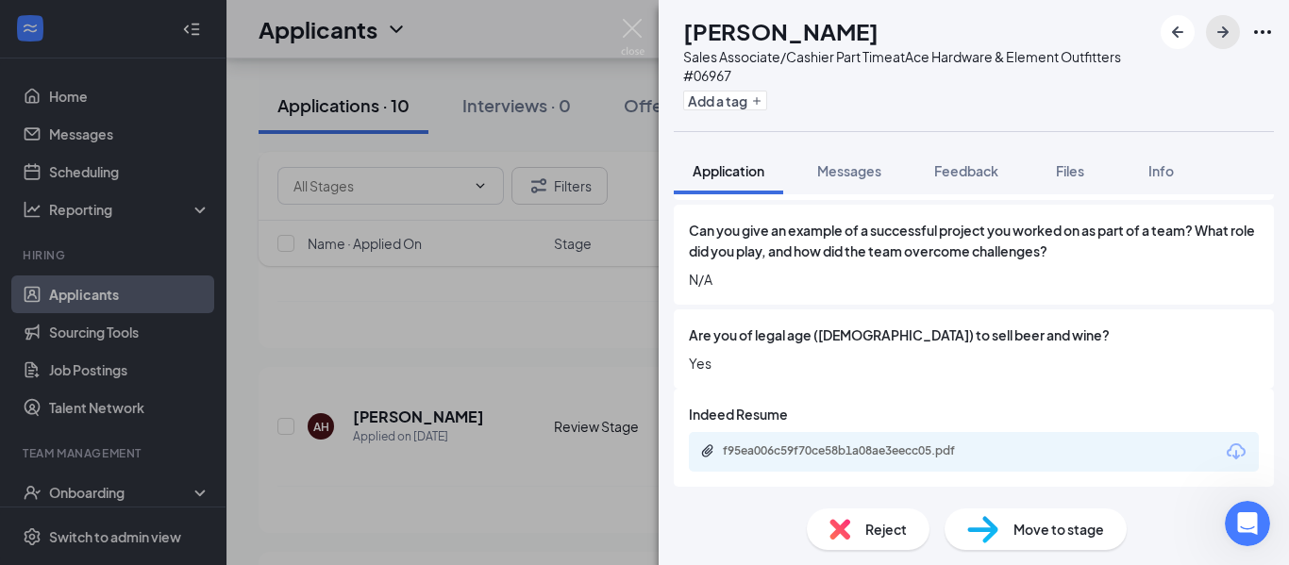
scroll to position [2204, 0]
click at [1227, 33] on icon "ArrowRight" at bounding box center [1222, 31] width 11 height 11
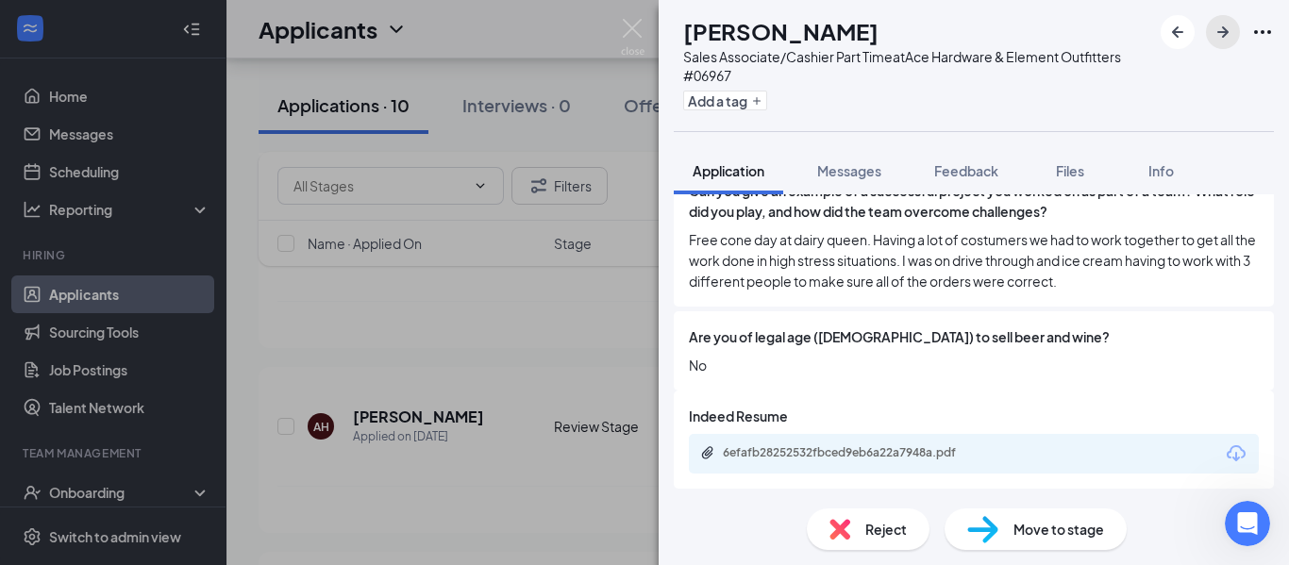
scroll to position [2308, 0]
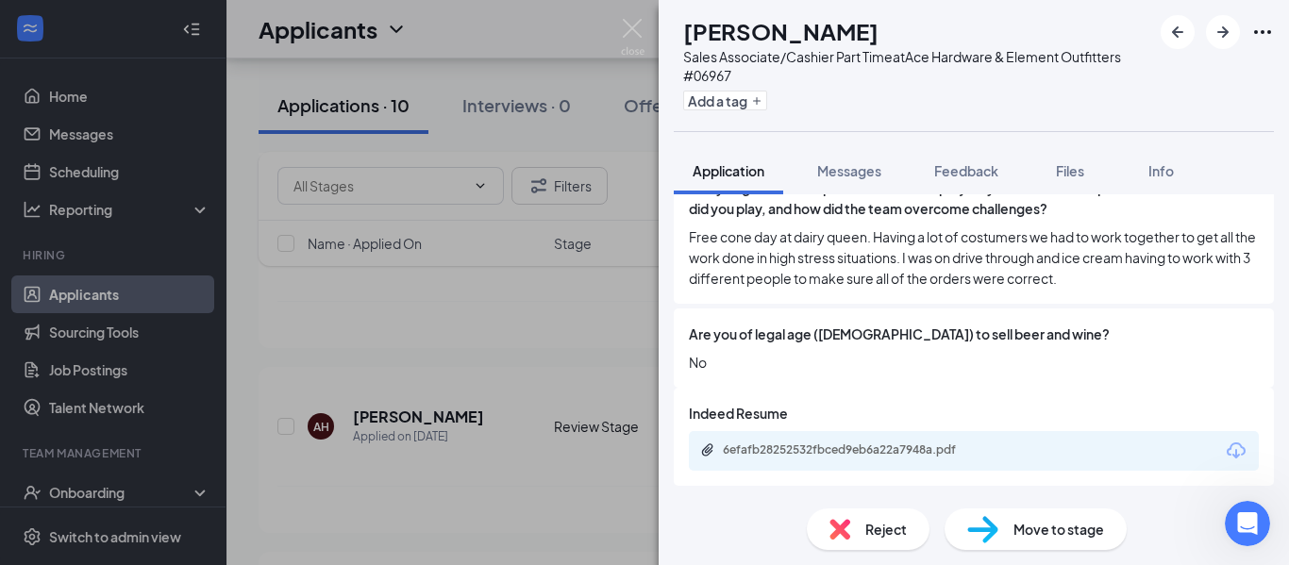
click at [865, 539] on span "Reject" at bounding box center [886, 529] width 42 height 21
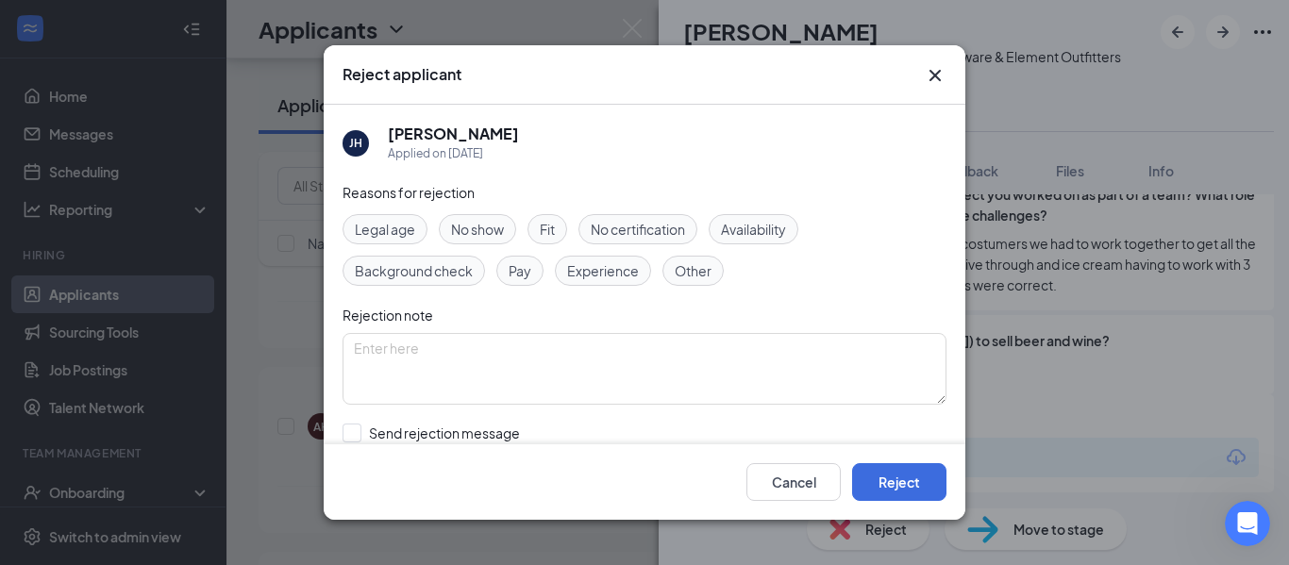
click at [381, 233] on span "Legal age" at bounding box center [385, 229] width 60 height 21
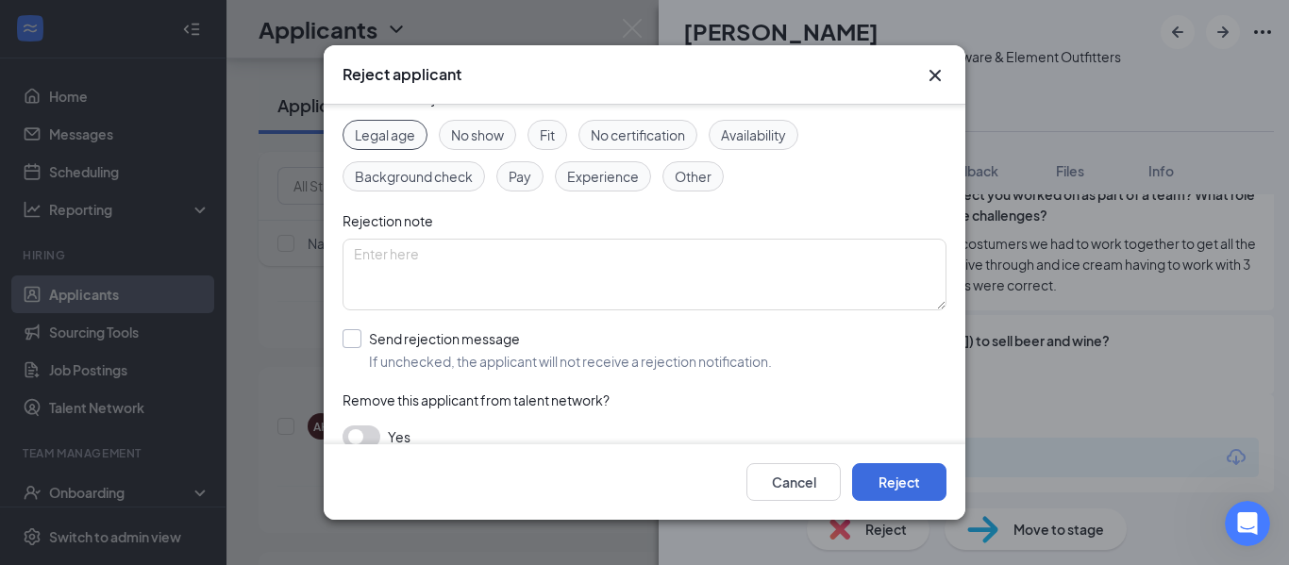
click at [495, 335] on input "Send rejection message If unchecked, the applicant will not receive a rejection…" at bounding box center [556, 350] width 429 height 42
checkbox input "true"
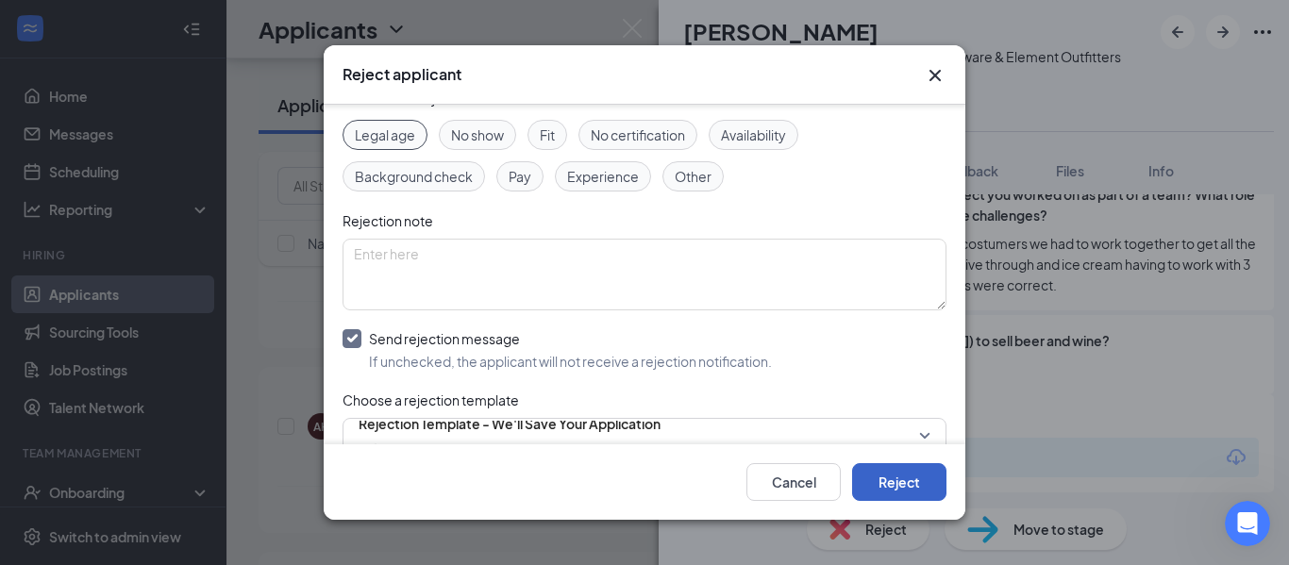
click at [918, 477] on button "Reject" at bounding box center [899, 482] width 94 height 38
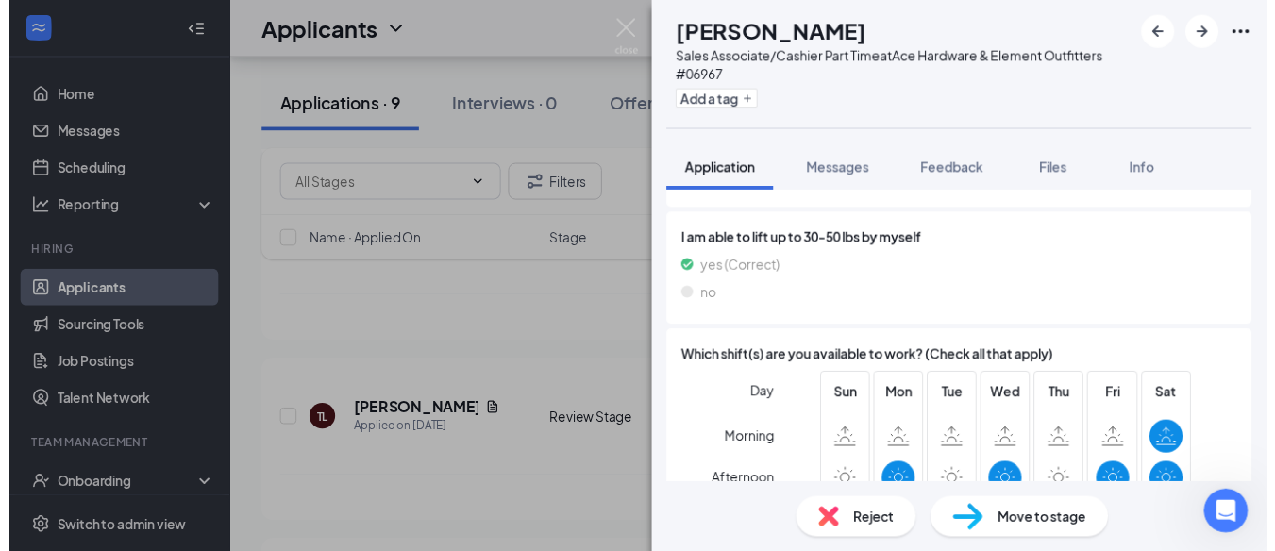
scroll to position [1438, 0]
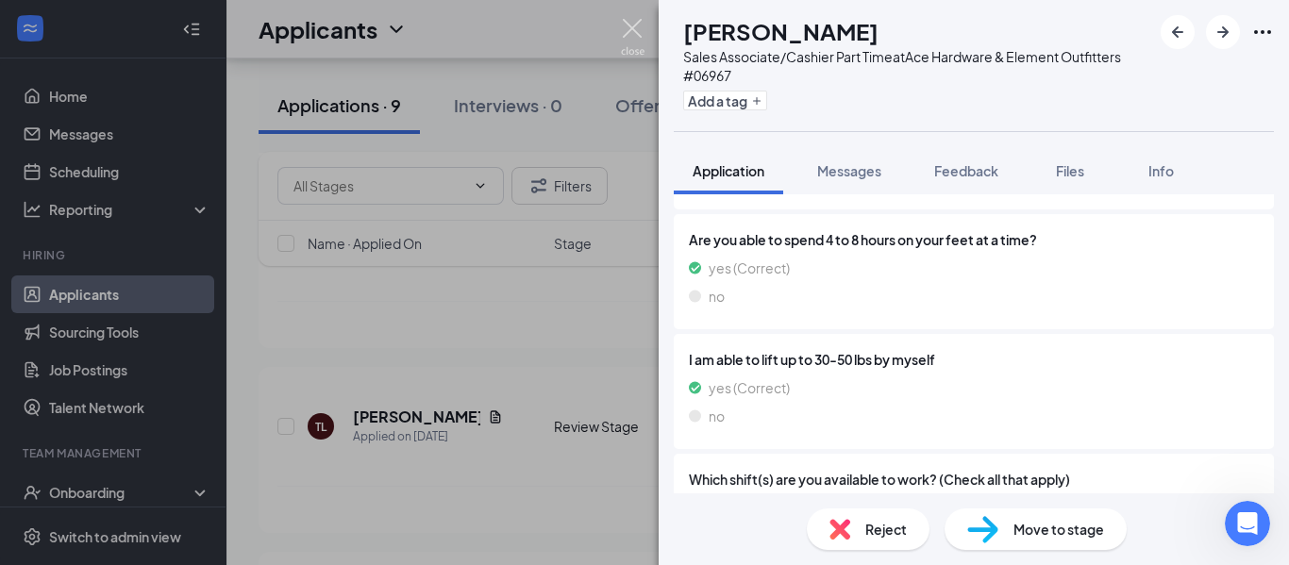
click at [629, 22] on img at bounding box center [633, 37] width 24 height 37
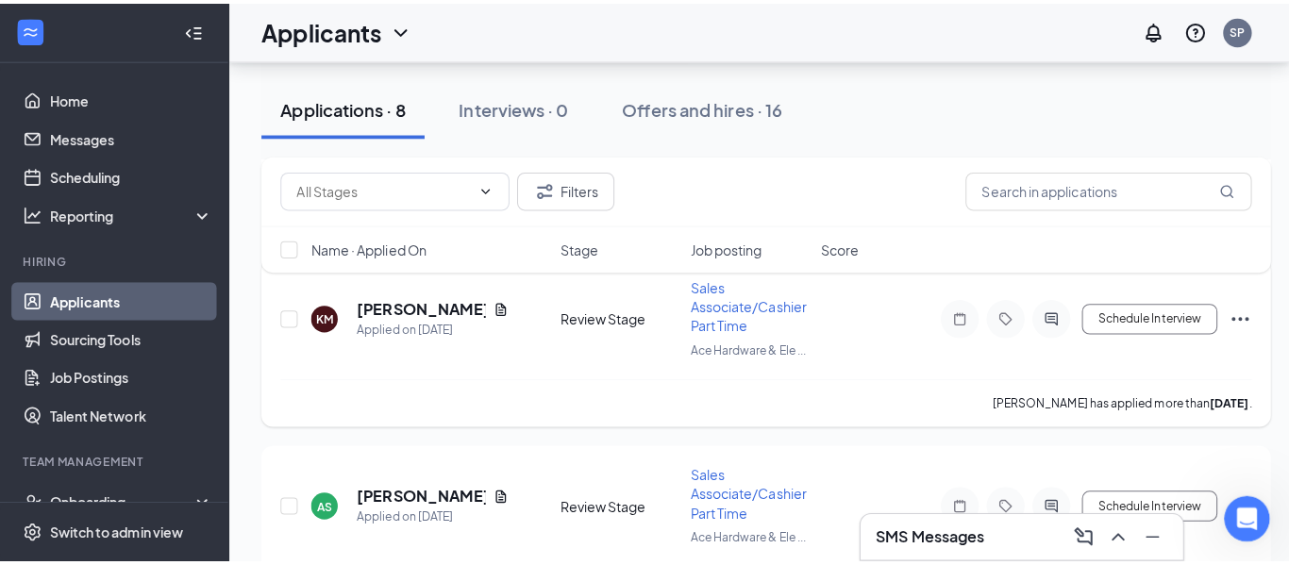
scroll to position [3593, 0]
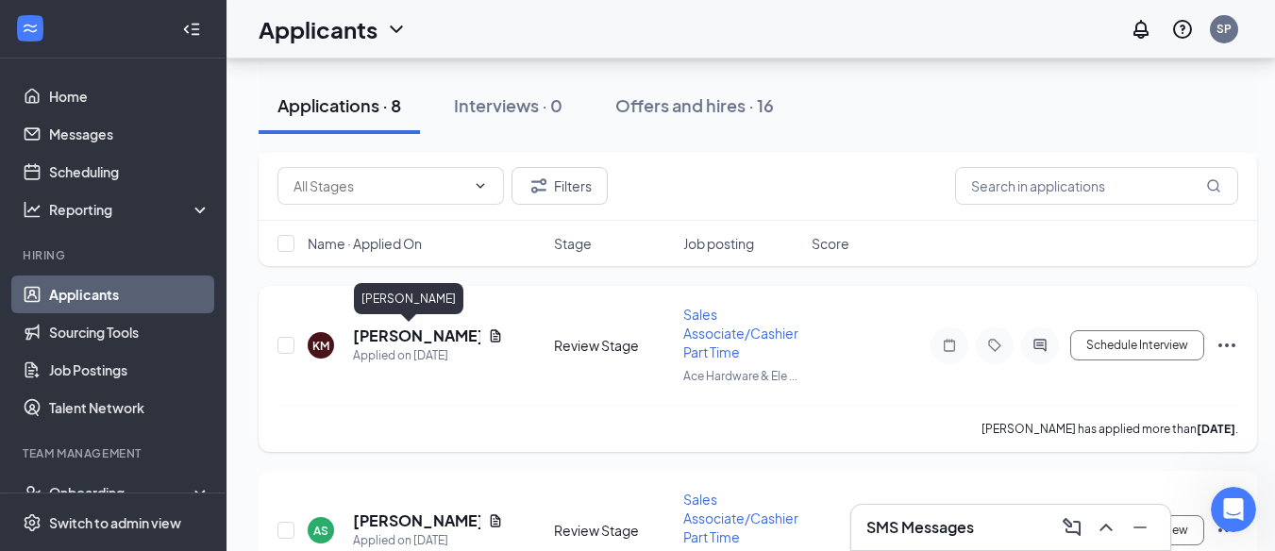
click at [404, 342] on h5 "Kassady Mascarenas" at bounding box center [416, 335] width 127 height 21
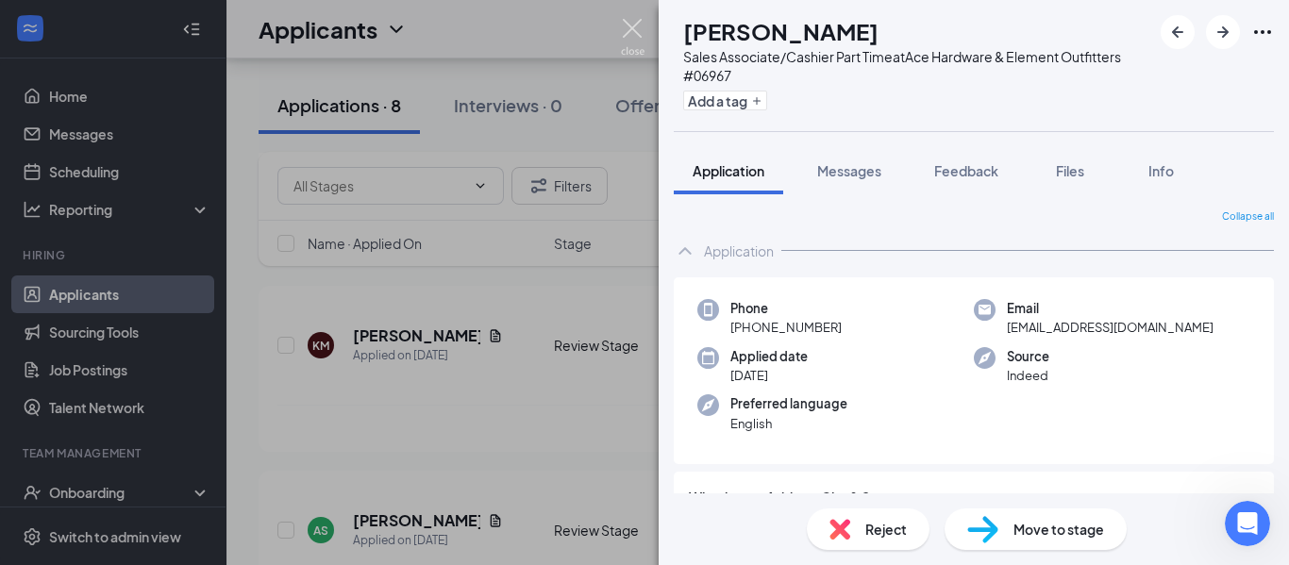
click at [642, 19] on img at bounding box center [633, 37] width 24 height 37
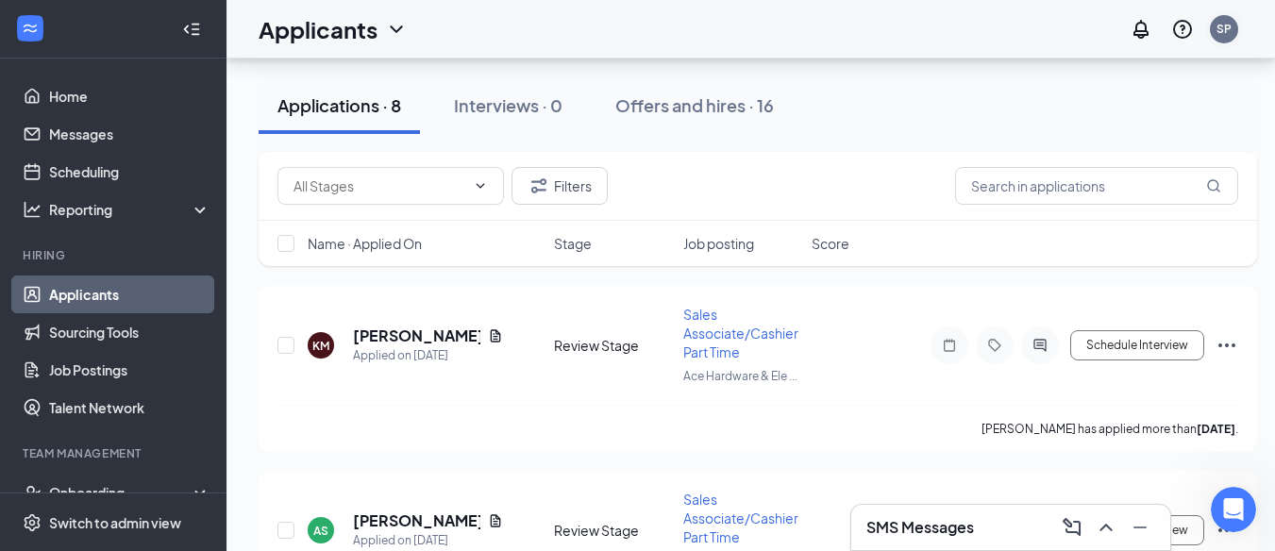
click at [1238, 32] on div "SP" at bounding box center [1223, 29] width 28 height 28
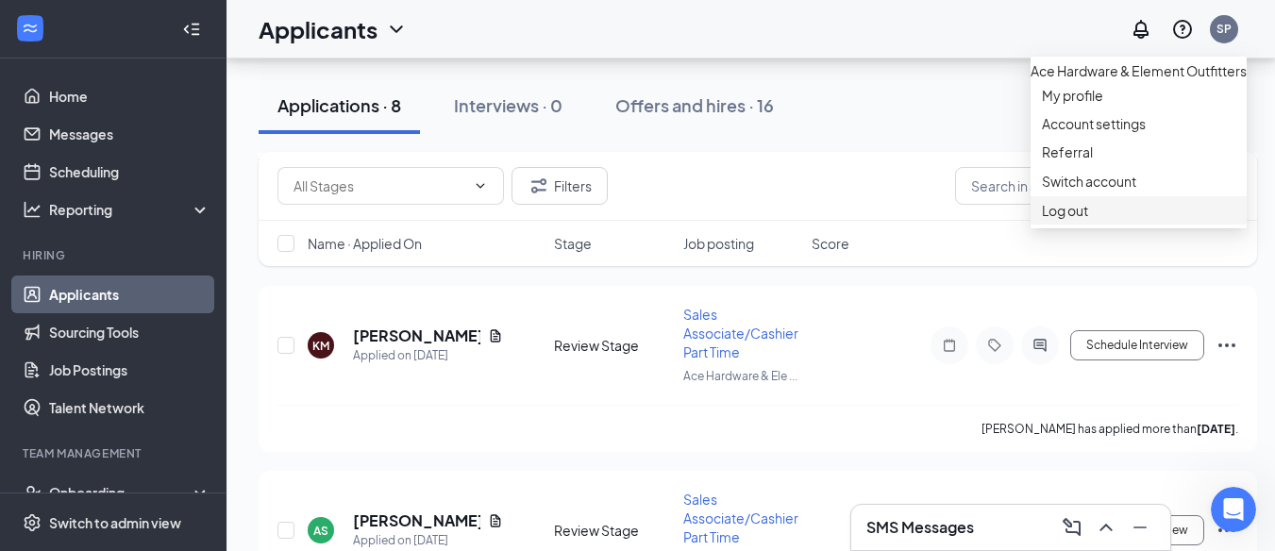
drag, startPoint x: 1092, startPoint y: 317, endPoint x: 1061, endPoint y: 285, distance: 44.0
click at [1092, 225] on li "Log out" at bounding box center [1138, 210] width 216 height 28
